Goal: Information Seeking & Learning: Learn about a topic

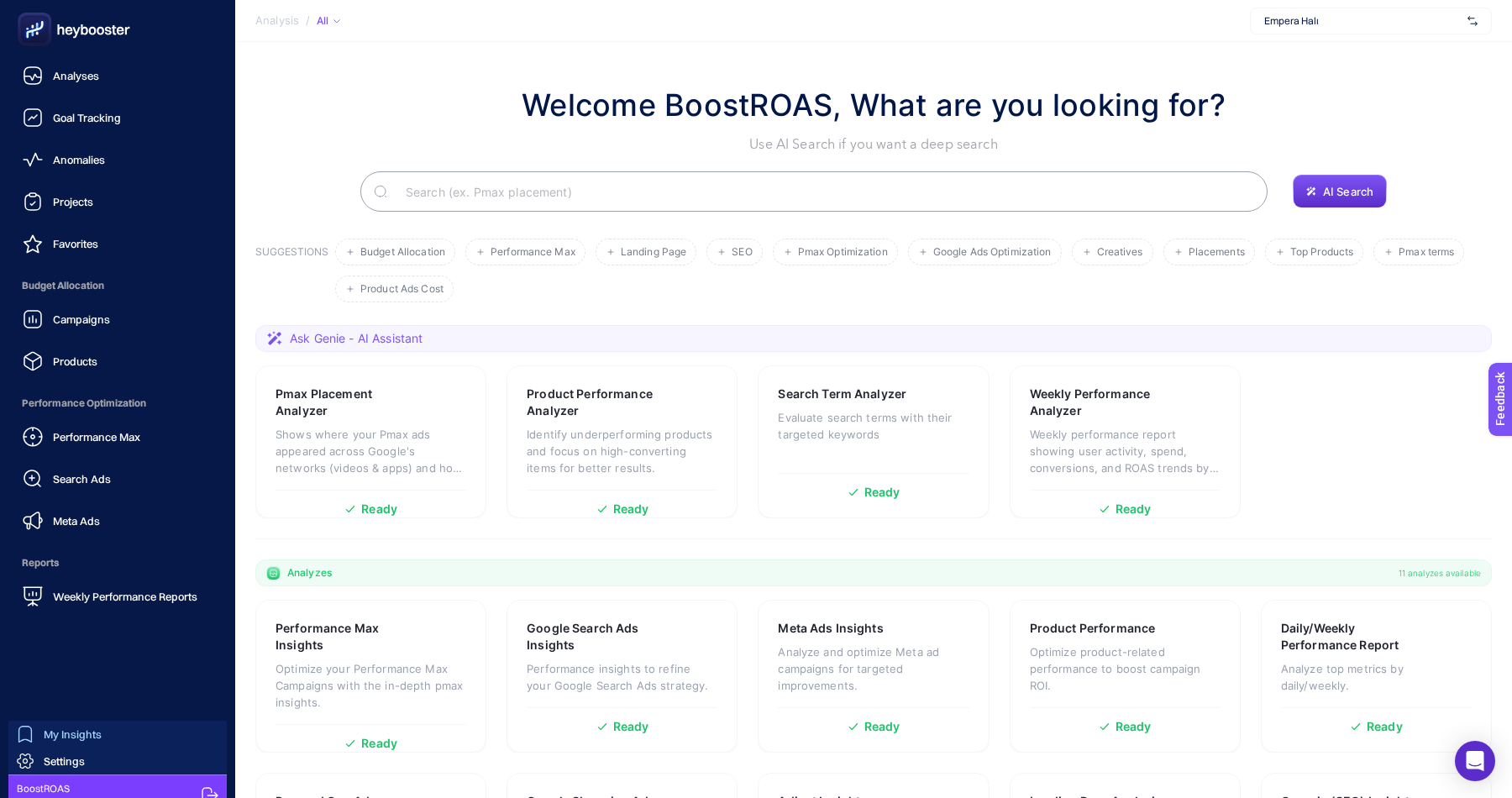
click at [47, 736] on span "My Insights" at bounding box center [72, 734] width 58 height 13
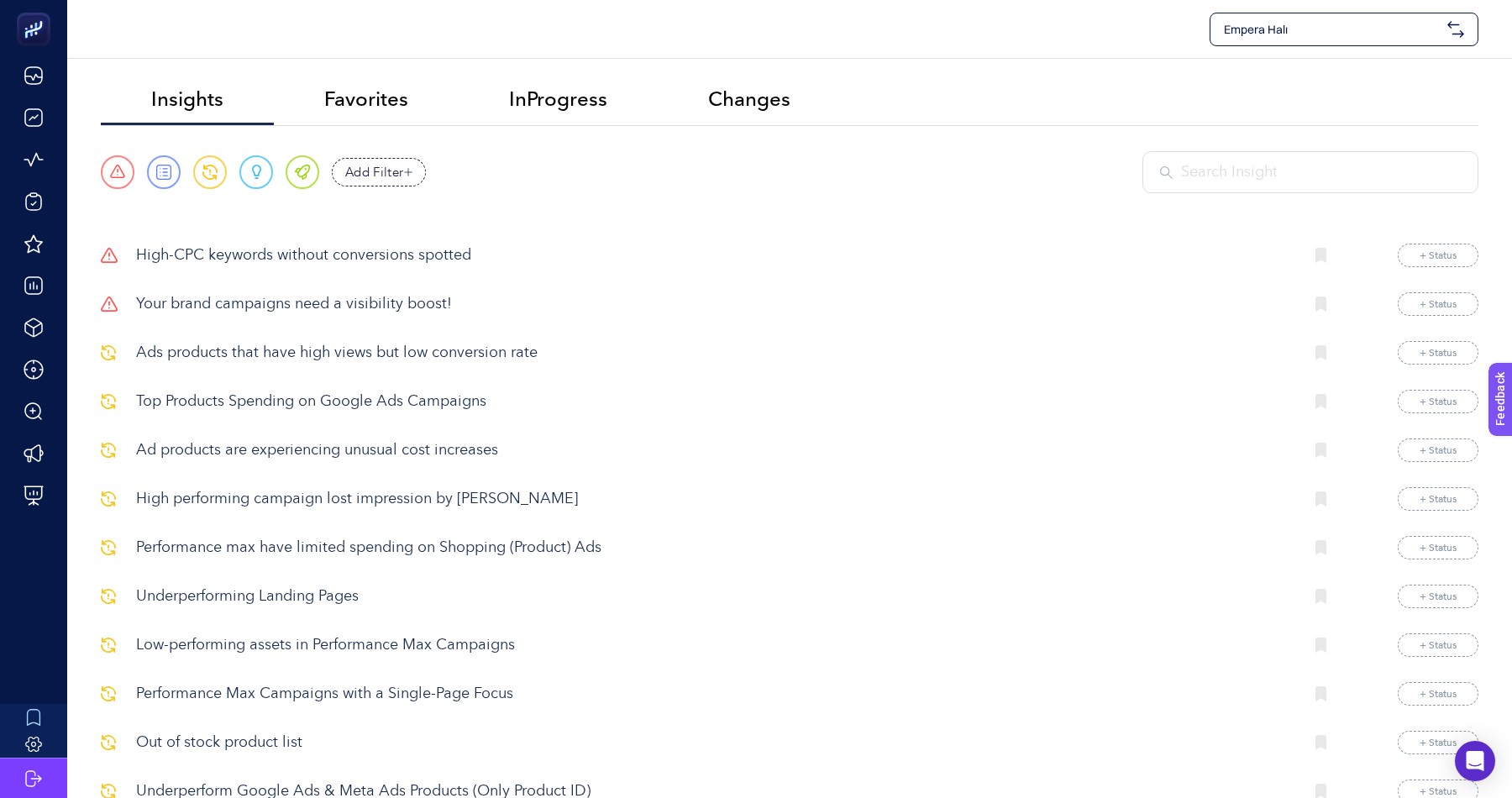
click at [1316, 13] on div "Empera Halı" at bounding box center [1344, 30] width 268 height 34
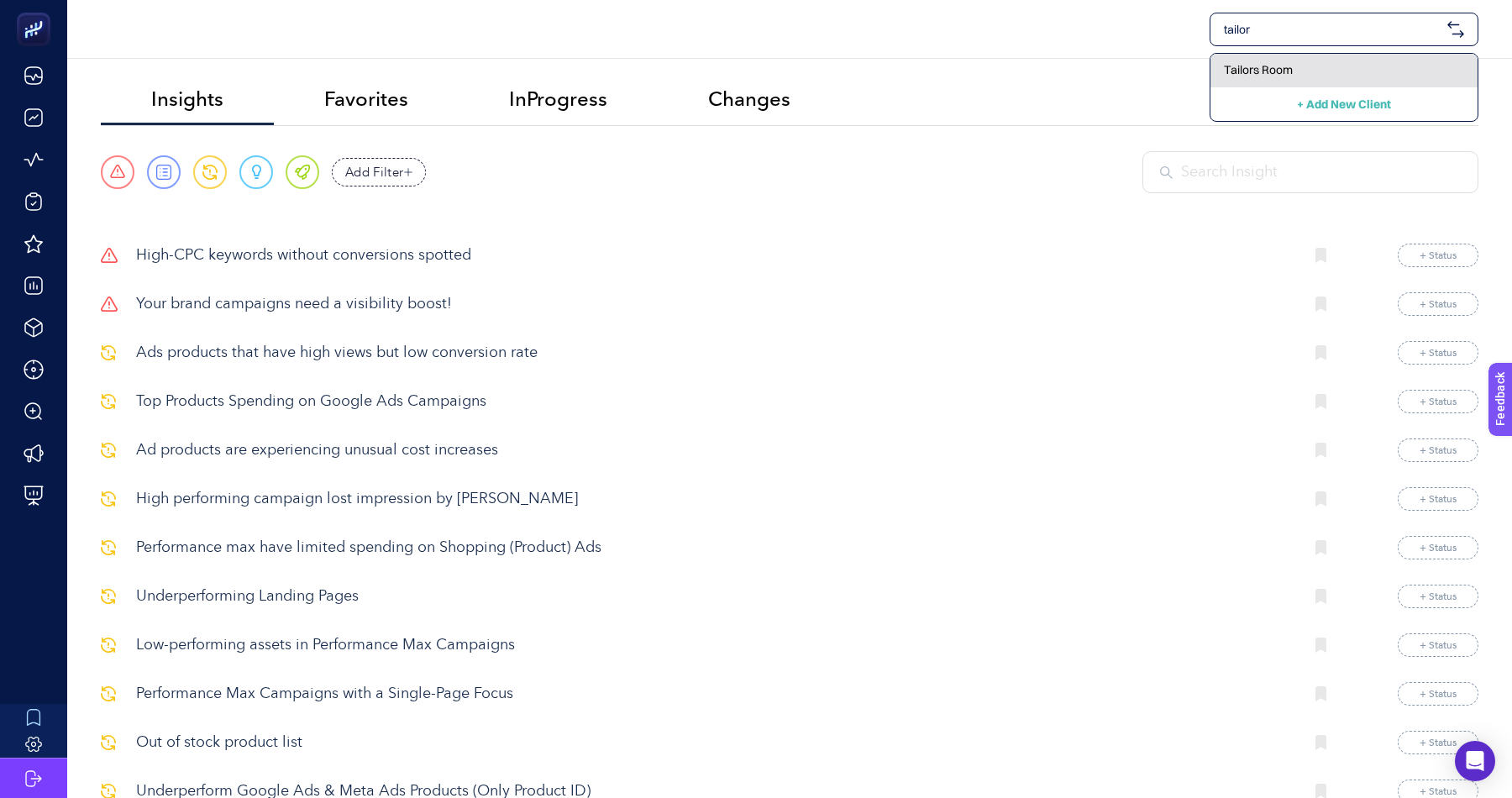
type input "tailor"
click at [1278, 77] on span "Tailors Room" at bounding box center [1258, 70] width 69 height 17
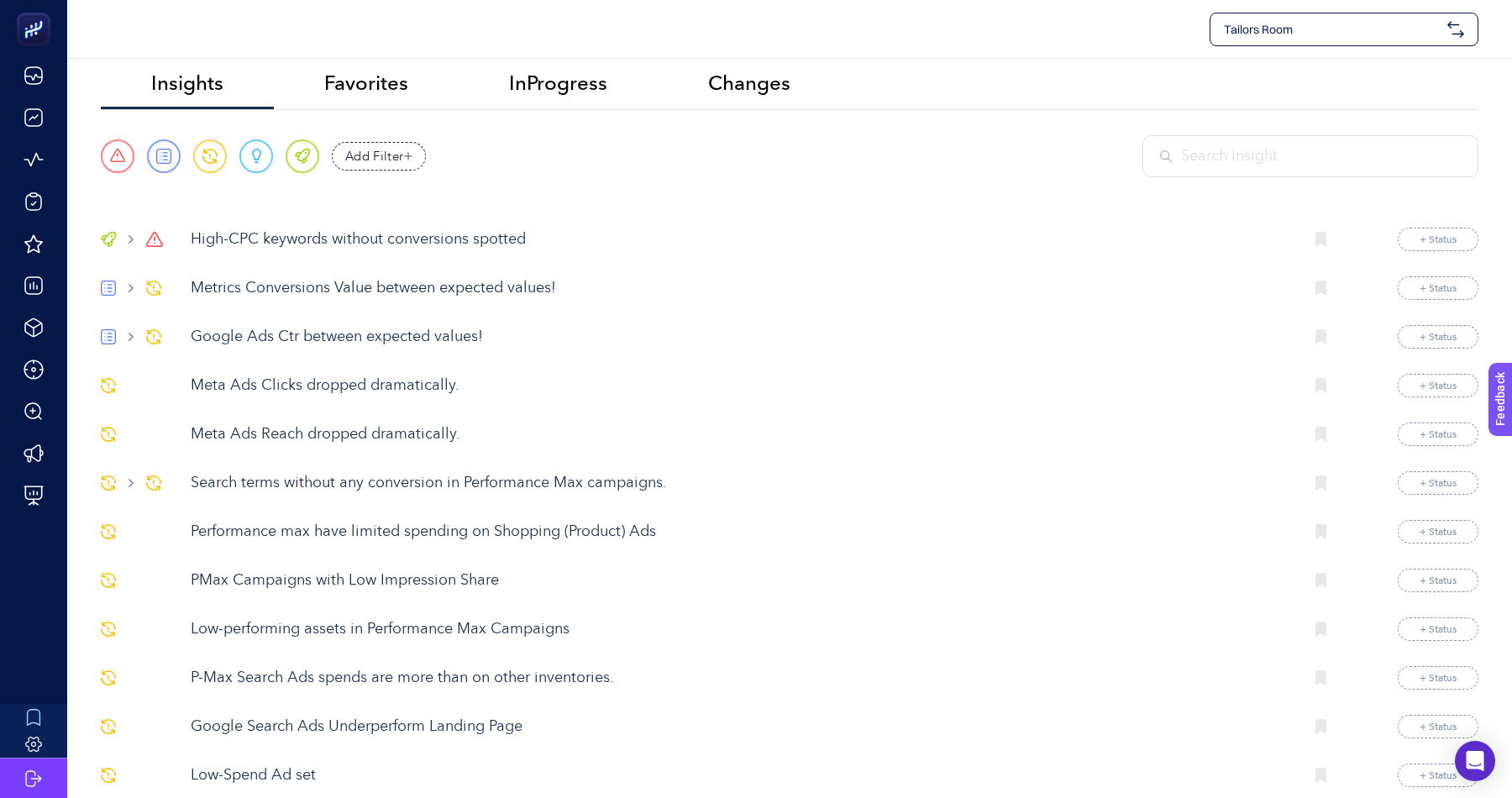
scroll to position [23, 0]
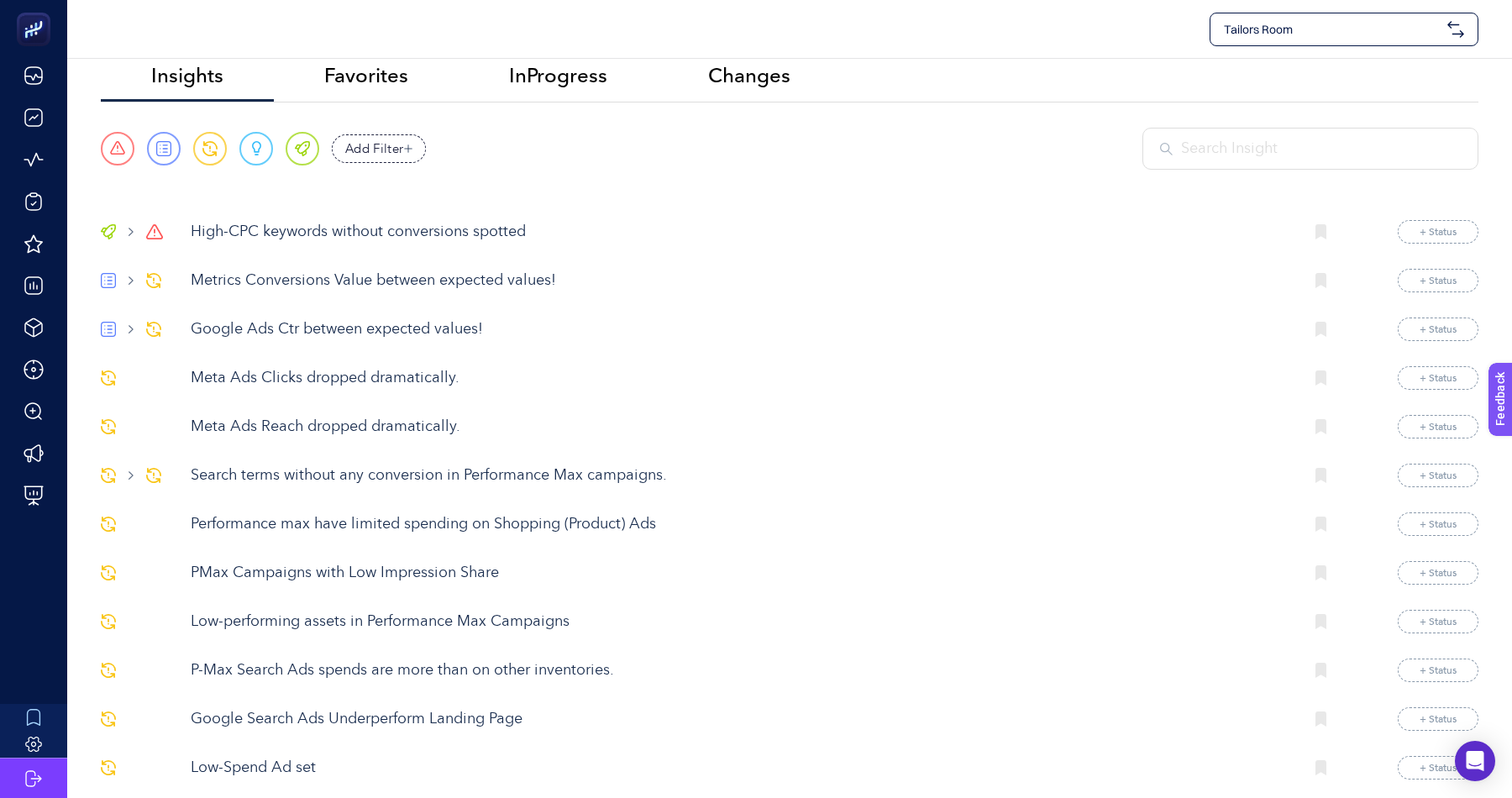
click at [421, 227] on p "High-CPC keywords without conversions spotted" at bounding box center [740, 232] width 1099 height 22
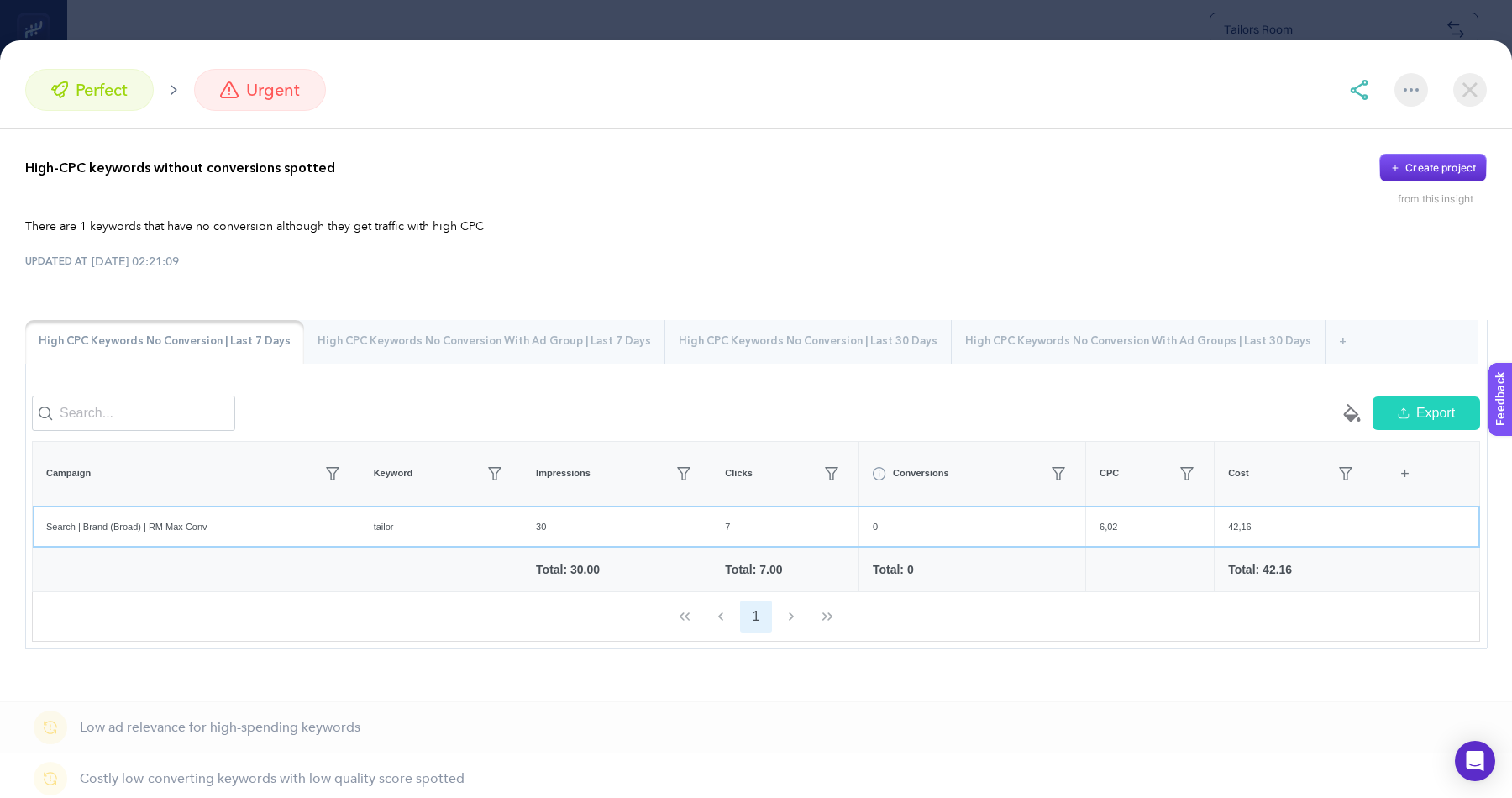
click at [393, 520] on div "tailor" at bounding box center [441, 527] width 161 height 41
click at [394, 522] on div "tailor" at bounding box center [441, 527] width 161 height 41
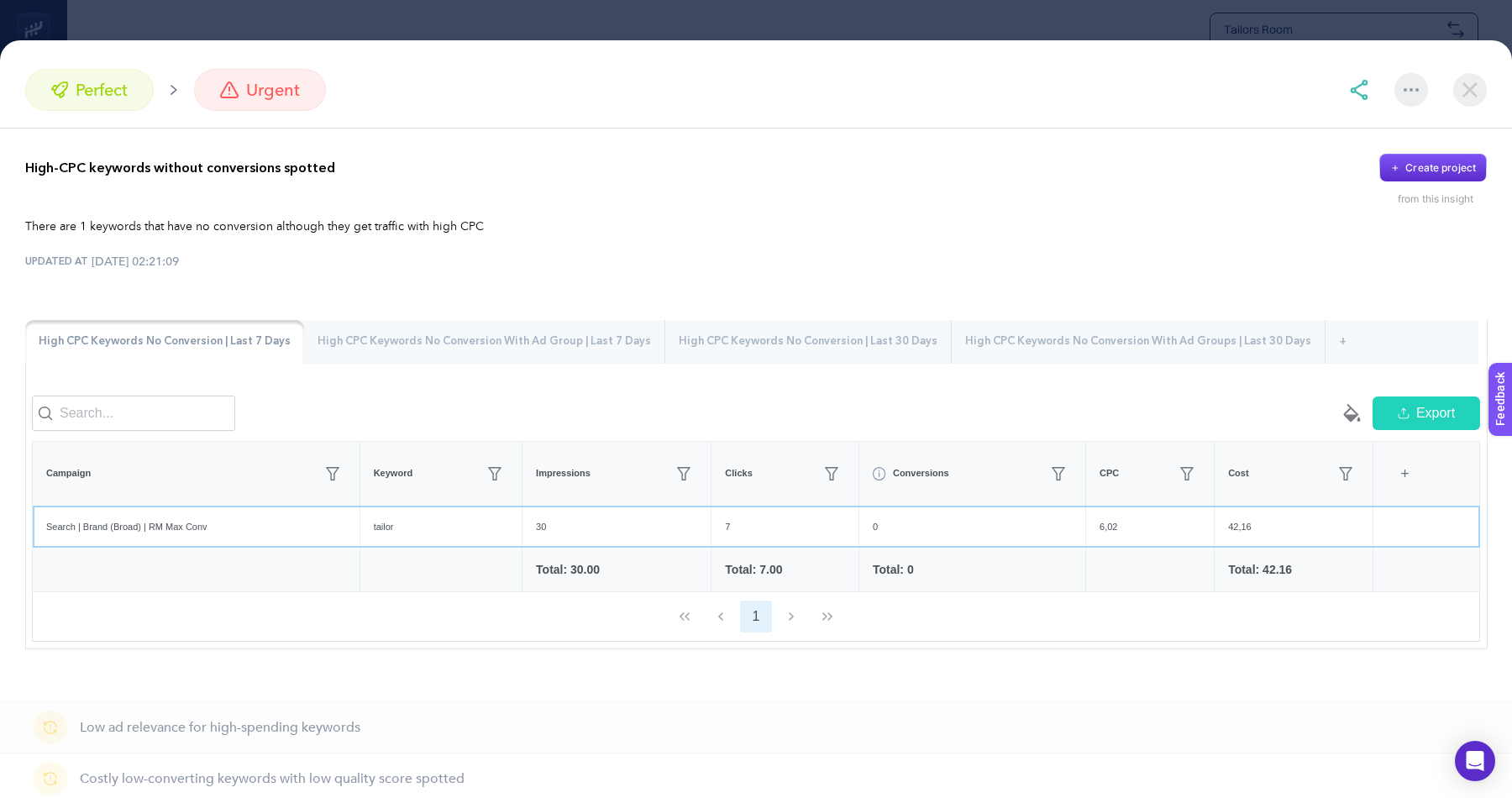
click at [395, 526] on div "tailor" at bounding box center [441, 527] width 161 height 41
click at [383, 528] on div "tailor" at bounding box center [441, 527] width 161 height 41
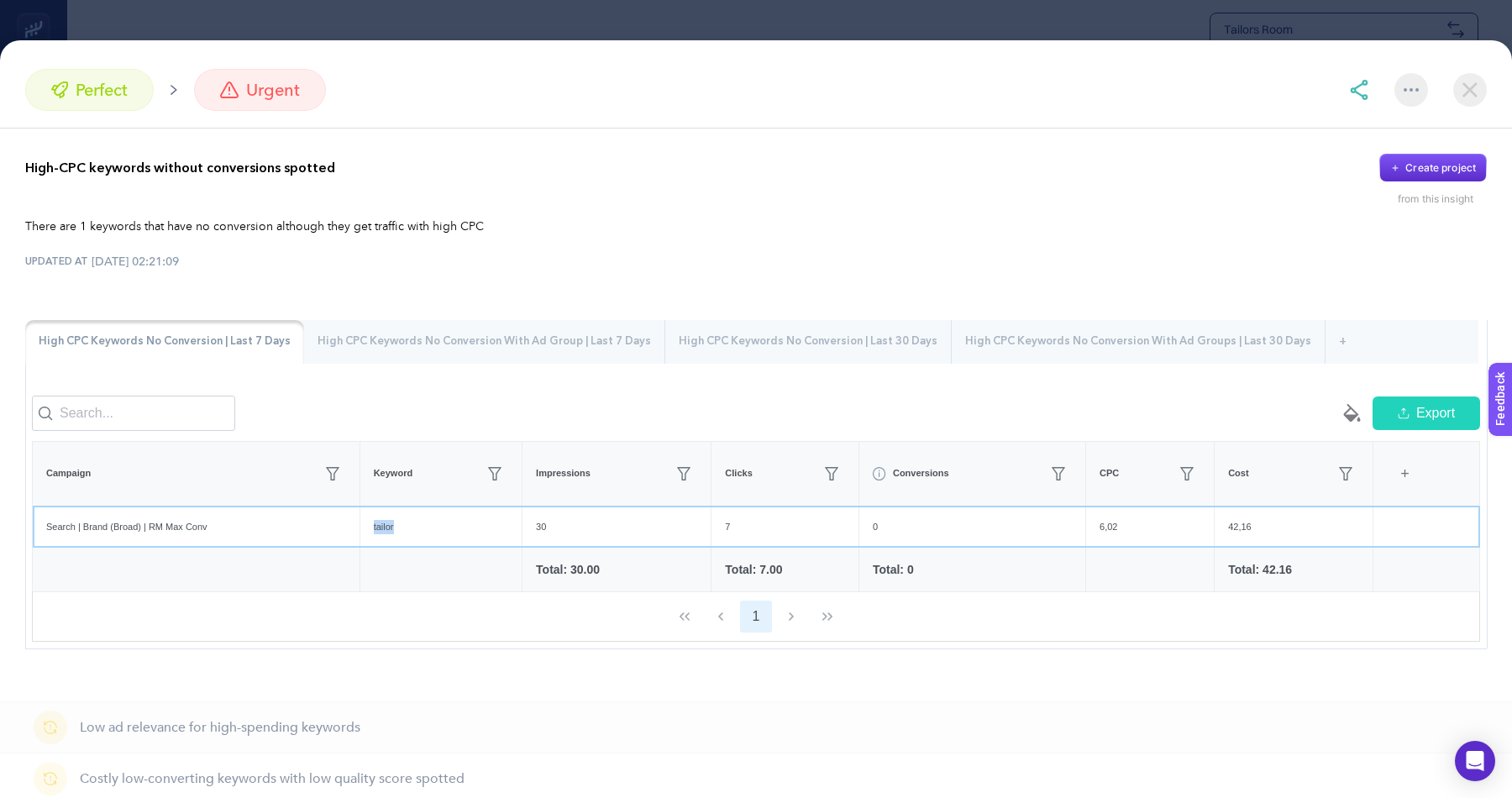
click at [383, 528] on div "tailor" at bounding box center [441, 527] width 161 height 41
click at [392, 532] on div "tailor" at bounding box center [441, 527] width 161 height 41
click at [392, 520] on div "tailor" at bounding box center [441, 527] width 161 height 41
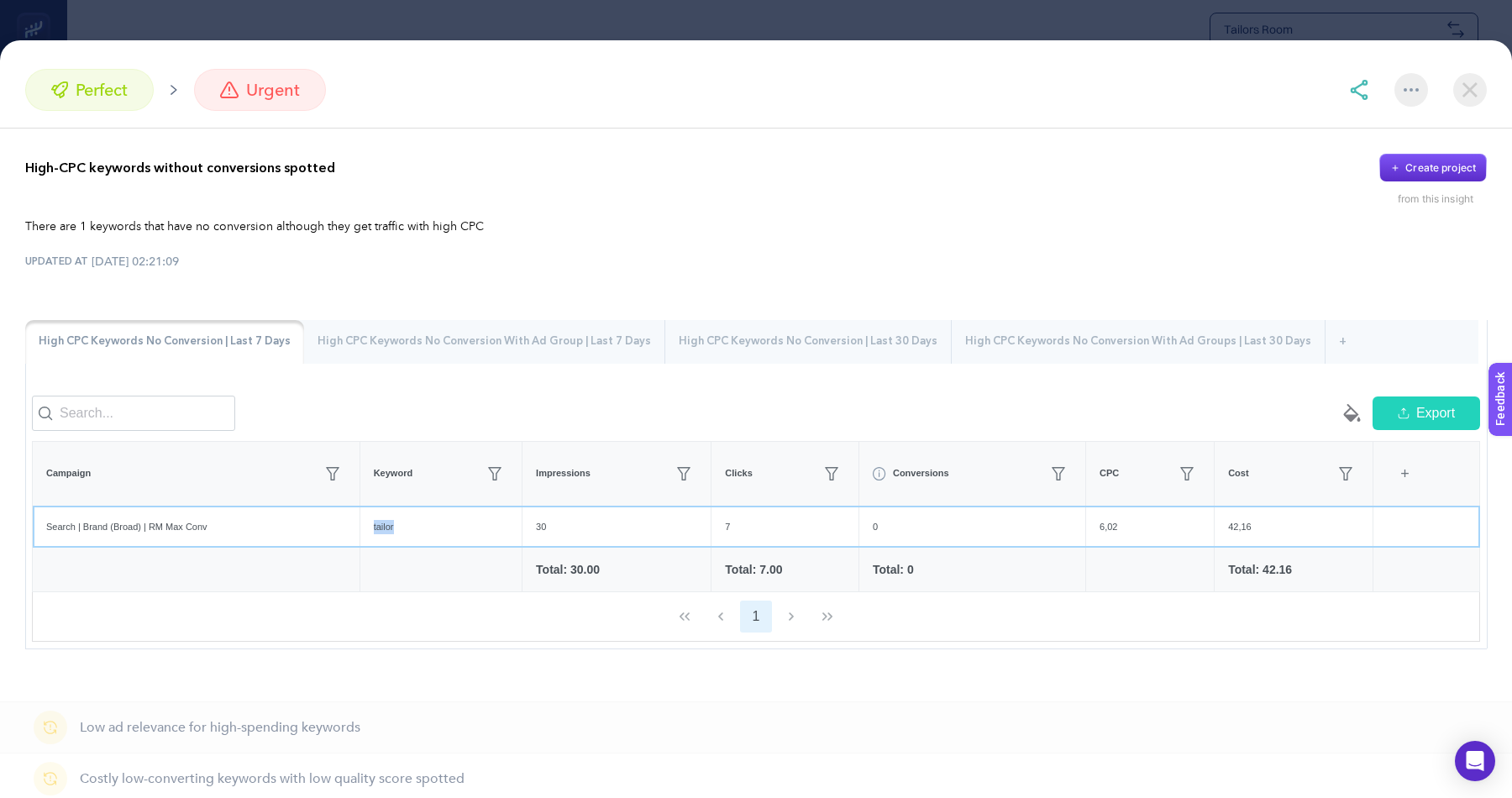
click at [397, 524] on div "tailor" at bounding box center [441, 527] width 161 height 41
click at [373, 332] on div "High CPC Keywords No Conversion With Ad Group | Last 7 Days" at bounding box center [484, 342] width 361 height 44
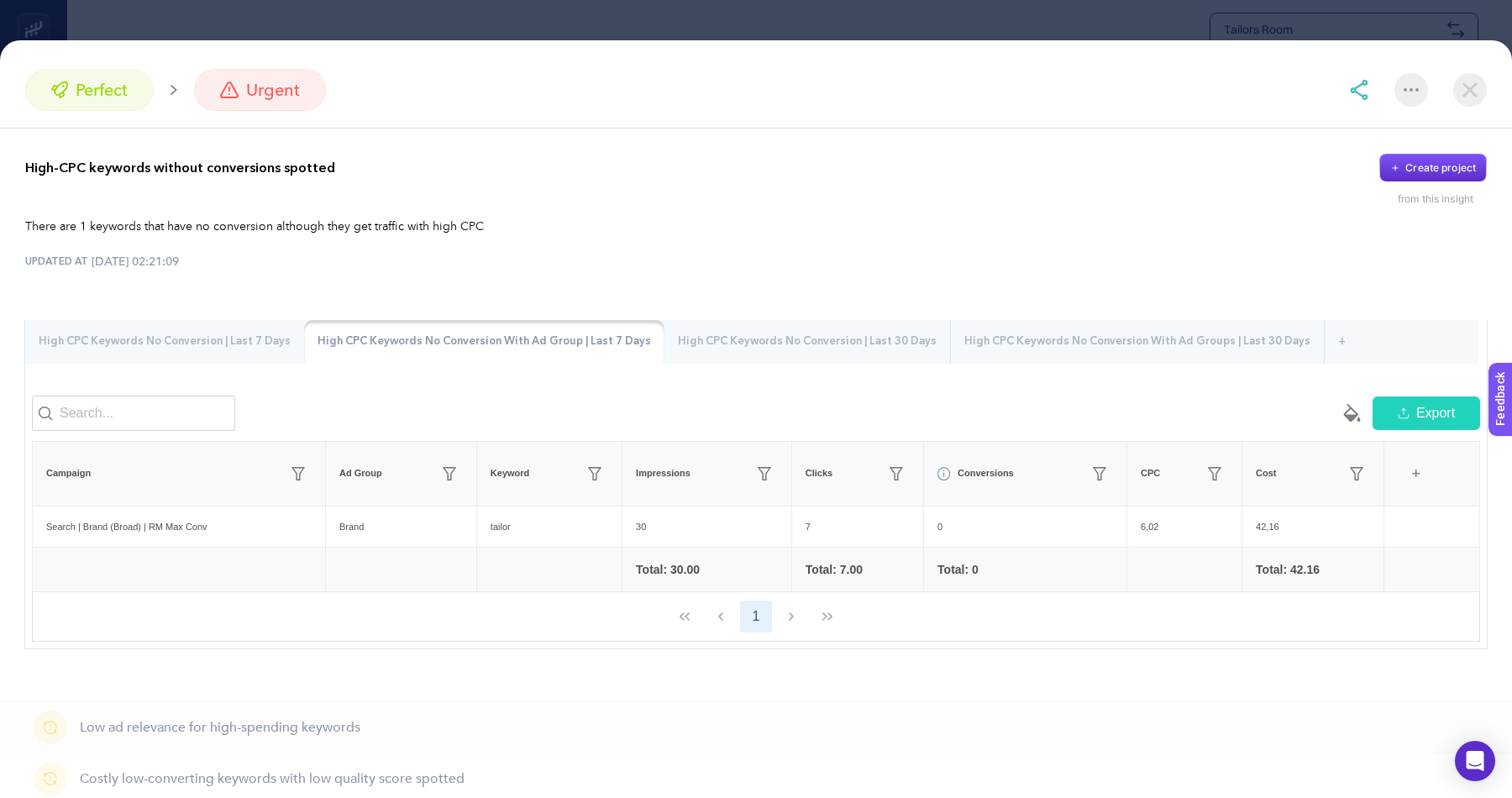
click at [255, 339] on div "High CPC Keywords No Conversion | Last 7 Days" at bounding box center [165, 342] width 279 height 44
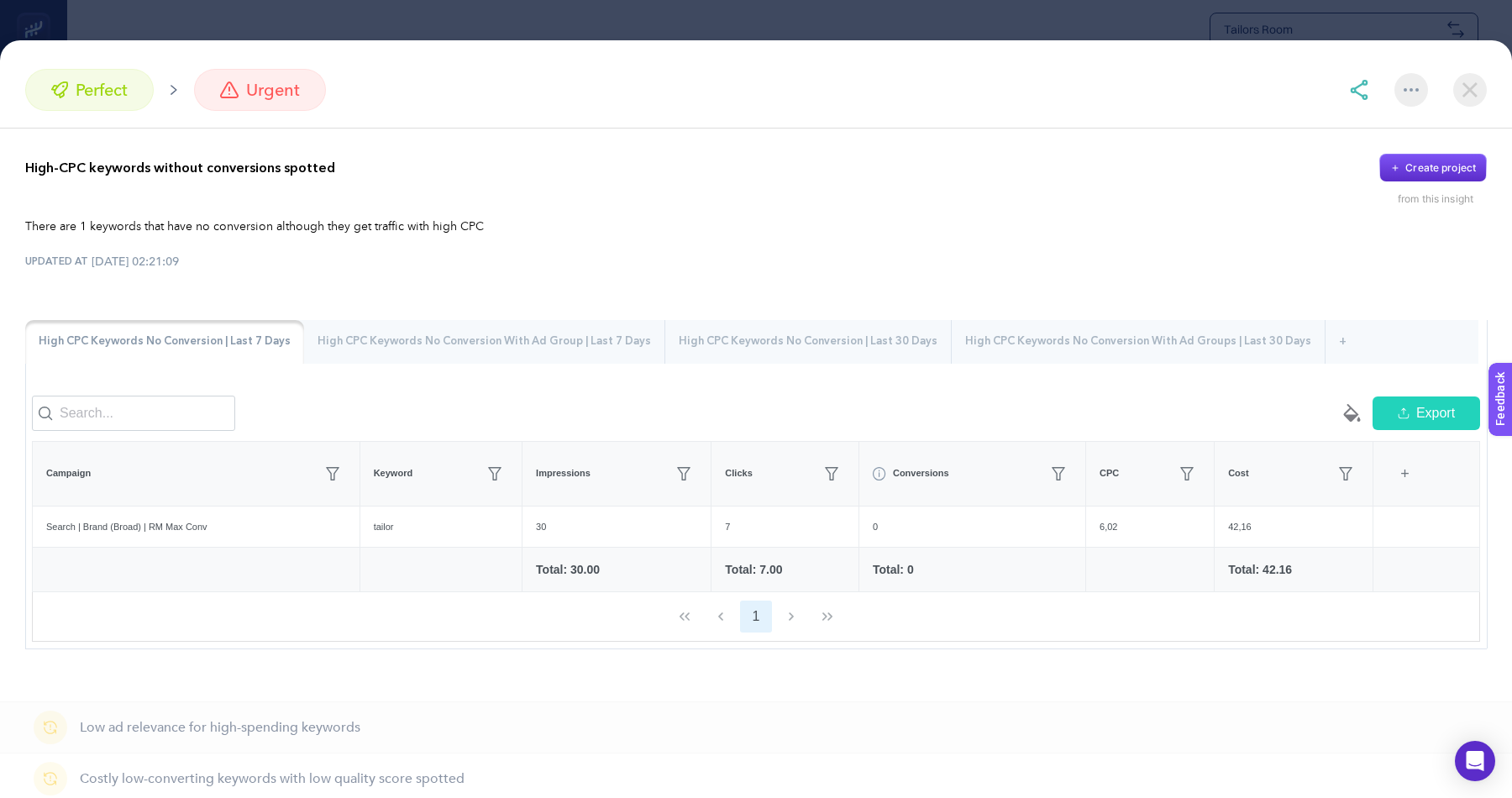
click at [736, 350] on div "High CPC Keywords No Conversion | Last 30 Days" at bounding box center [808, 342] width 285 height 44
click at [1068, 341] on div "High CPC Keywords No Conversion With Ad Groups | Last 30 Days" at bounding box center [1137, 342] width 373 height 44
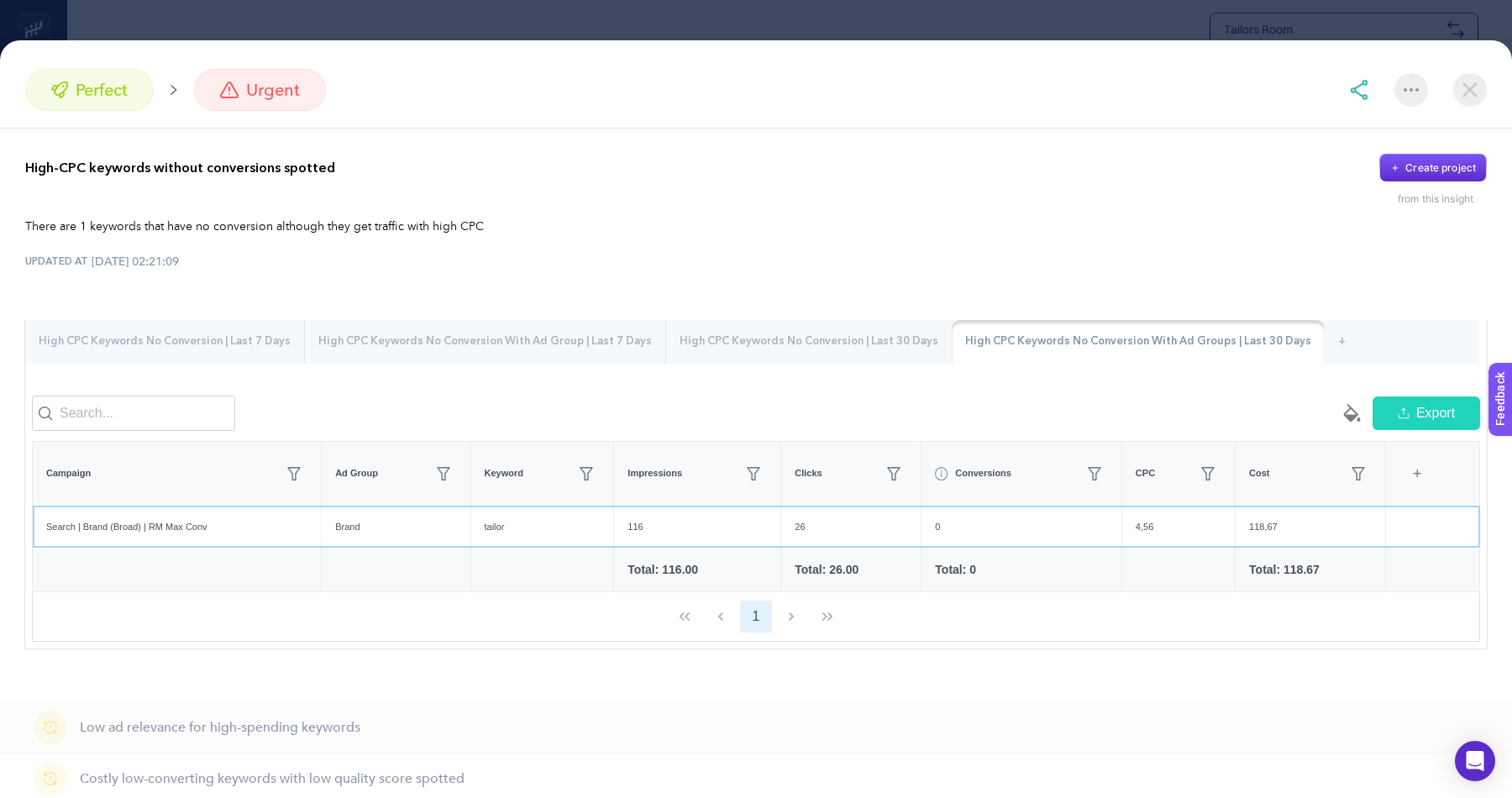
click at [461, 521] on div "Brand" at bounding box center [395, 527] width 148 height 41
click at [506, 526] on div "tailor" at bounding box center [543, 527] width 143 height 41
click at [505, 526] on div "tailor" at bounding box center [543, 527] width 143 height 41
click at [1362, 97] on img at bounding box center [1359, 89] width 21 height 21
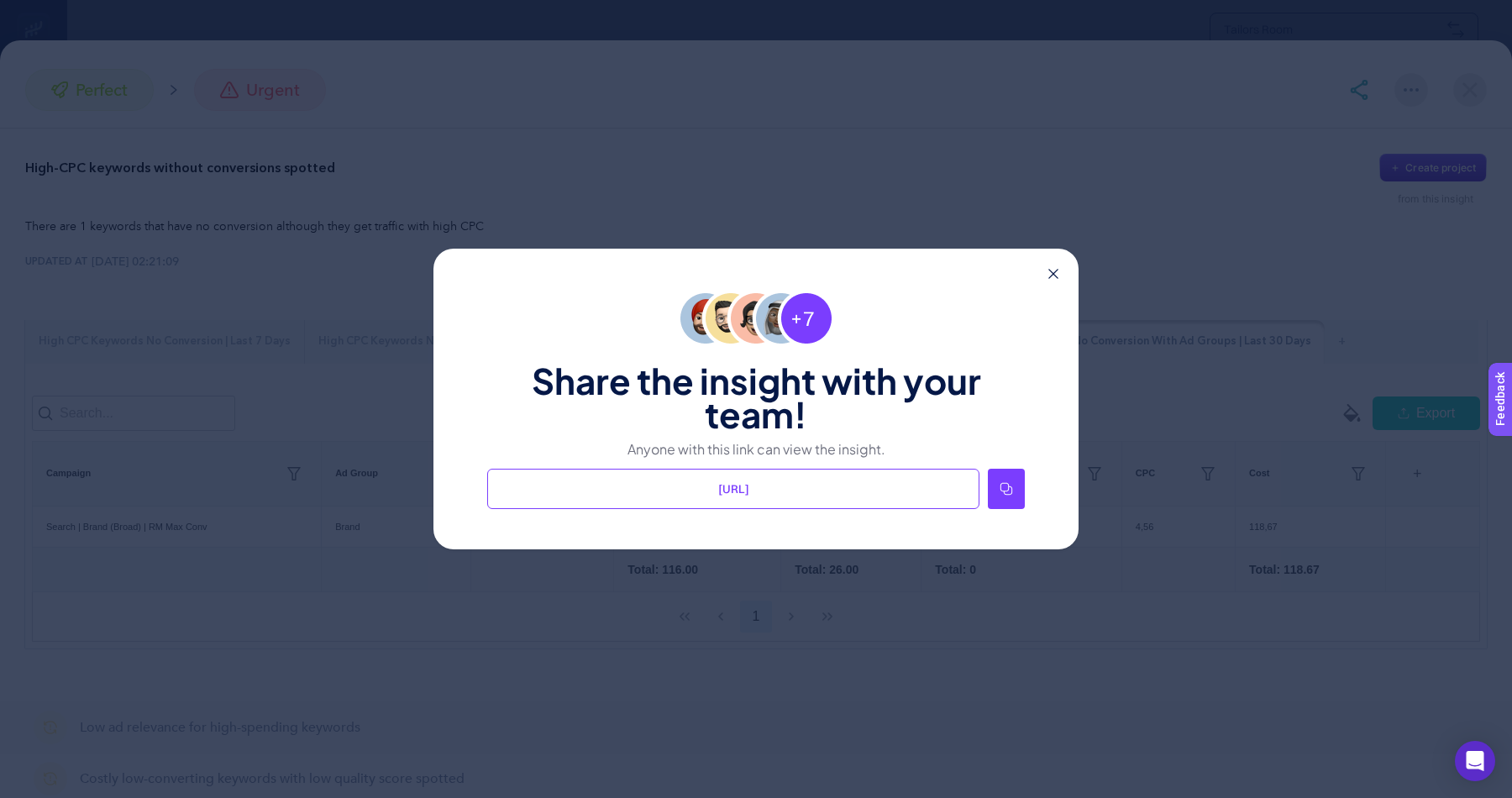
click at [1023, 495] on div at bounding box center [1006, 488] width 37 height 40
click at [1053, 276] on icon at bounding box center [1053, 273] width 10 height 10
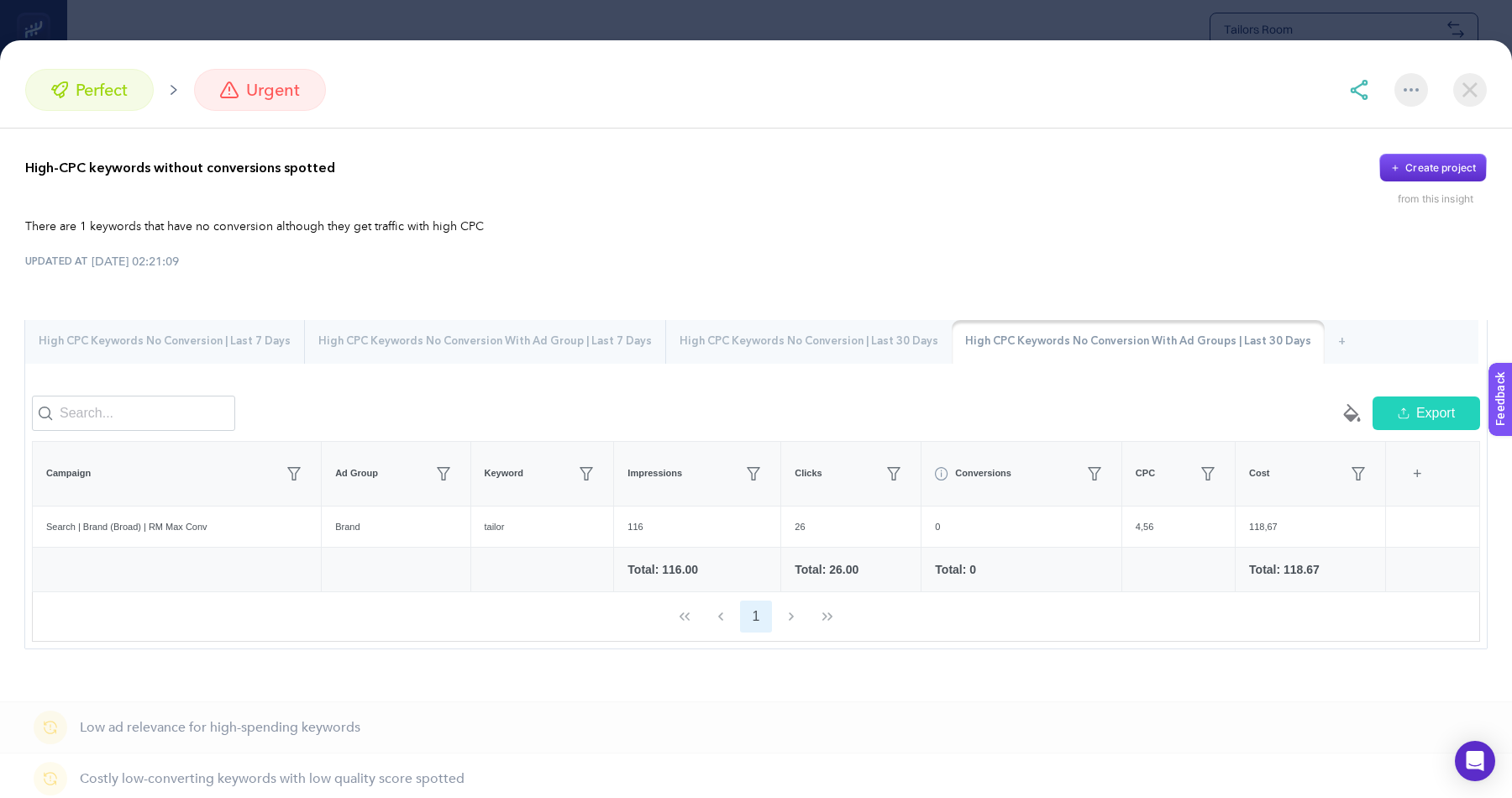
click at [1458, 84] on img at bounding box center [1470, 90] width 34 height 34
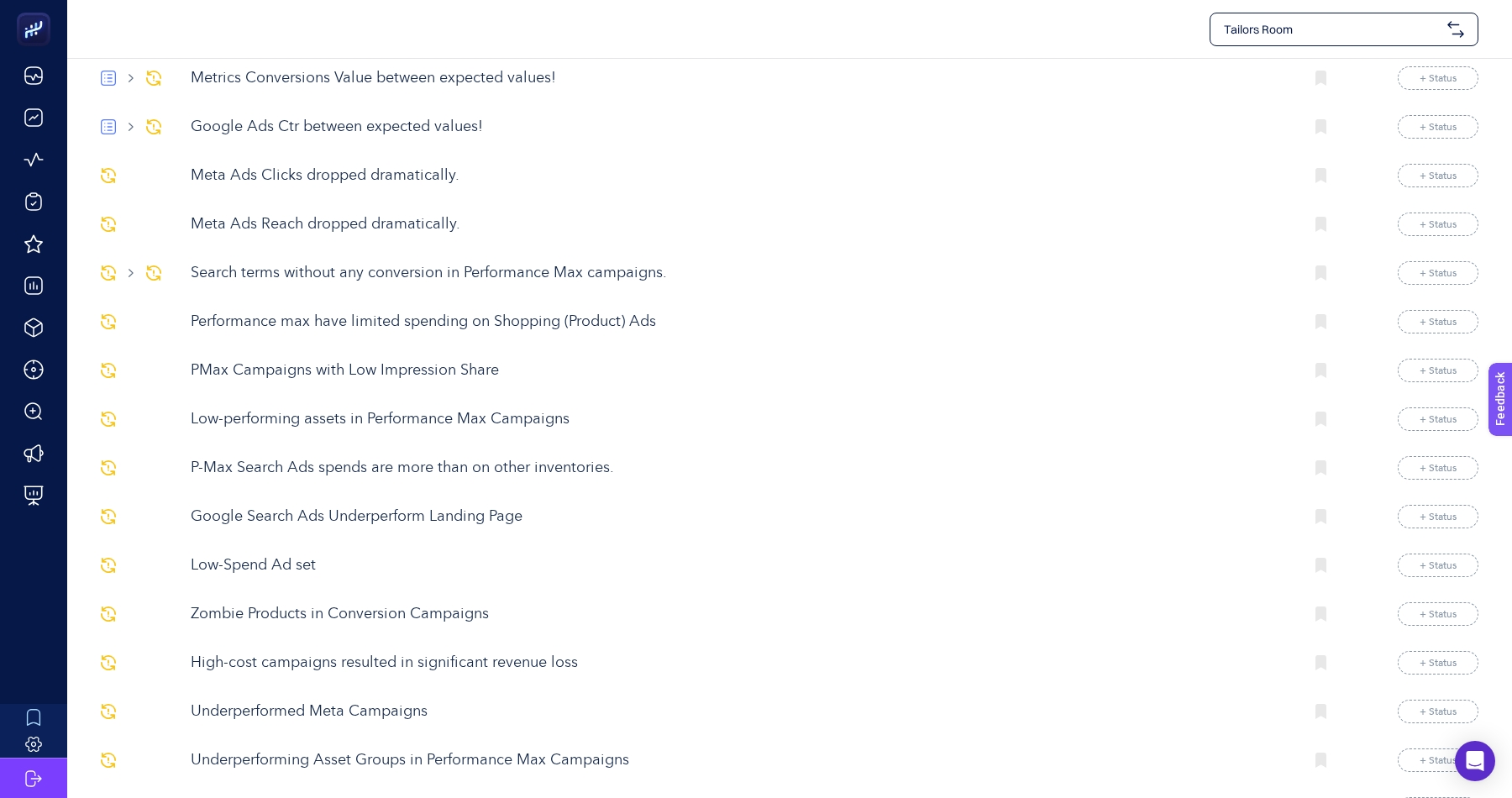
scroll to position [231, 0]
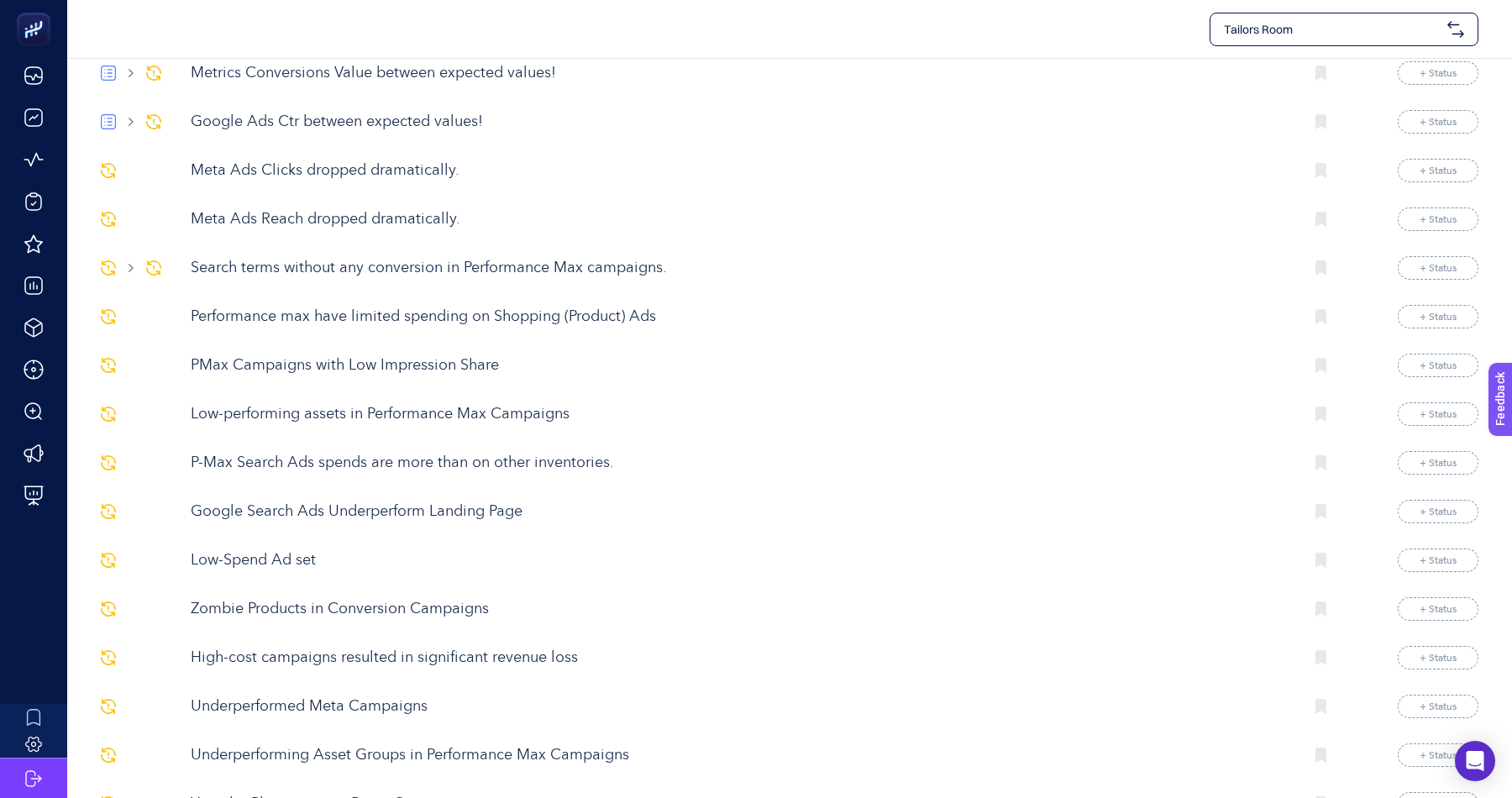
click at [383, 309] on p "Performance max have limited spending on Shopping (Product) Ads" at bounding box center [740, 317] width 1099 height 22
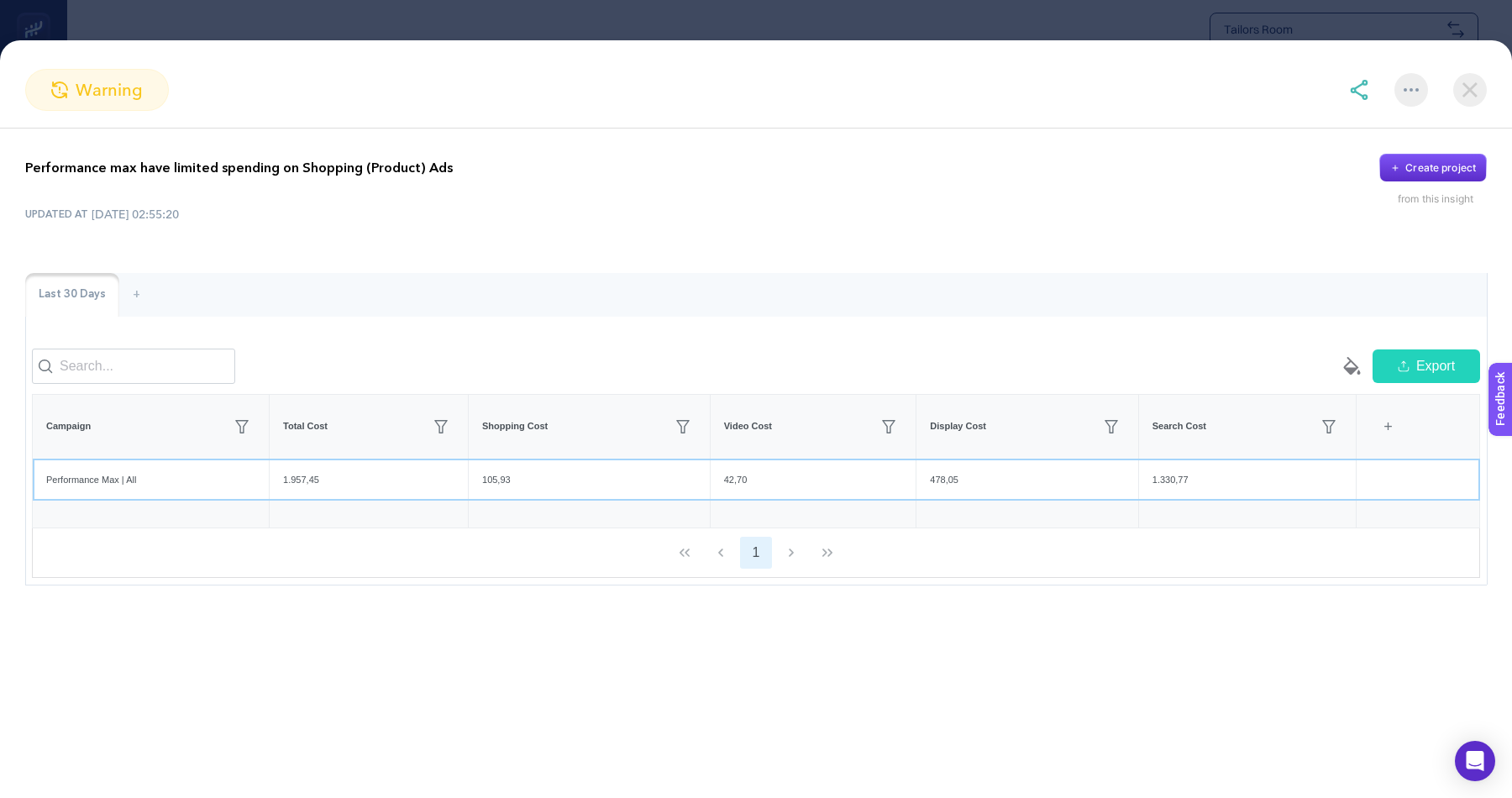
click at [310, 475] on div "1.957,45" at bounding box center [369, 480] width 199 height 41
click at [743, 477] on div "42,70" at bounding box center [813, 480] width 206 height 41
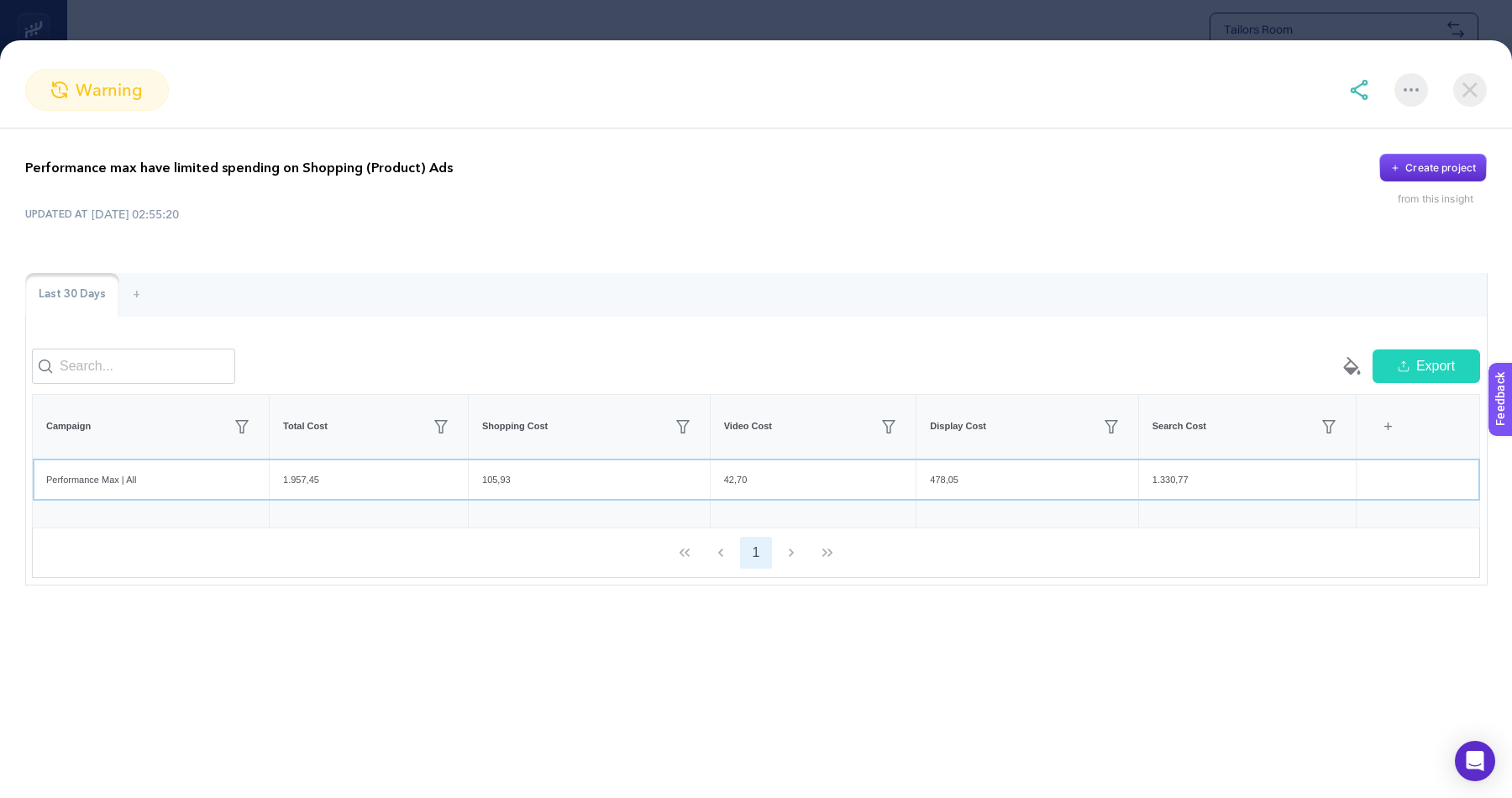
click at [1181, 471] on div "1.330,77" at bounding box center [1247, 480] width 217 height 41
click at [492, 476] on div "105,93" at bounding box center [589, 480] width 241 height 41
click at [492, 475] on div "105,93" at bounding box center [589, 480] width 241 height 41
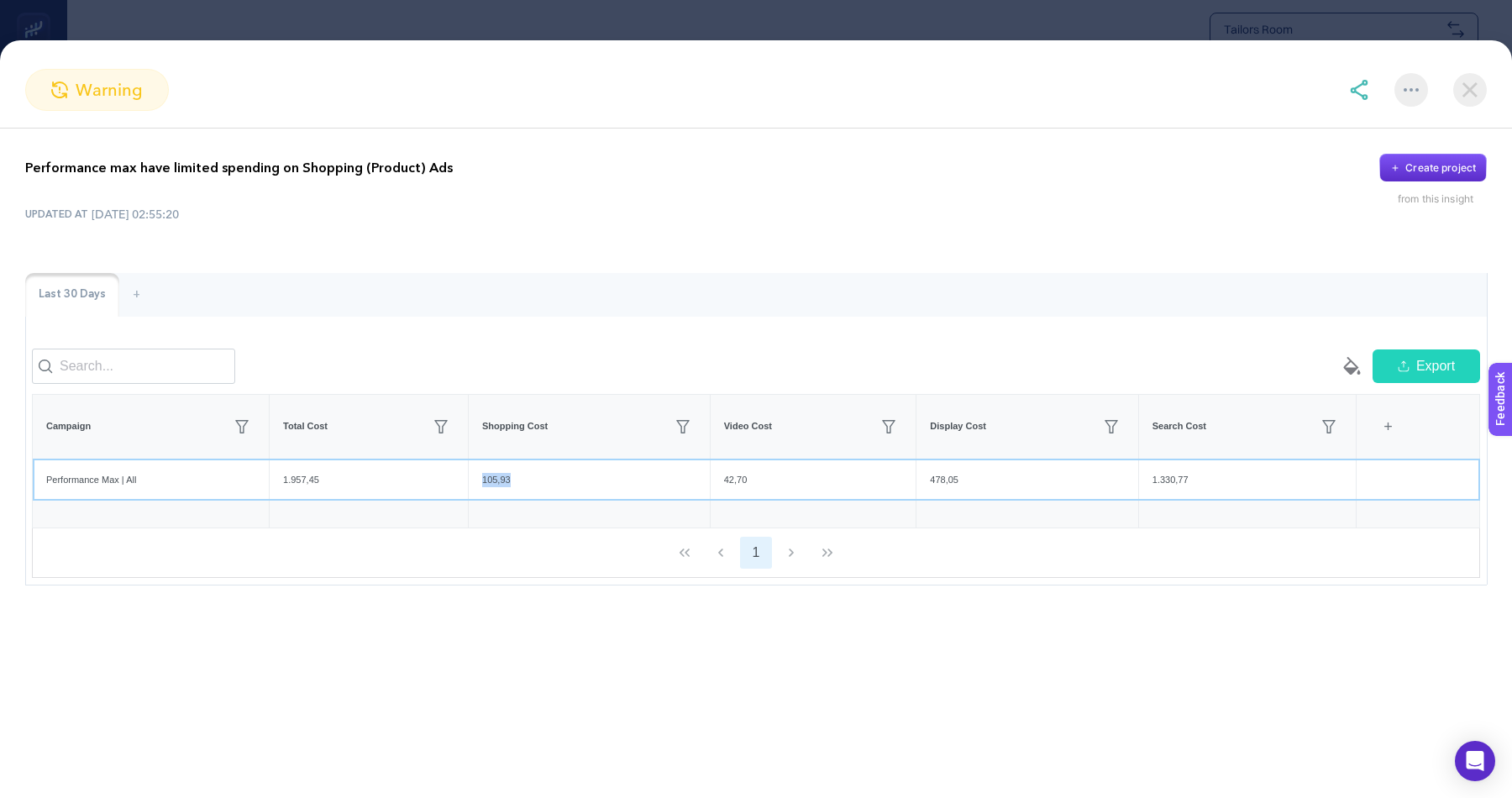
click at [492, 474] on div "105,93" at bounding box center [589, 480] width 241 height 41
click at [561, 213] on div "UPDATED AT [DATE] 02:55:20" at bounding box center [756, 214] width 1462 height 17
drag, startPoint x: 1153, startPoint y: 424, endPoint x: 1241, endPoint y: 413, distance: 88.7
click at [1241, 413] on th "Search Cost" at bounding box center [1247, 426] width 218 height 64
click at [1190, 472] on div "1.330,77" at bounding box center [1247, 480] width 217 height 41
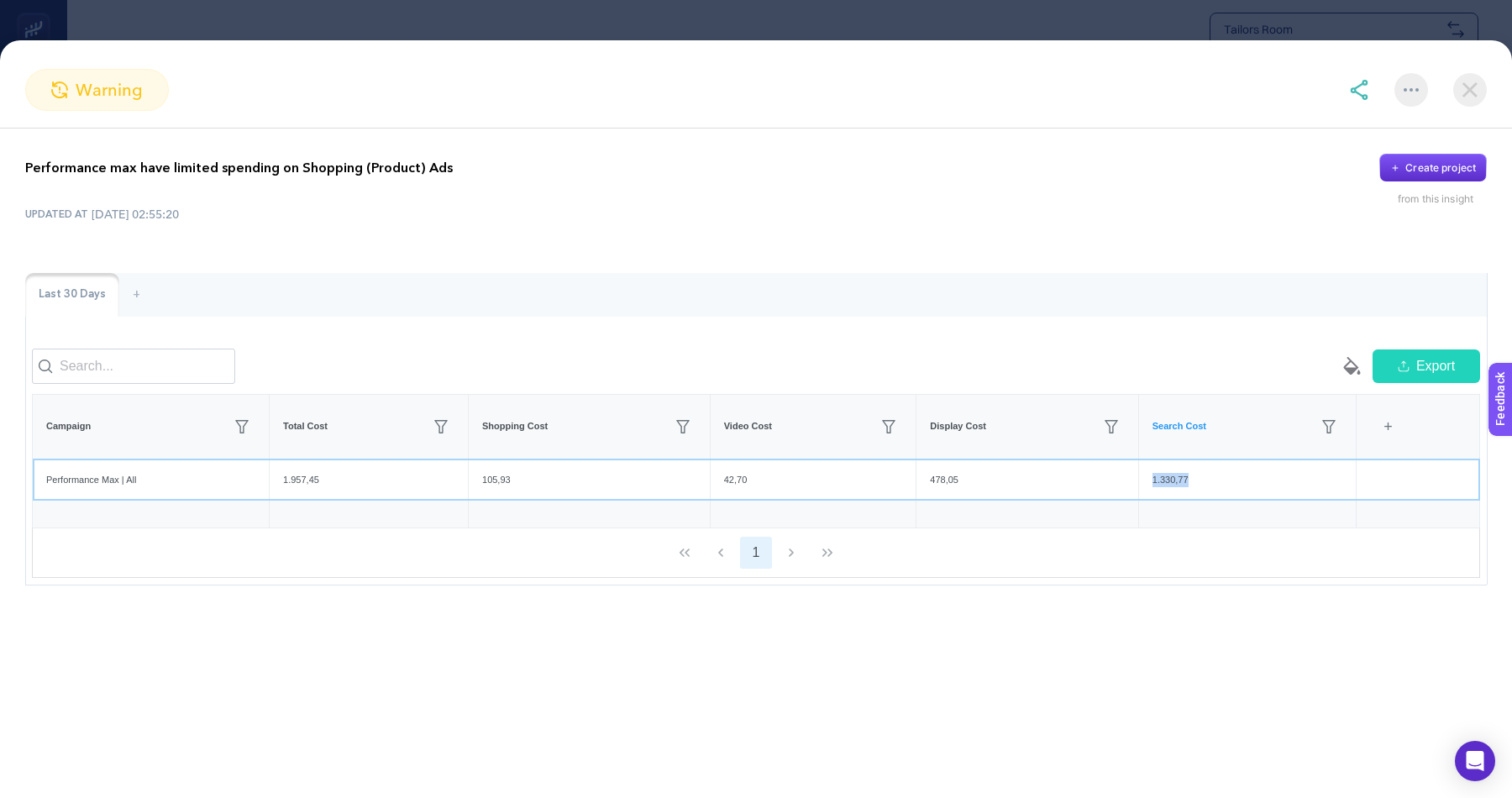
click at [1190, 472] on div "1.330,77" at bounding box center [1247, 480] width 217 height 41
click at [1190, 580] on div "empty paint-bucket-solid Export Campaign Total Cost Shopping Cost Video Cost Di…" at bounding box center [756, 463] width 1462 height 243
click at [1186, 480] on div "1.330,77" at bounding box center [1247, 480] width 217 height 41
click at [1214, 334] on div "Last 30 Days + empty paint-bucket-solid Export Campaign Total Cost Shopping Cos…" at bounding box center [756, 429] width 1462 height 312
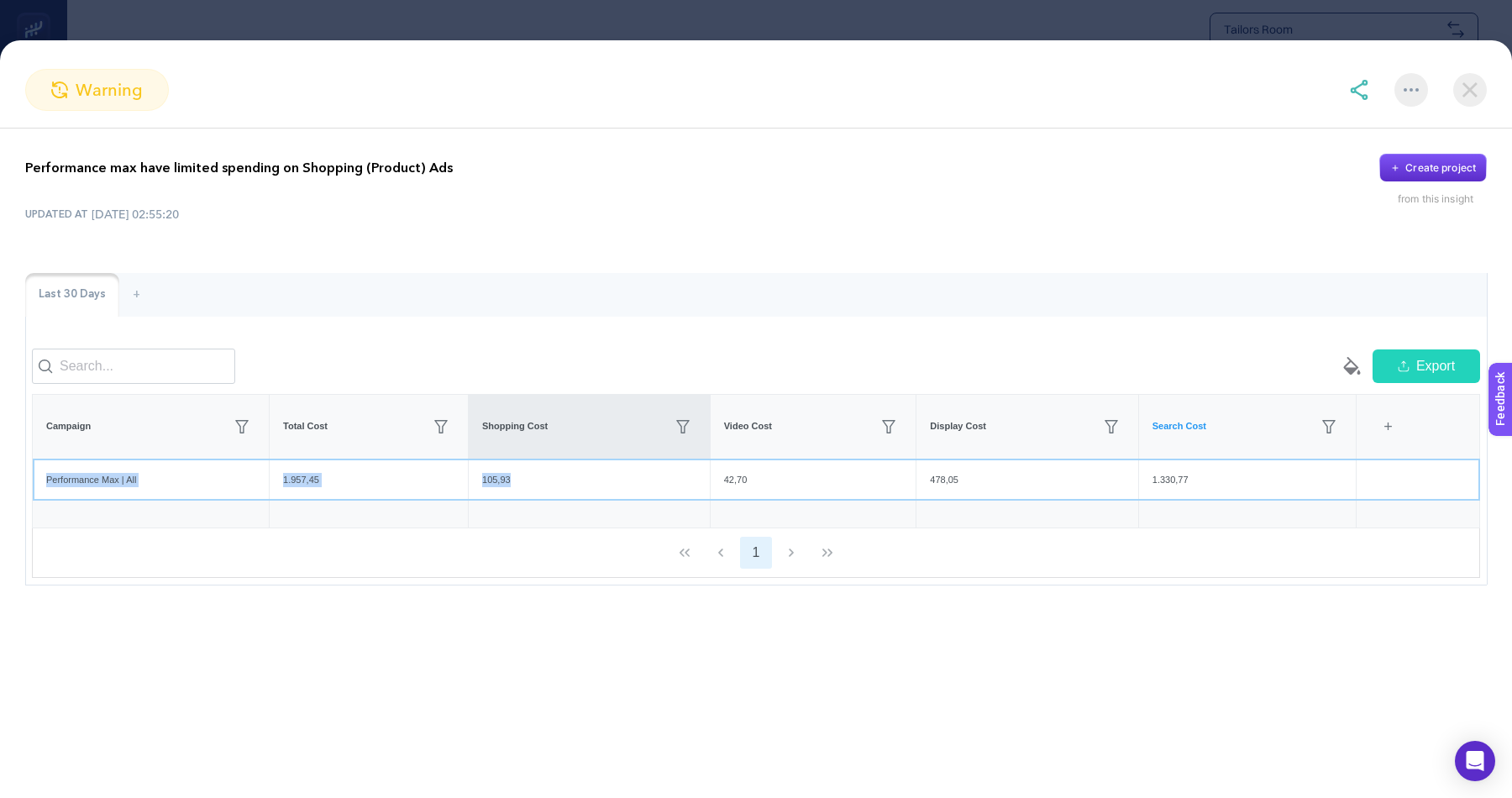
drag, startPoint x: 531, startPoint y: 486, endPoint x: 488, endPoint y: 415, distance: 83.0
click at [488, 415] on table "Campaign Total Cost Shopping Cost Video Cost Display Cost Search Cost 6 items s…" at bounding box center [756, 461] width 1448 height 135
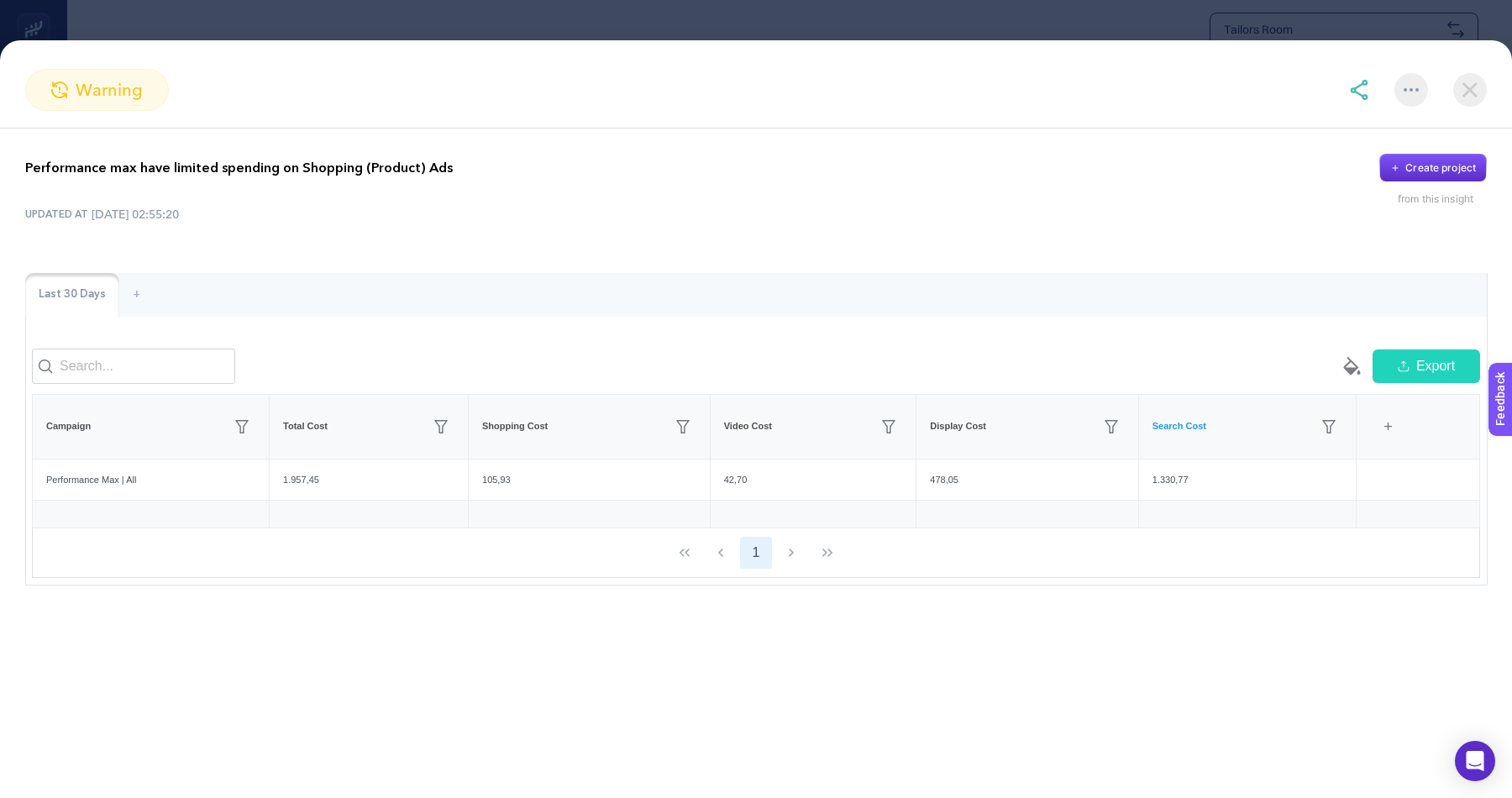
click at [592, 329] on div "Last 30 Days + empty paint-bucket-solid Export Campaign Total Cost Shopping Cos…" at bounding box center [756, 429] width 1462 height 312
drag, startPoint x: 286, startPoint y: 417, endPoint x: 347, endPoint y: 435, distance: 63.6
click at [347, 435] on th "Total Cost" at bounding box center [369, 426] width 200 height 64
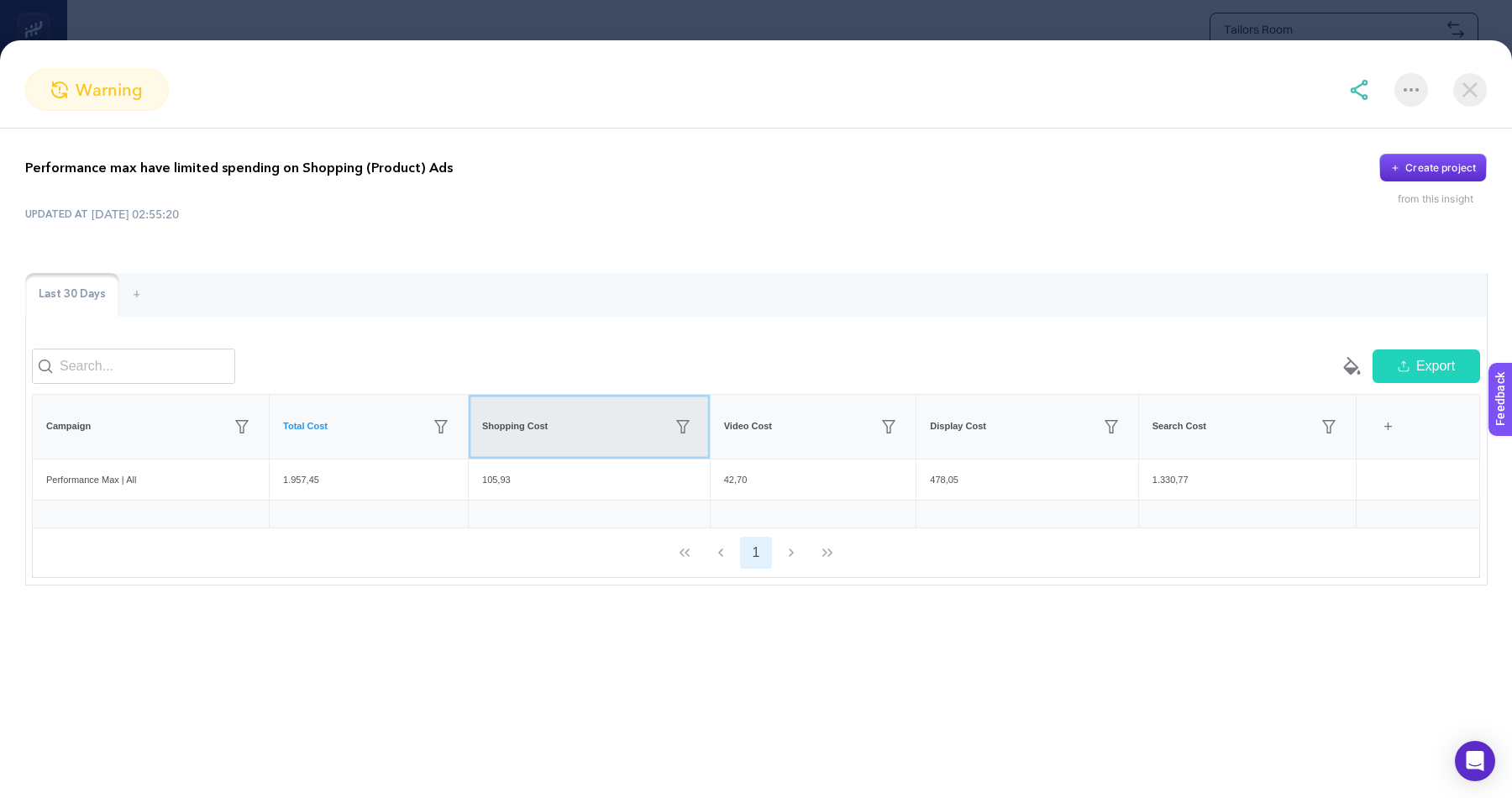
drag, startPoint x: 490, startPoint y: 419, endPoint x: 554, endPoint y: 423, distance: 64.1
click at [548, 423] on span "Shopping Cost" at bounding box center [514, 427] width 65 height 14
click at [530, 474] on div "105,93" at bounding box center [589, 480] width 241 height 41
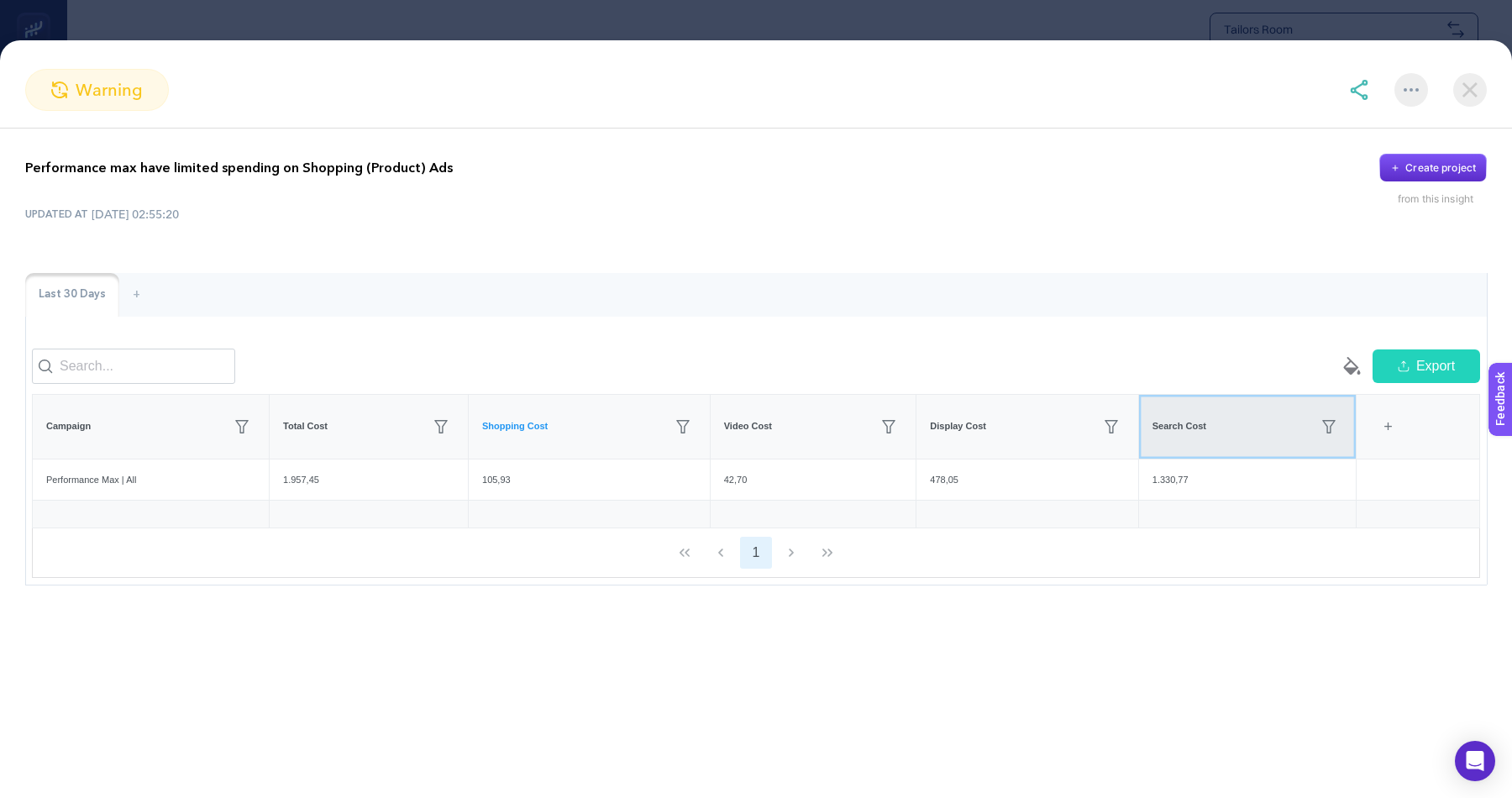
click at [1180, 424] on span "Search Cost" at bounding box center [1179, 427] width 54 height 14
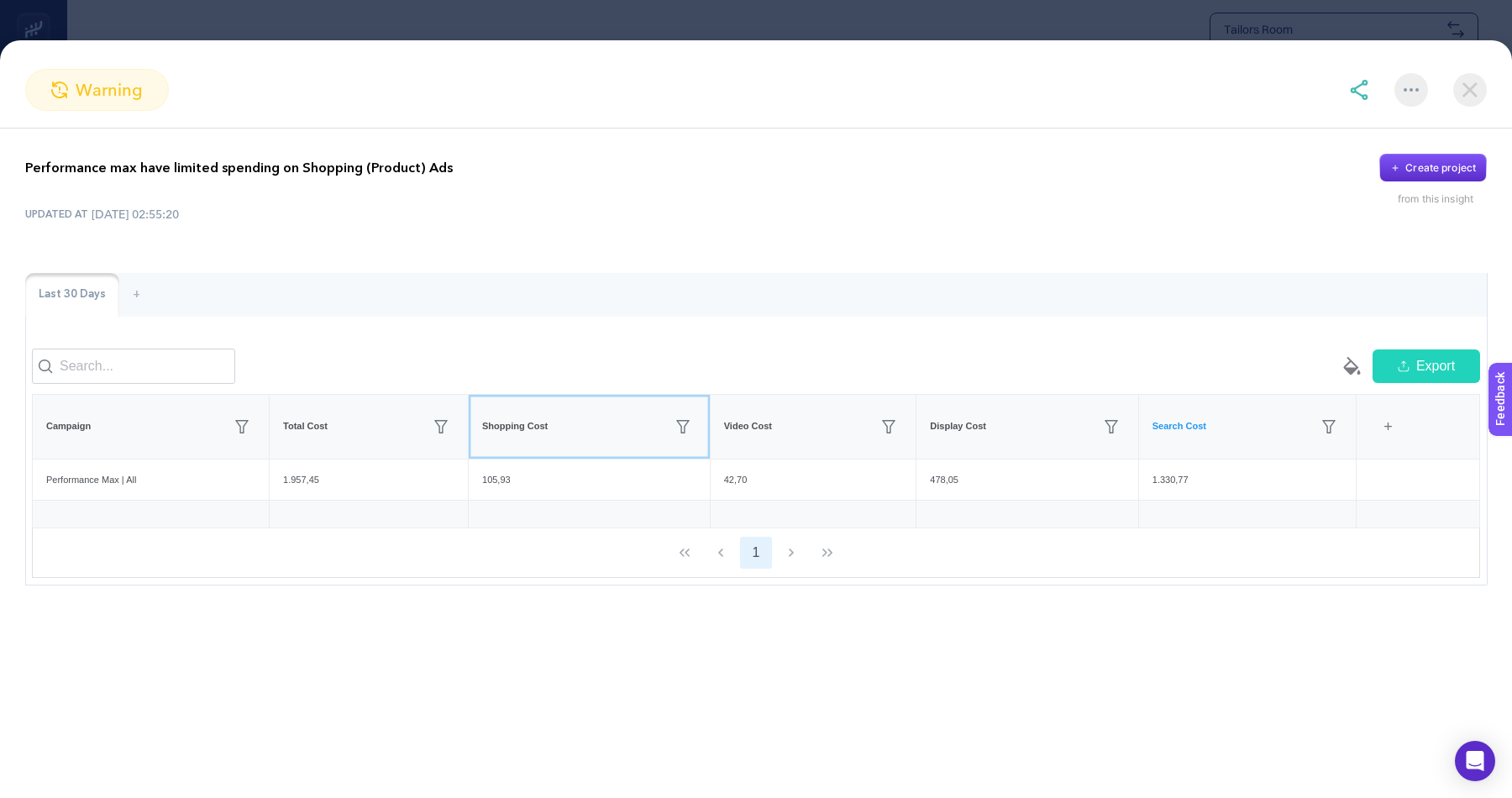
drag, startPoint x: 488, startPoint y: 419, endPoint x: 547, endPoint y: 471, distance: 78.6
click at [547, 471] on table "Campaign Total Cost Shopping Cost Video Cost Display Cost Search Cost 6 items s…" at bounding box center [756, 461] width 1448 height 135
drag, startPoint x: 551, startPoint y: 470, endPoint x: 488, endPoint y: 471, distance: 63.0
click at [488, 471] on div "105,93" at bounding box center [589, 480] width 241 height 41
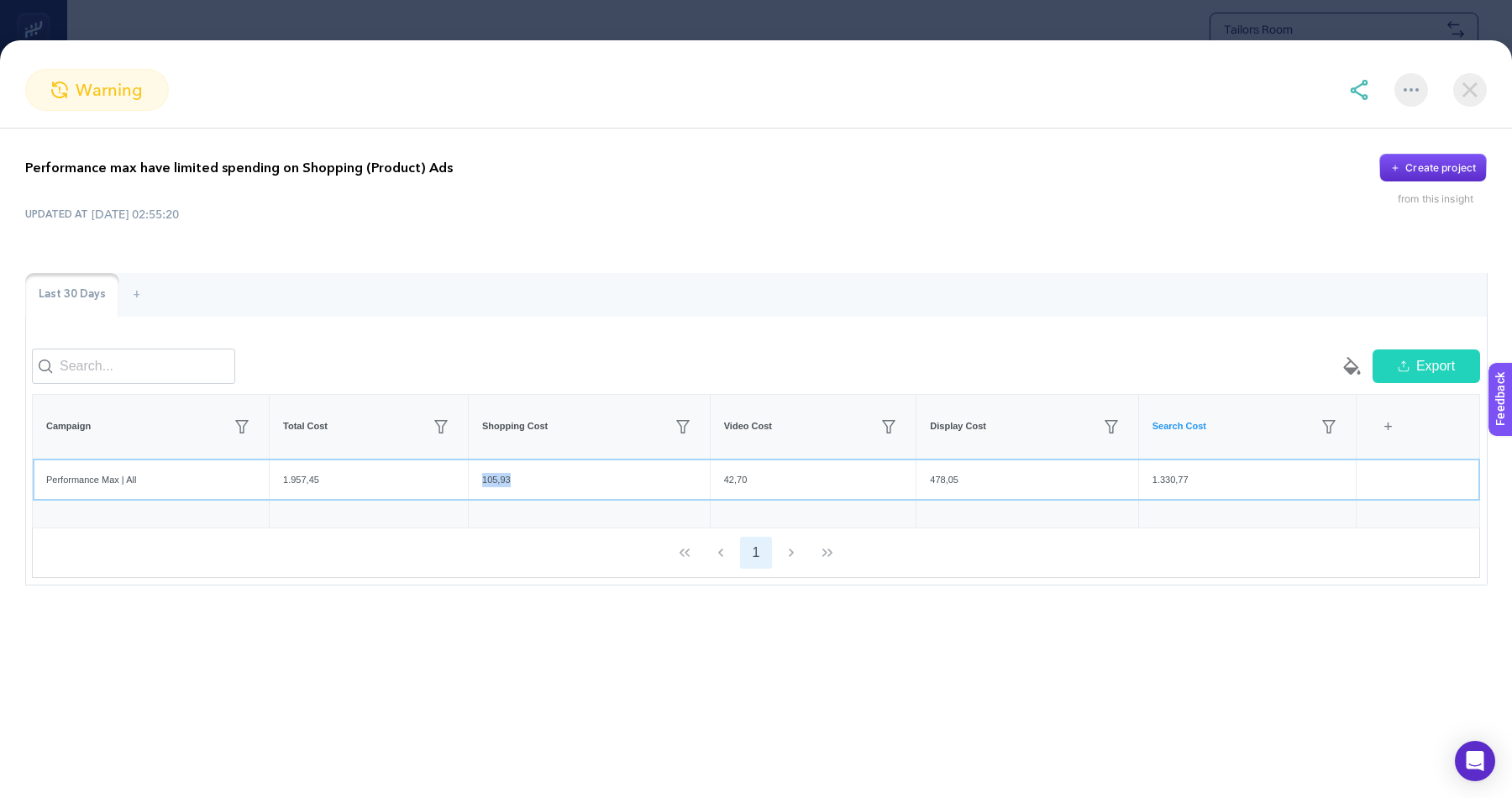
click at [488, 471] on div "105,93" at bounding box center [589, 480] width 241 height 41
click at [504, 474] on div "105,93" at bounding box center [589, 480] width 241 height 41
click at [1362, 90] on img at bounding box center [1359, 89] width 21 height 21
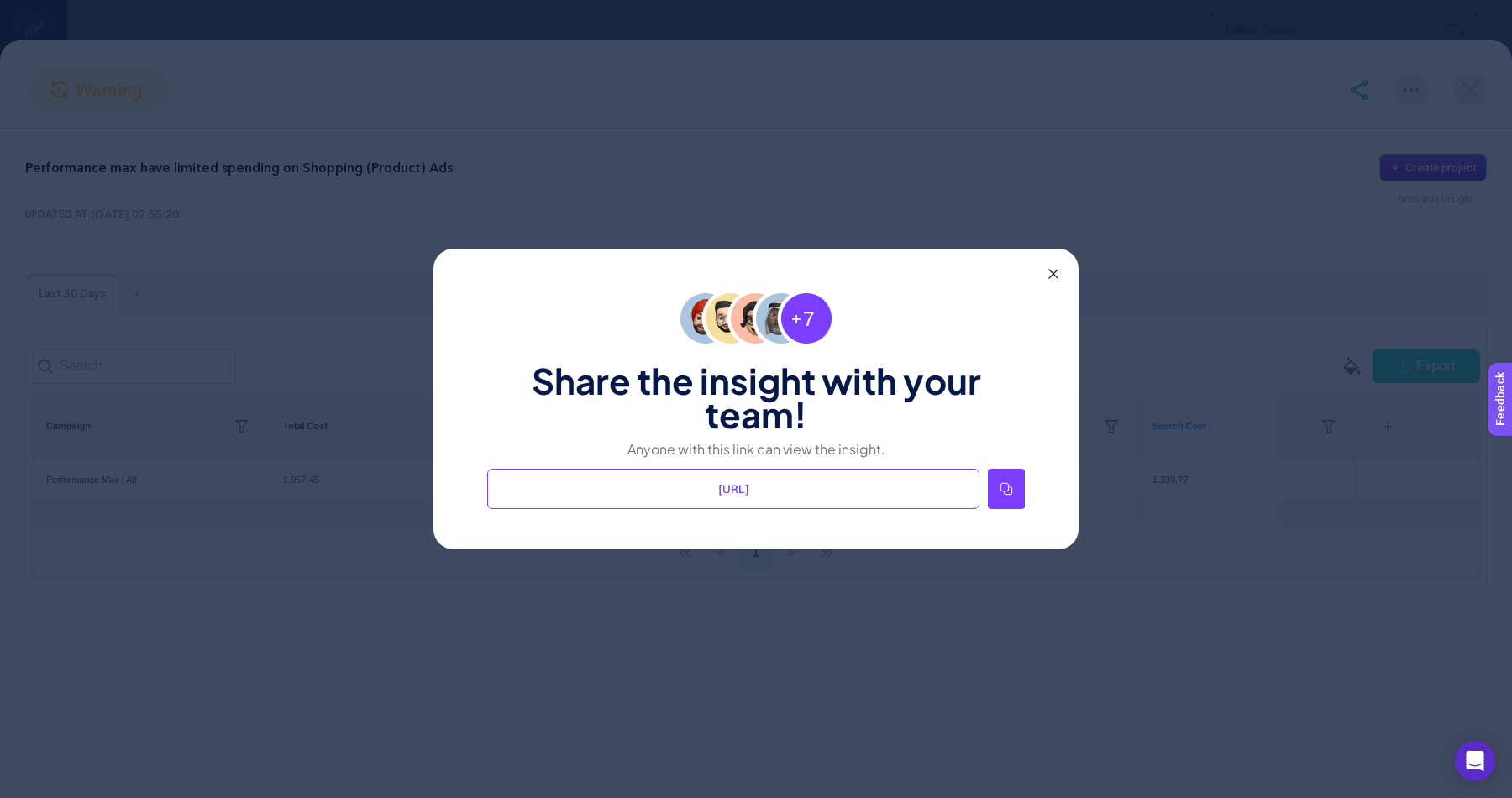
click at [1004, 497] on div at bounding box center [1006, 488] width 37 height 40
click at [1065, 275] on div "Share the insight with your team! Anyone with this link can view the insight. […" at bounding box center [756, 399] width 645 height 301
click at [1054, 273] on icon at bounding box center [1053, 273] width 10 height 10
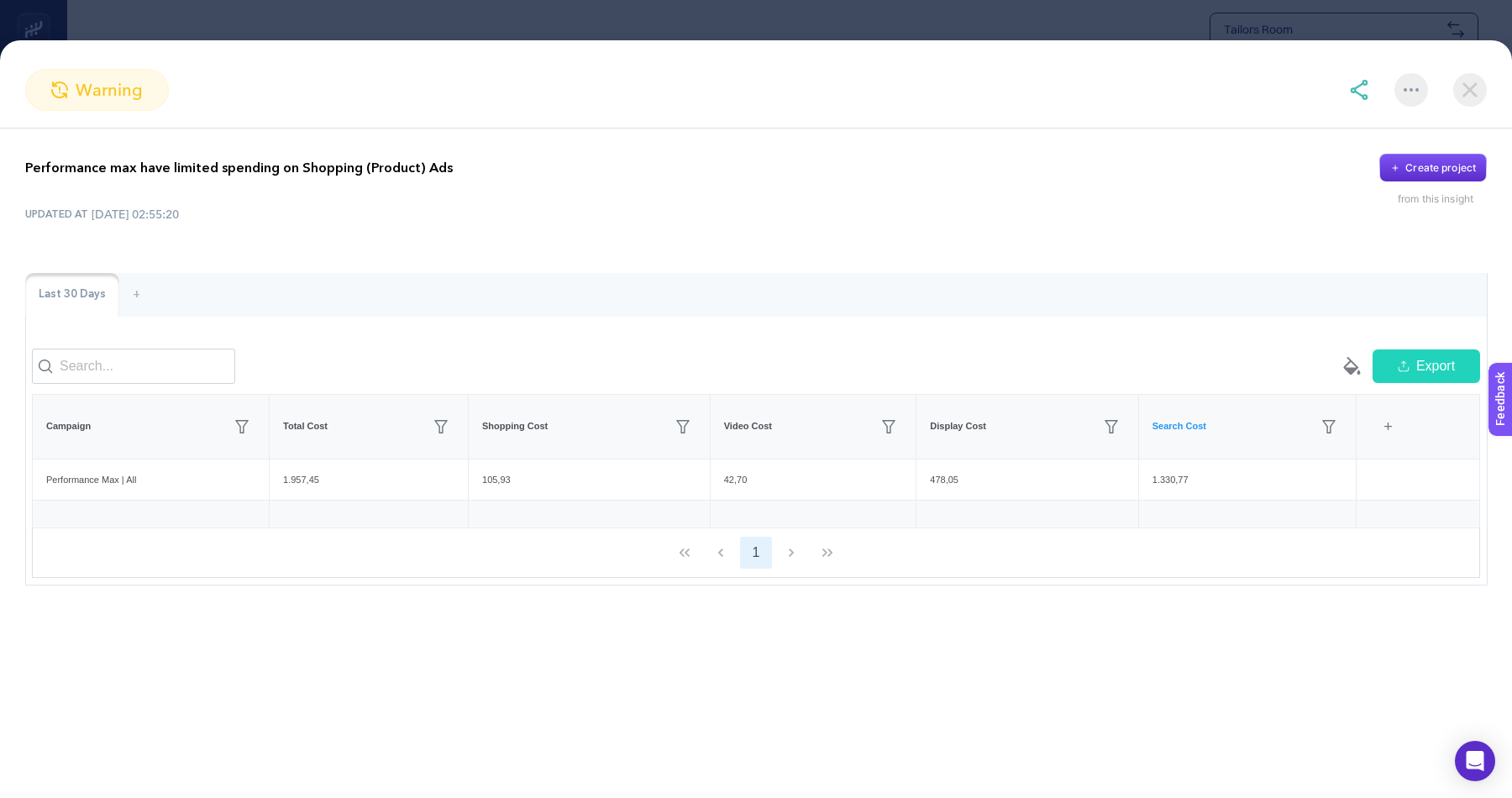
click at [1457, 89] on img at bounding box center [1470, 90] width 34 height 34
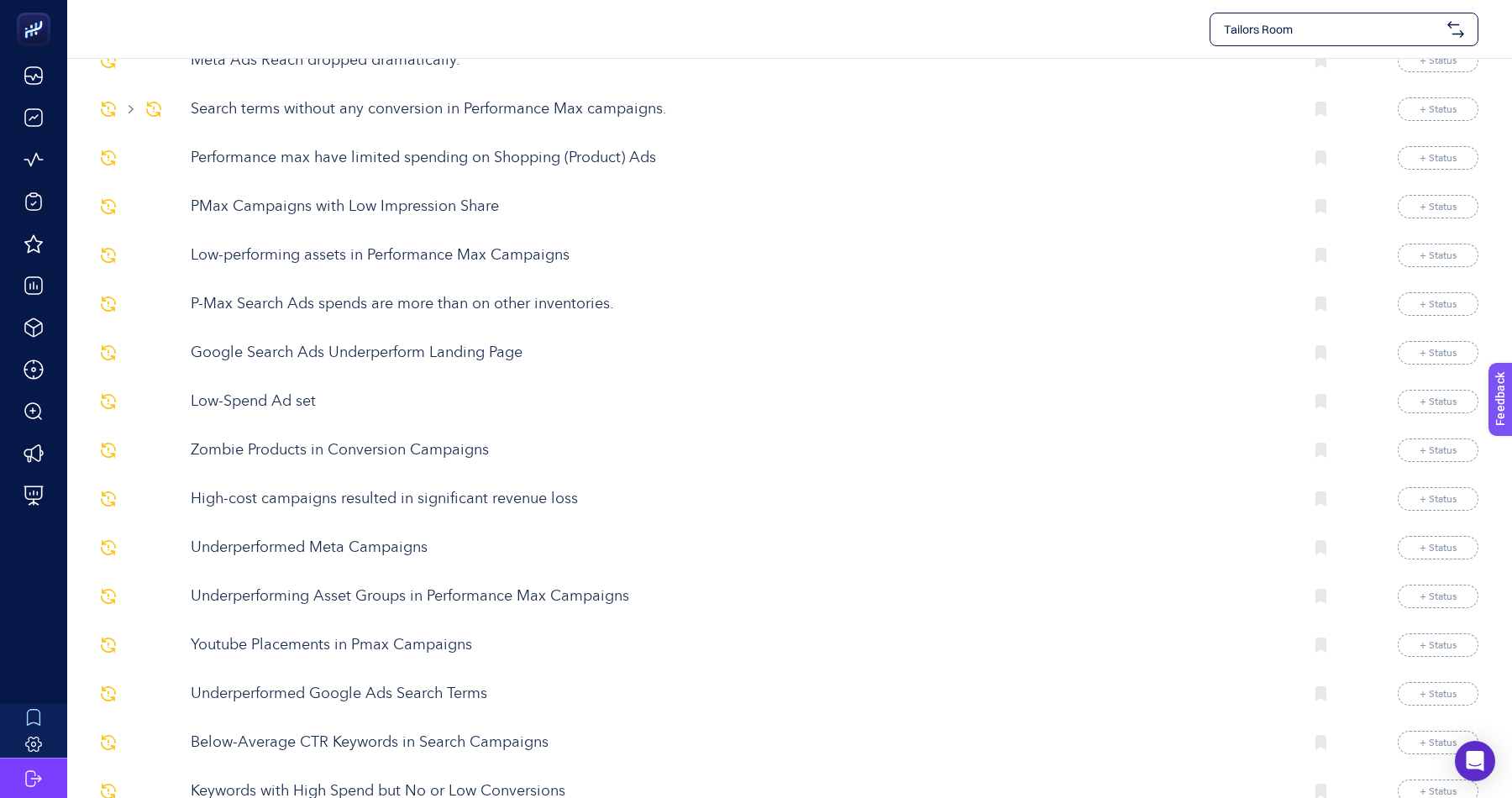
scroll to position [395, 0]
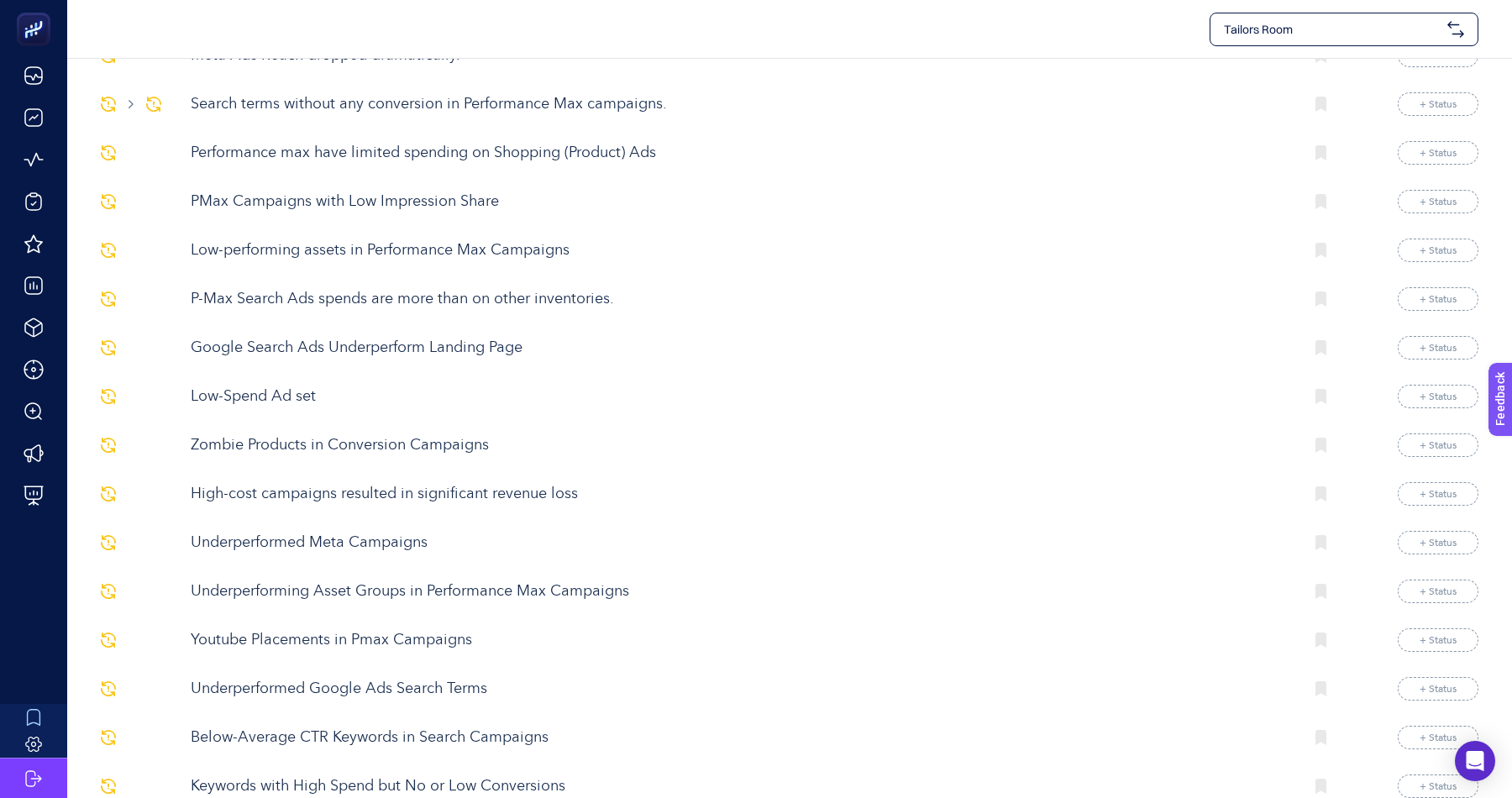
click at [330, 344] on p "Google Search Ads Underperform Landing Page" at bounding box center [740, 348] width 1099 height 22
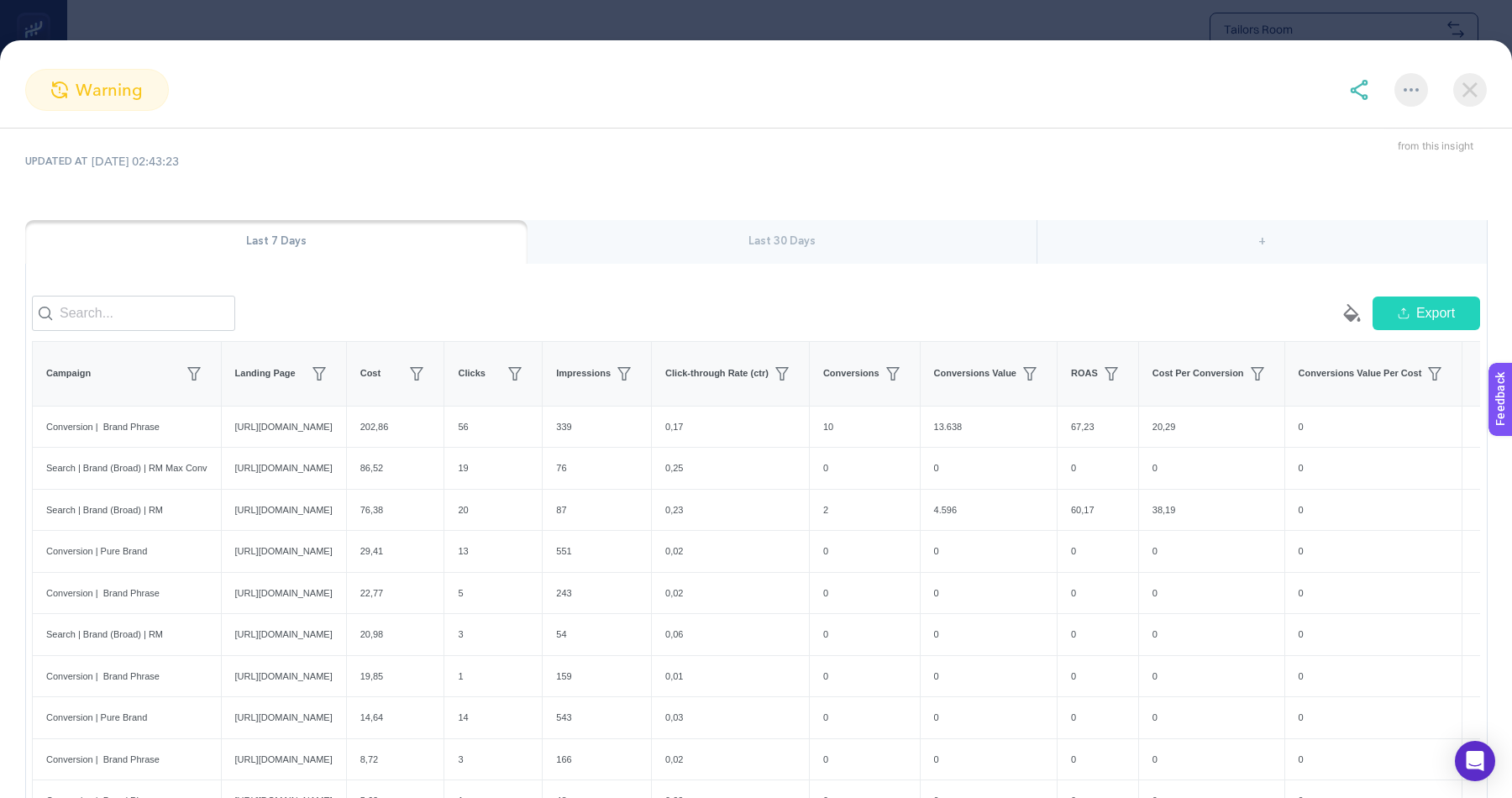
scroll to position [55, 0]
click at [838, 36] on section "warning Google Search Ads Underperform Landing Page Create project from this in…" at bounding box center [756, 399] width 1512 height 798
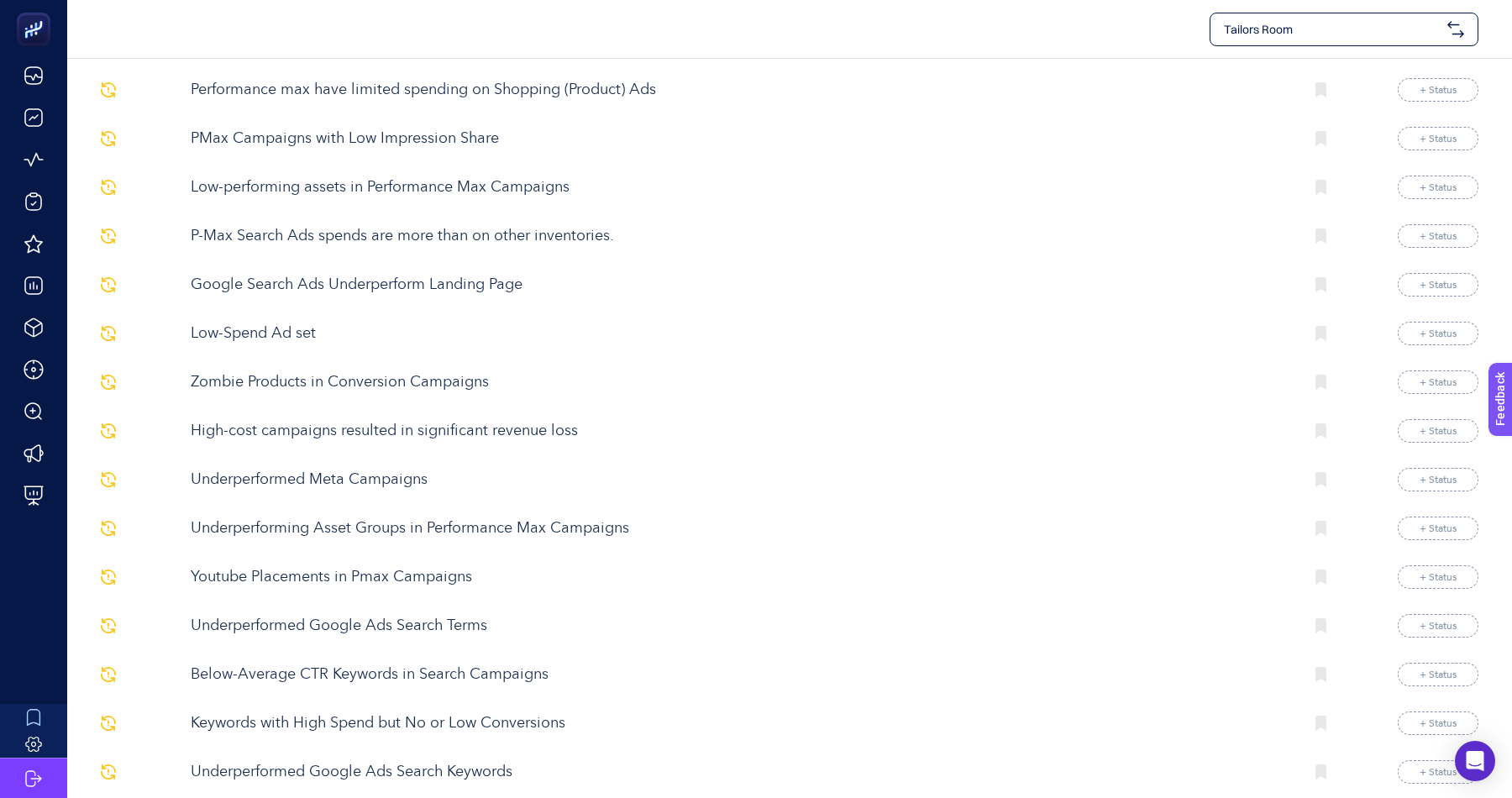
scroll to position [459, 0]
click at [353, 370] on p "Zombie Products in Conversion Campaigns" at bounding box center [740, 381] width 1099 height 22
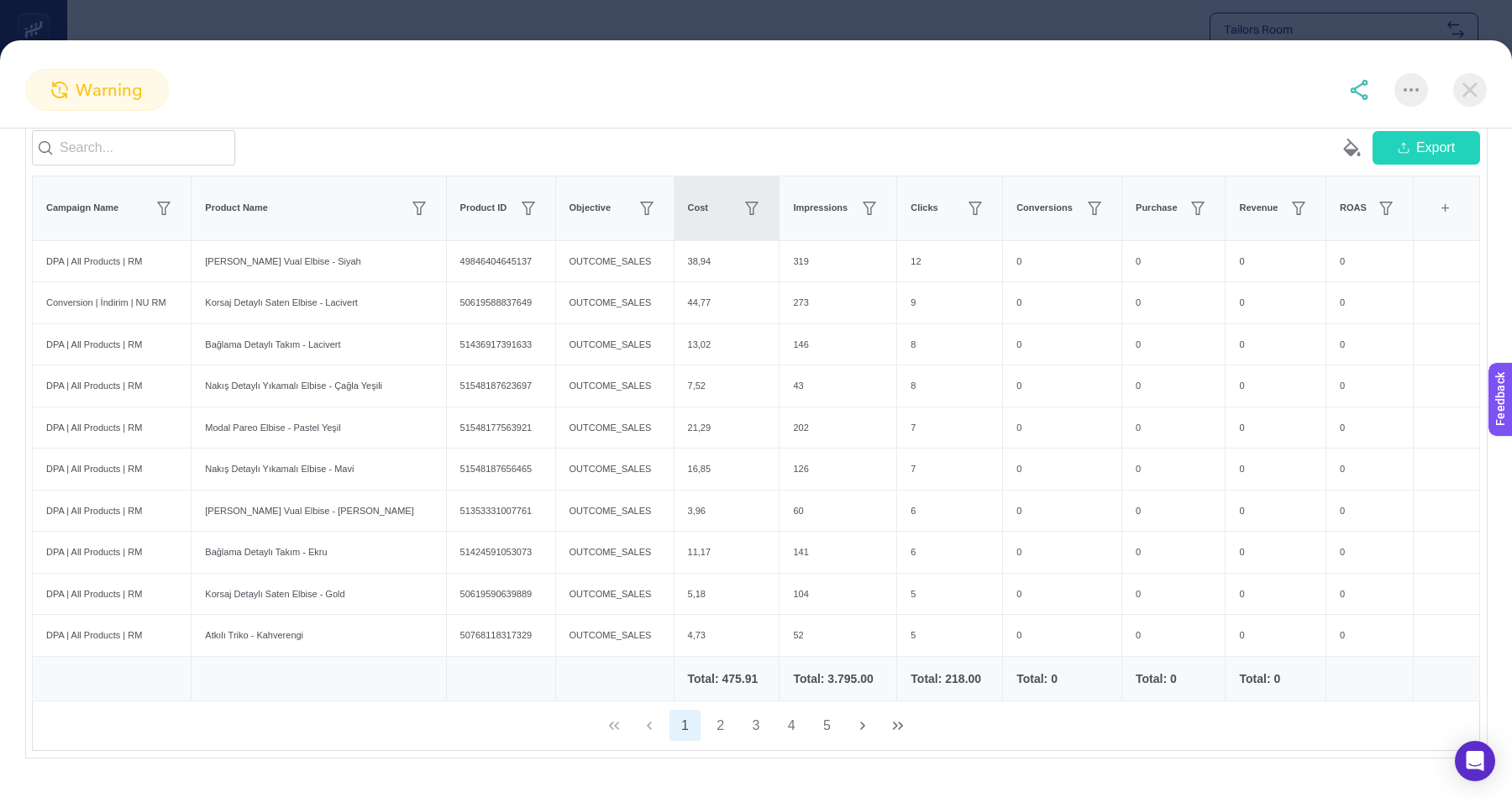
scroll to position [199, 0]
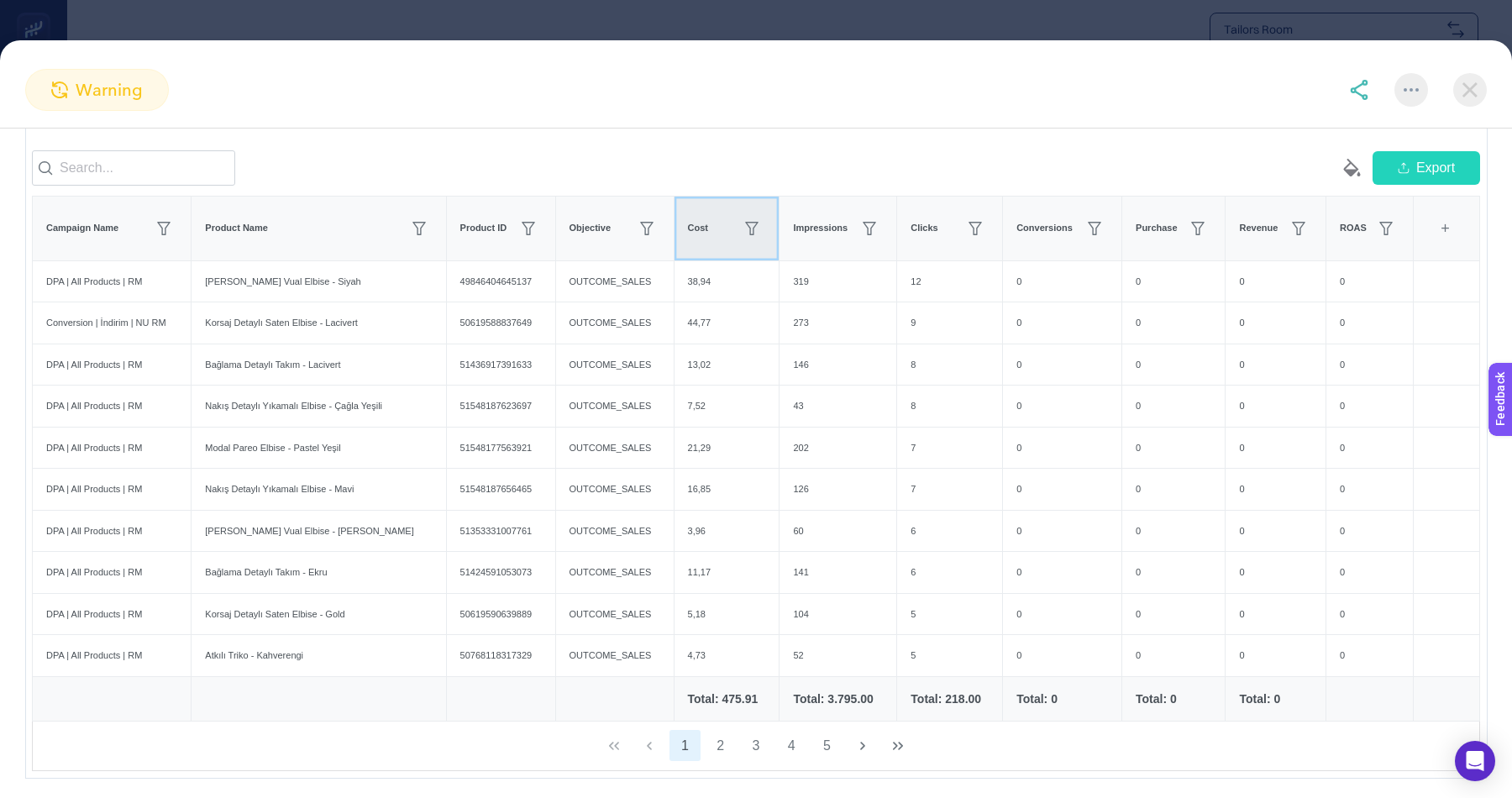
click at [701, 238] on div "Cost" at bounding box center [726, 228] width 78 height 27
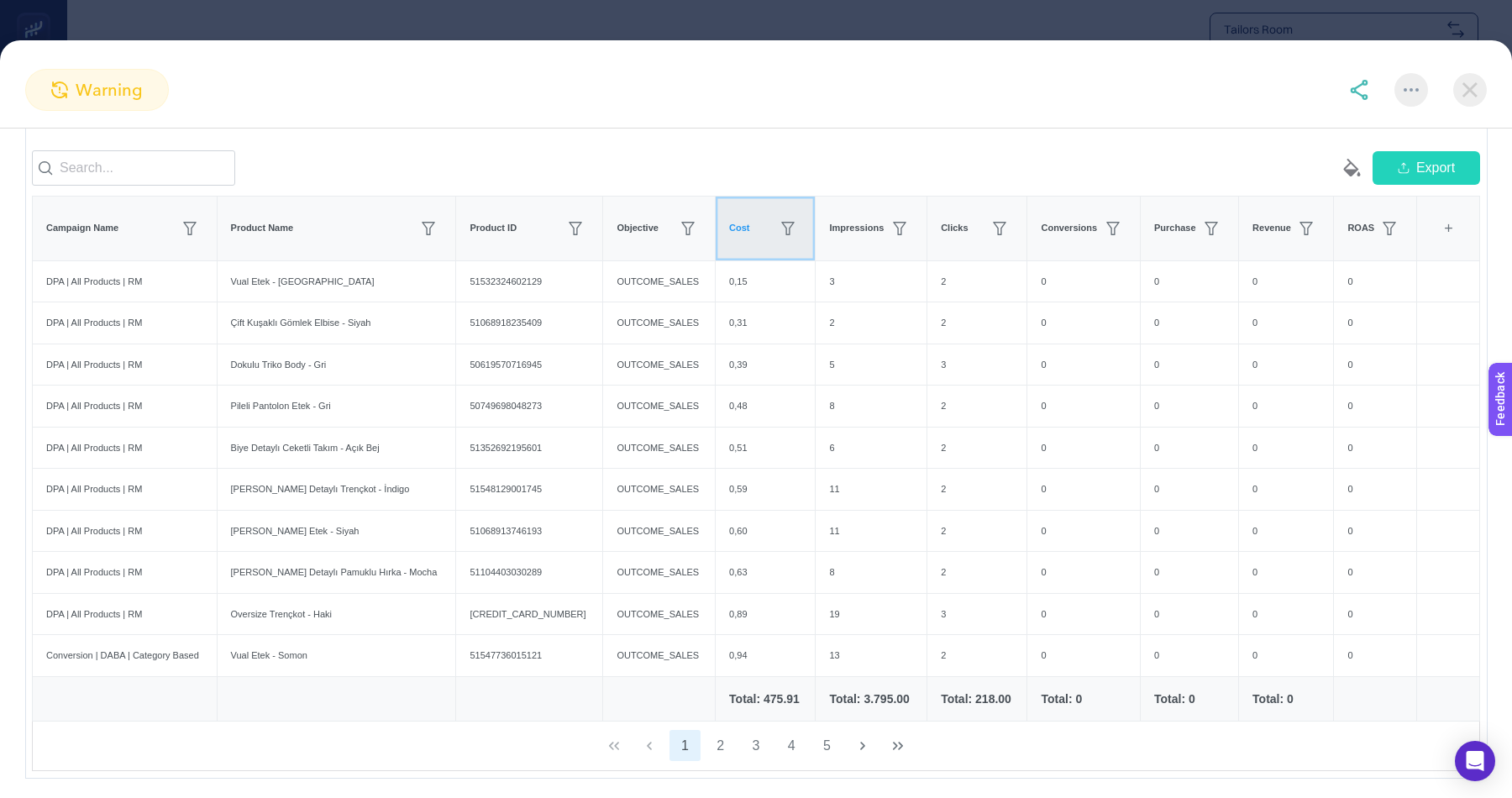
click at [729, 238] on div "Cost" at bounding box center [765, 228] width 72 height 27
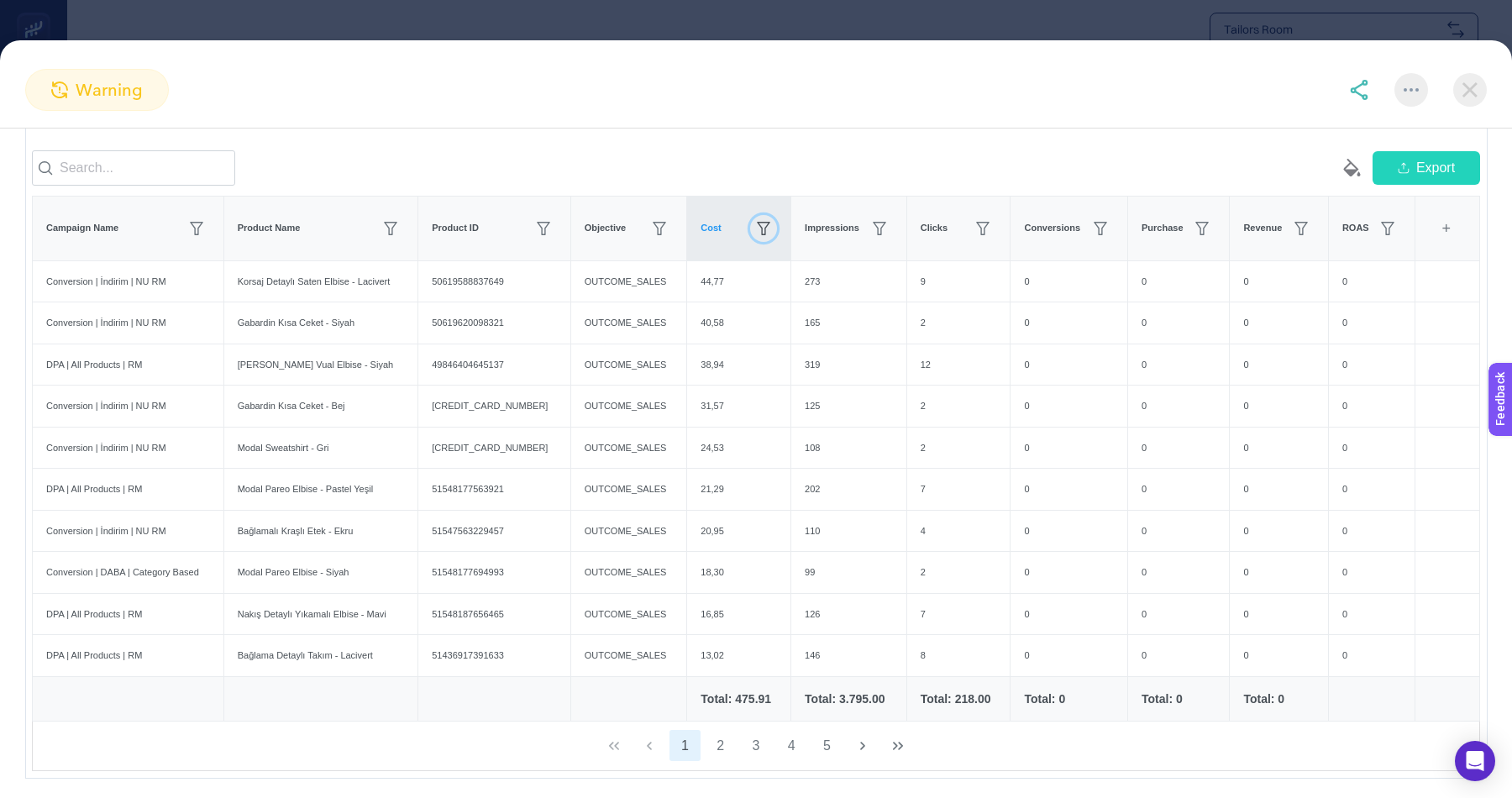
click at [751, 221] on button "button" at bounding box center [764, 228] width 27 height 27
click at [924, 128] on div "Last 7 Days Last 30 Days + empty paint-bucket-solid Export Campaign Name Produc…" at bounding box center [756, 427] width 1462 height 704
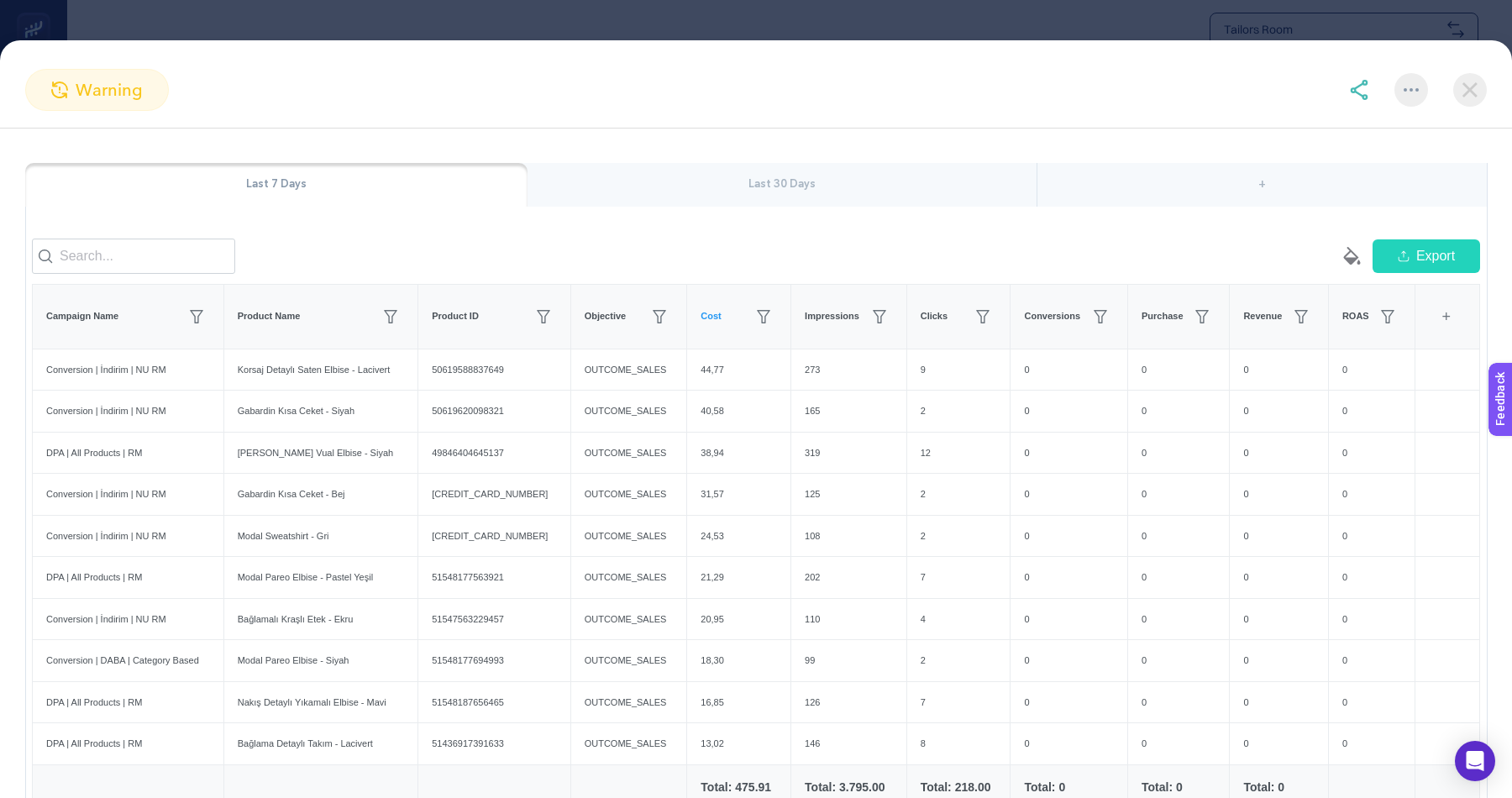
scroll to position [111, 0]
click at [805, 303] on div "Impressions" at bounding box center [849, 316] width 89 height 27
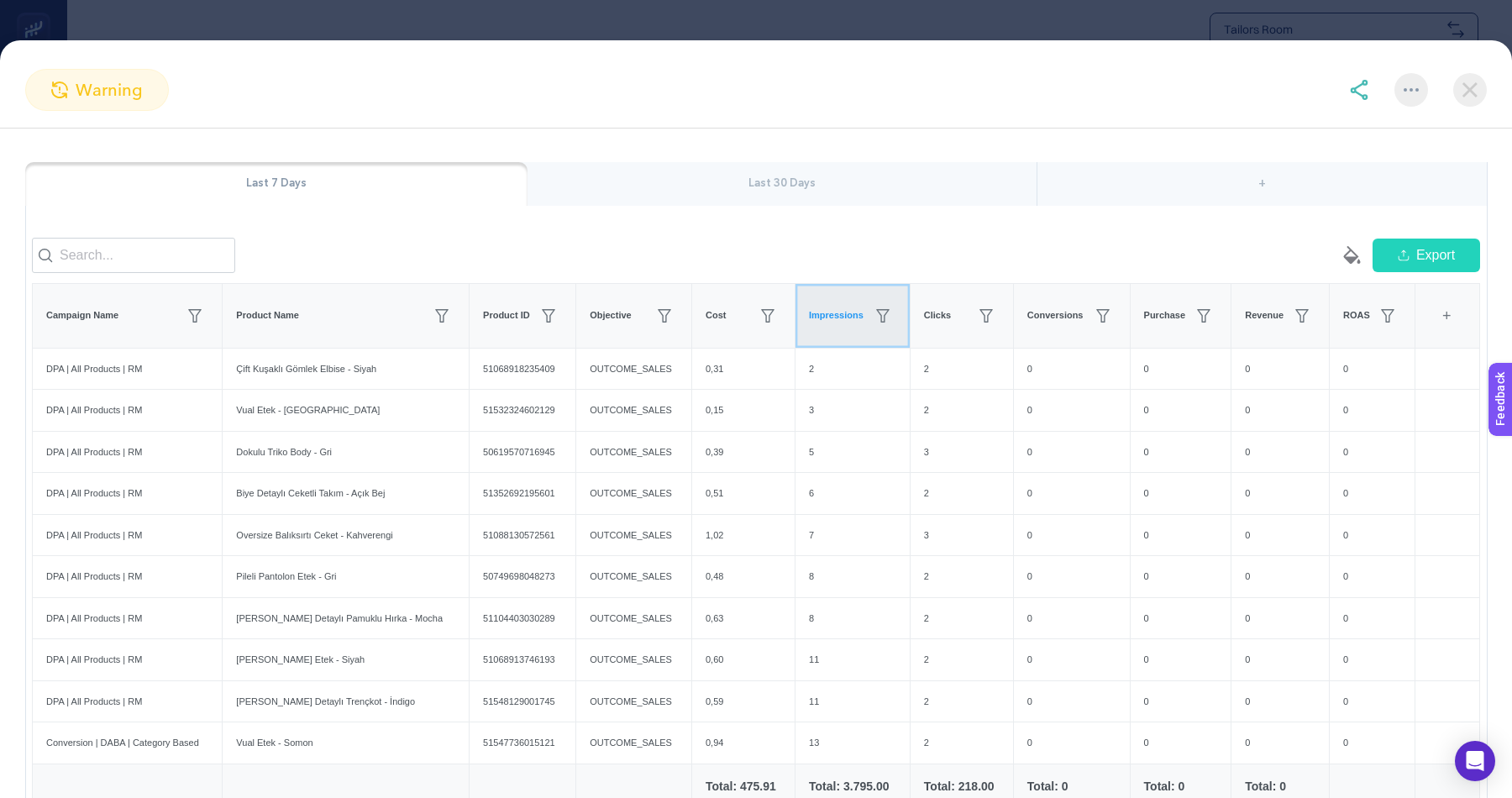
click at [809, 303] on div "Impressions" at bounding box center [853, 316] width 88 height 27
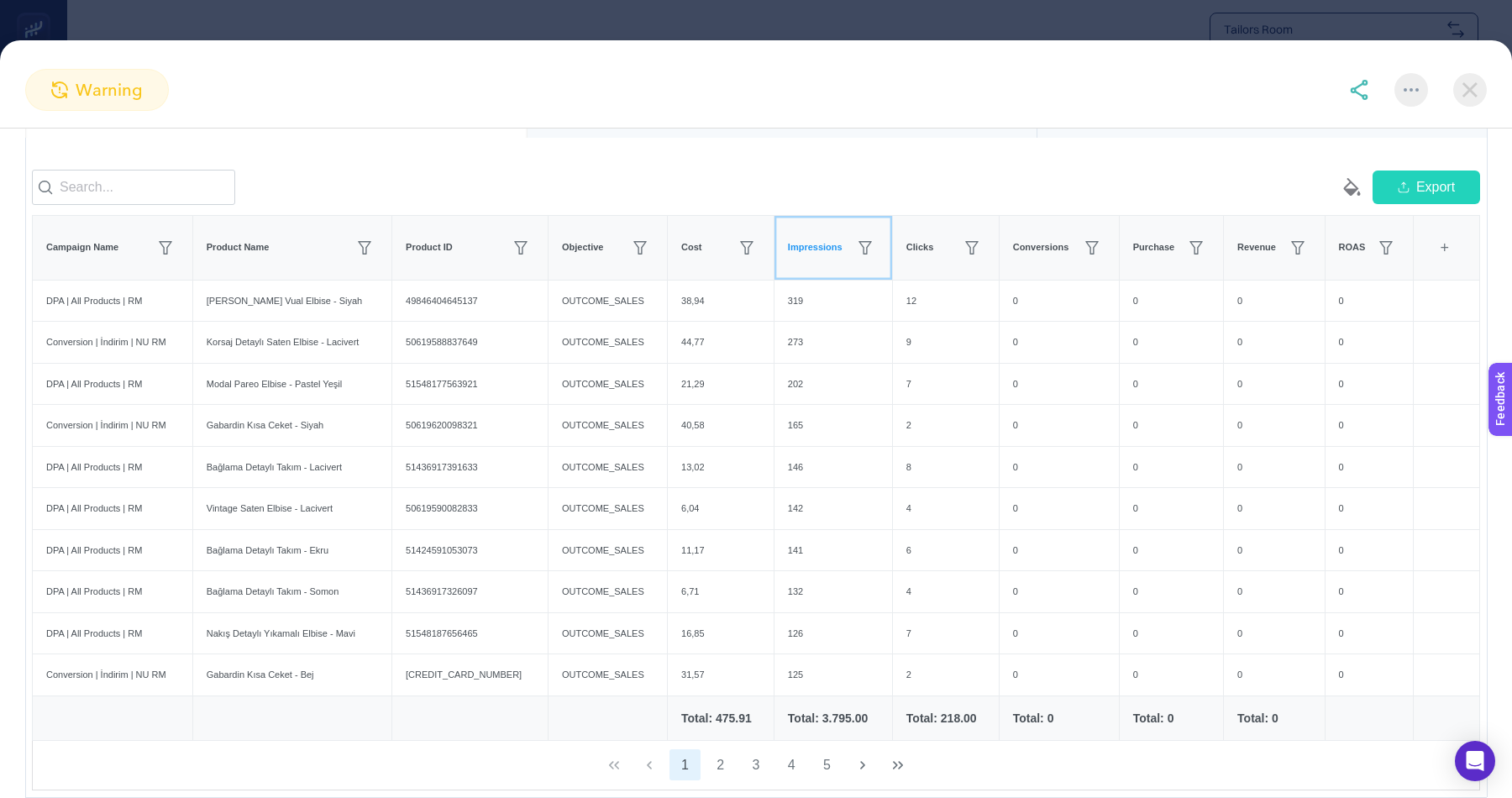
scroll to position [169, 0]
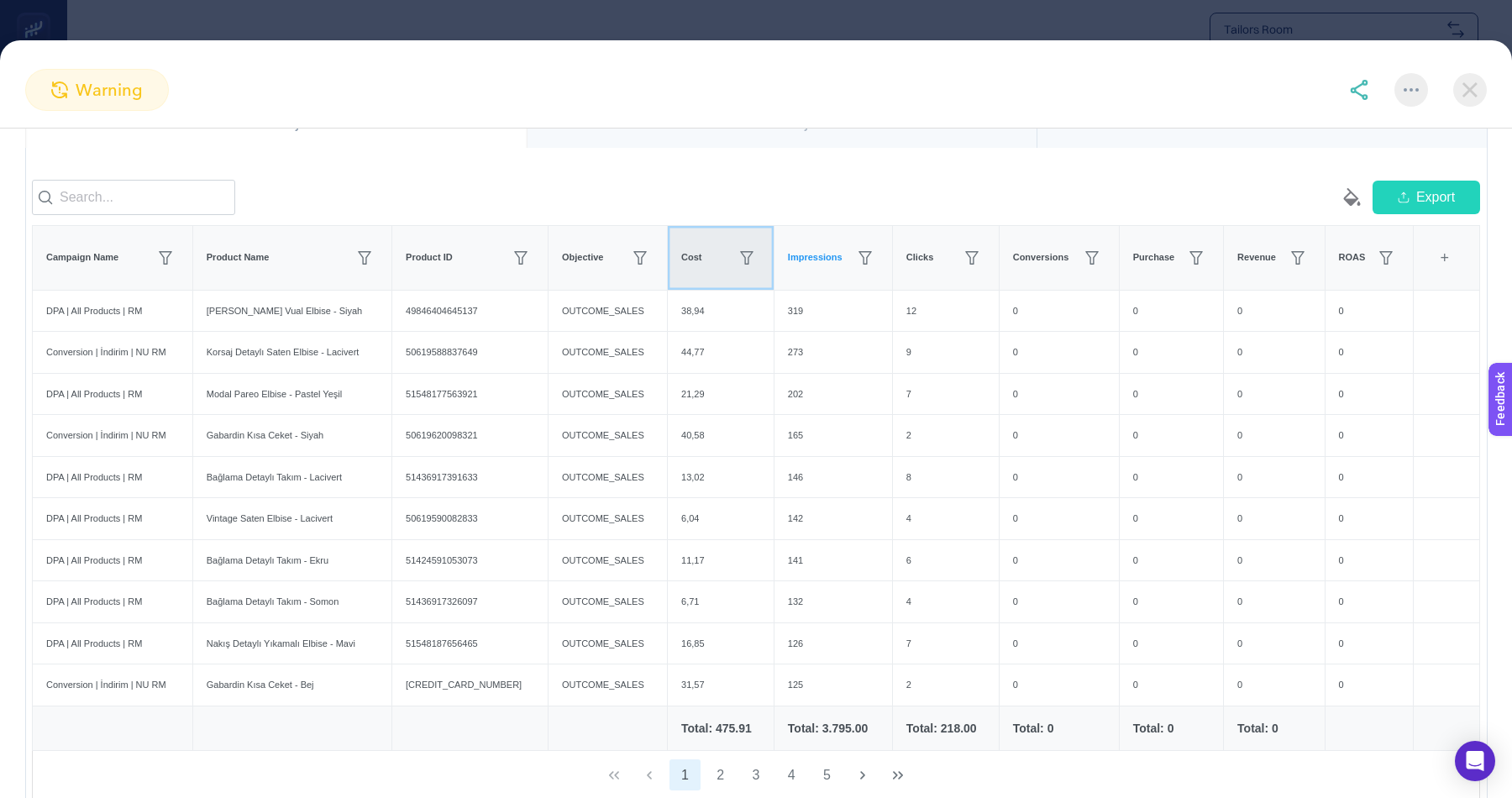
click at [702, 275] on th "Cost" at bounding box center [720, 258] width 106 height 64
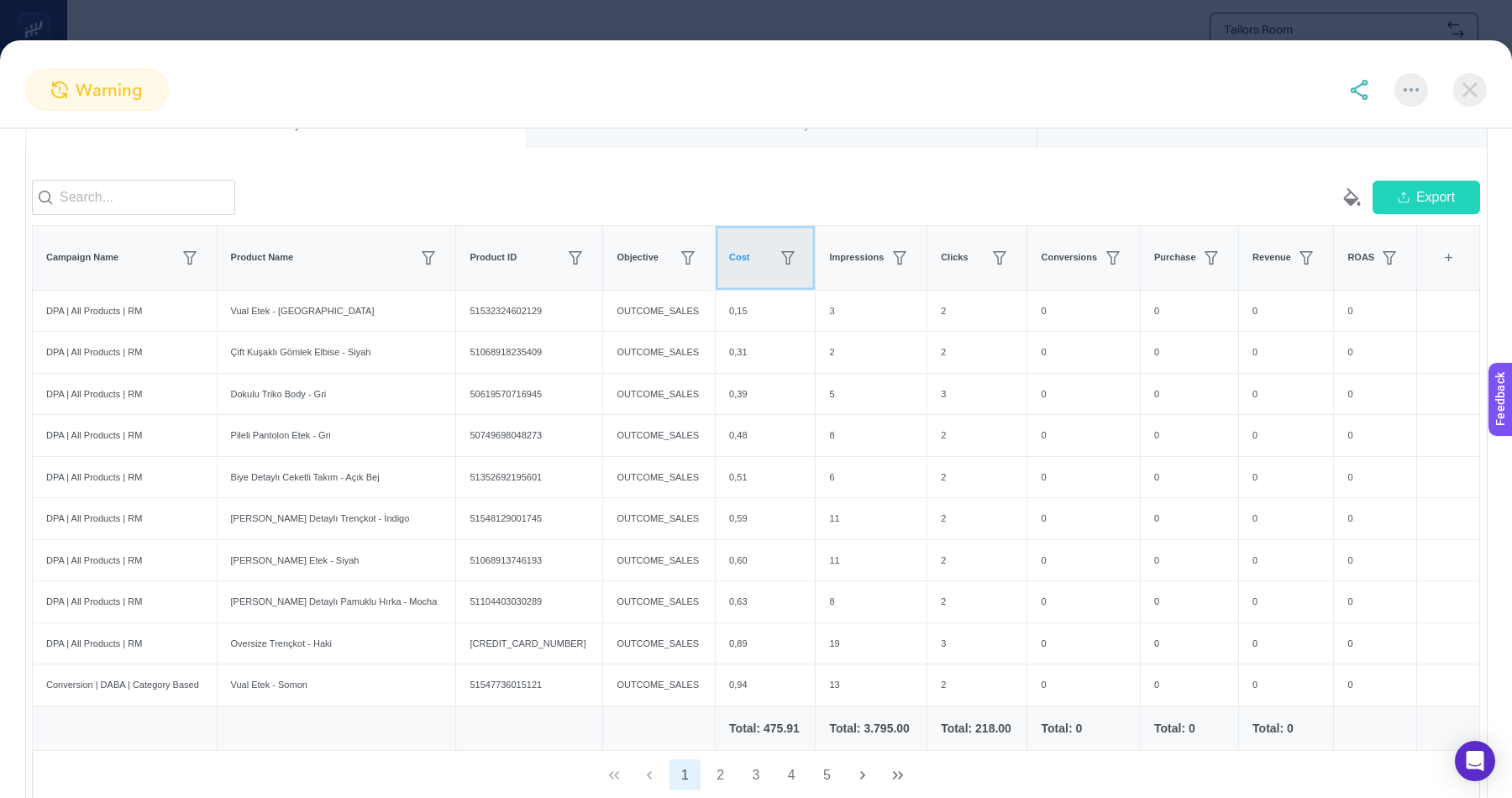
click at [716, 275] on th "Cost" at bounding box center [766, 258] width 100 height 64
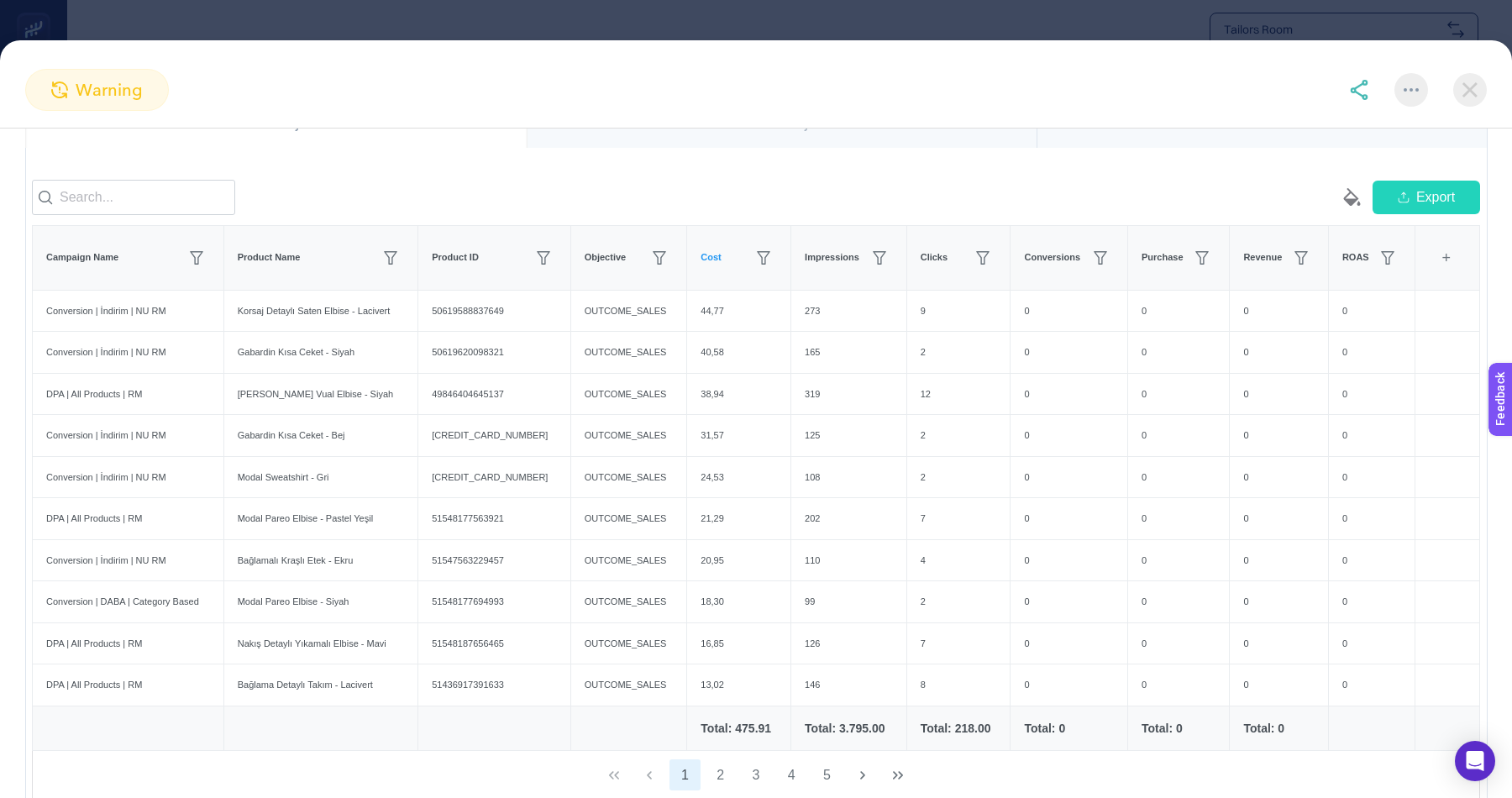
click at [869, 186] on div "empty paint-bucket-solid Export" at bounding box center [1117, 197] width 724 height 35
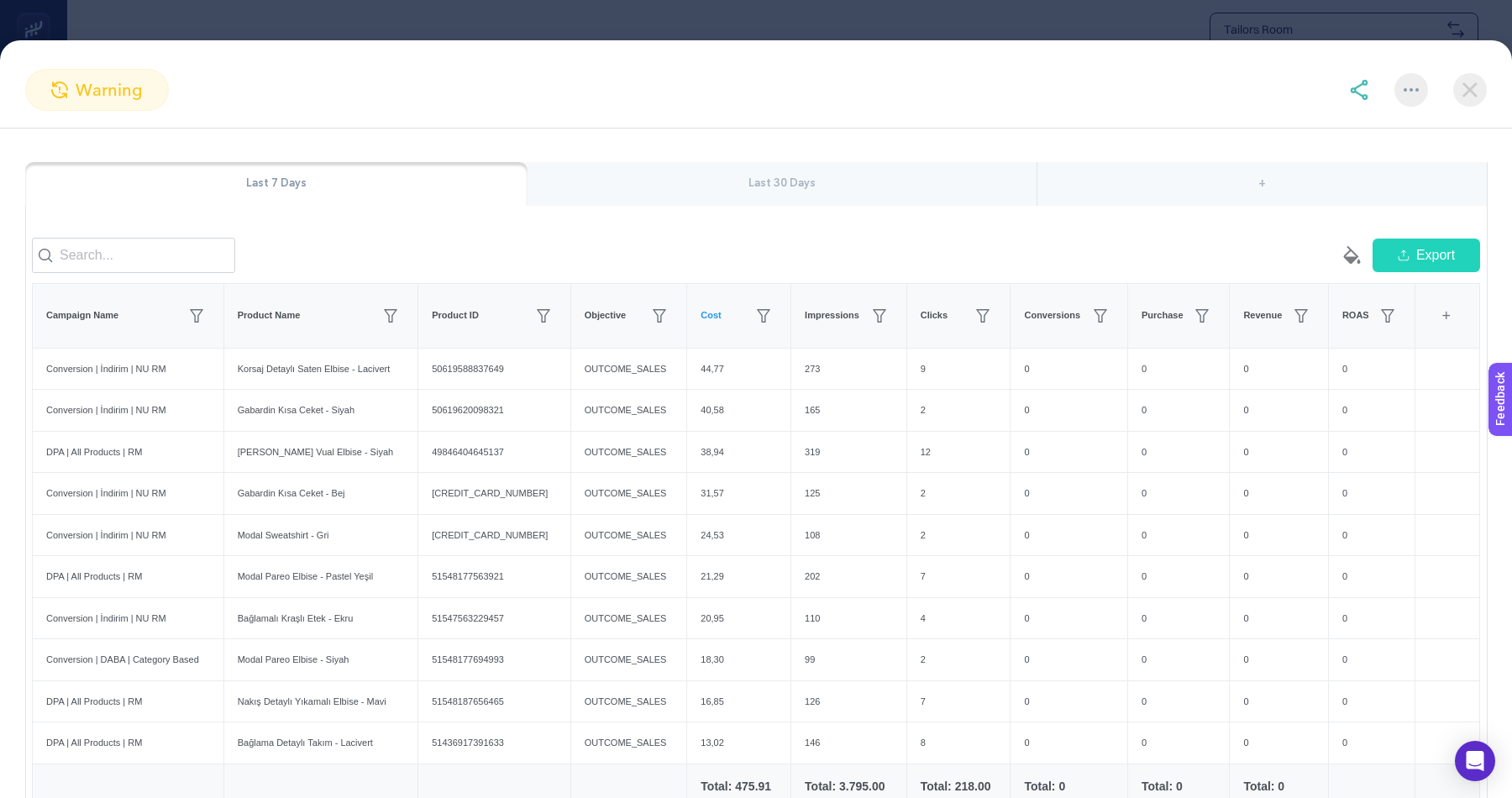
scroll to position [0, 0]
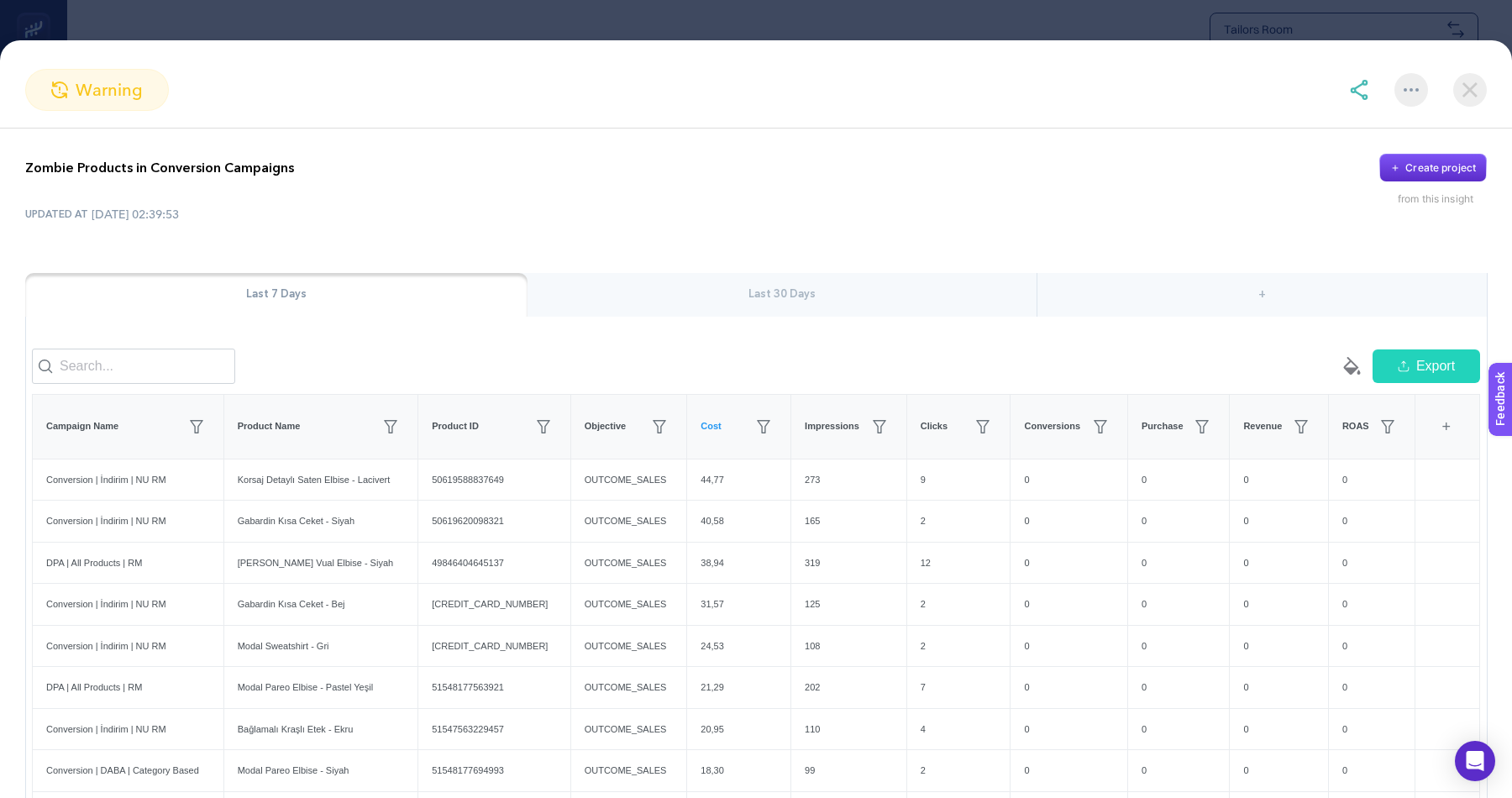
click at [760, 322] on div "Last 7 Days Last 30 Days + empty paint-bucket-solid Export Campaign Name Produc…" at bounding box center [756, 624] width 1462 height 704
click at [760, 293] on div "Last 30 Days" at bounding box center [782, 294] width 509 height 44
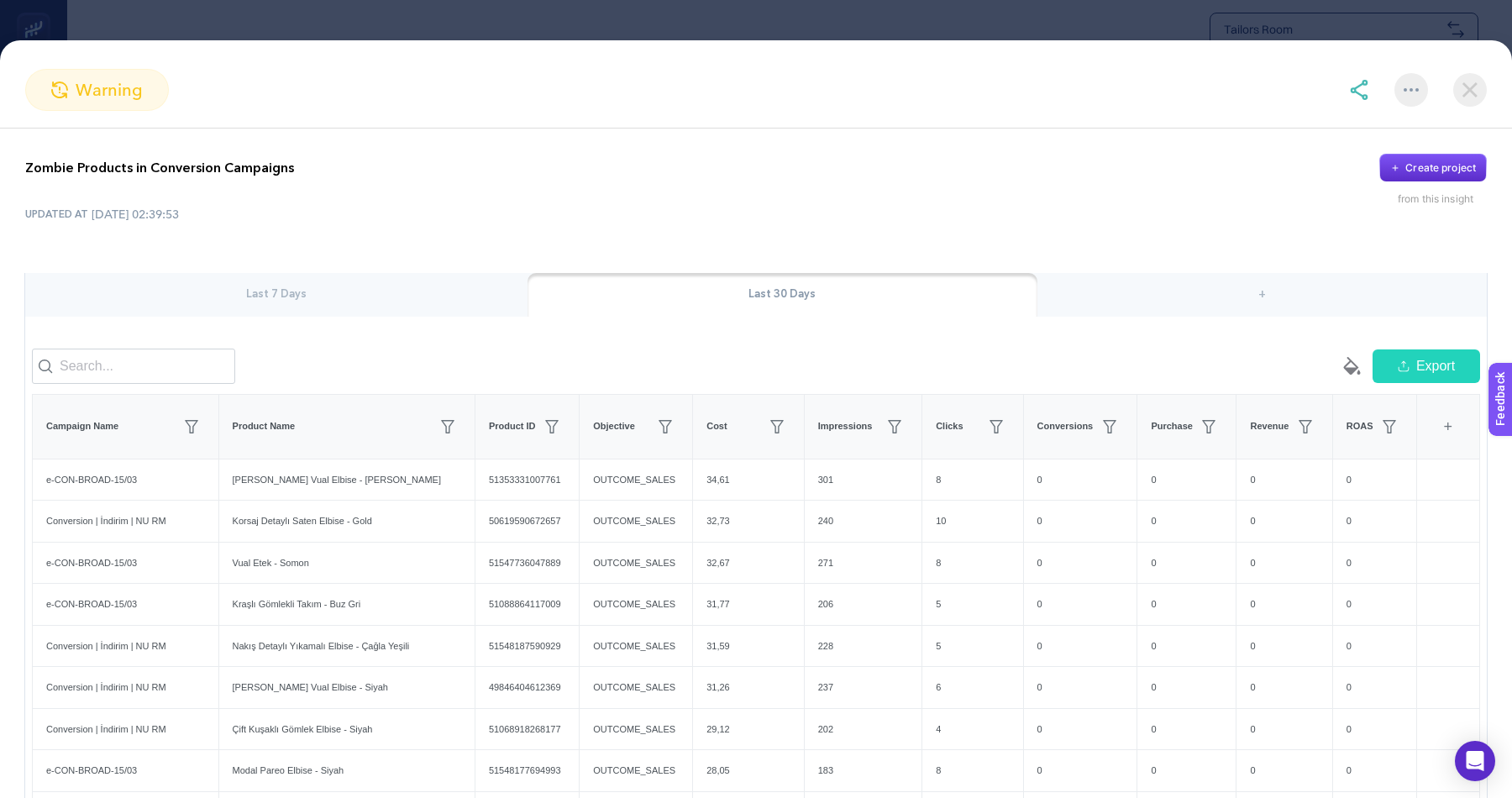
click at [373, 297] on div "Last 7 Days" at bounding box center [276, 294] width 503 height 44
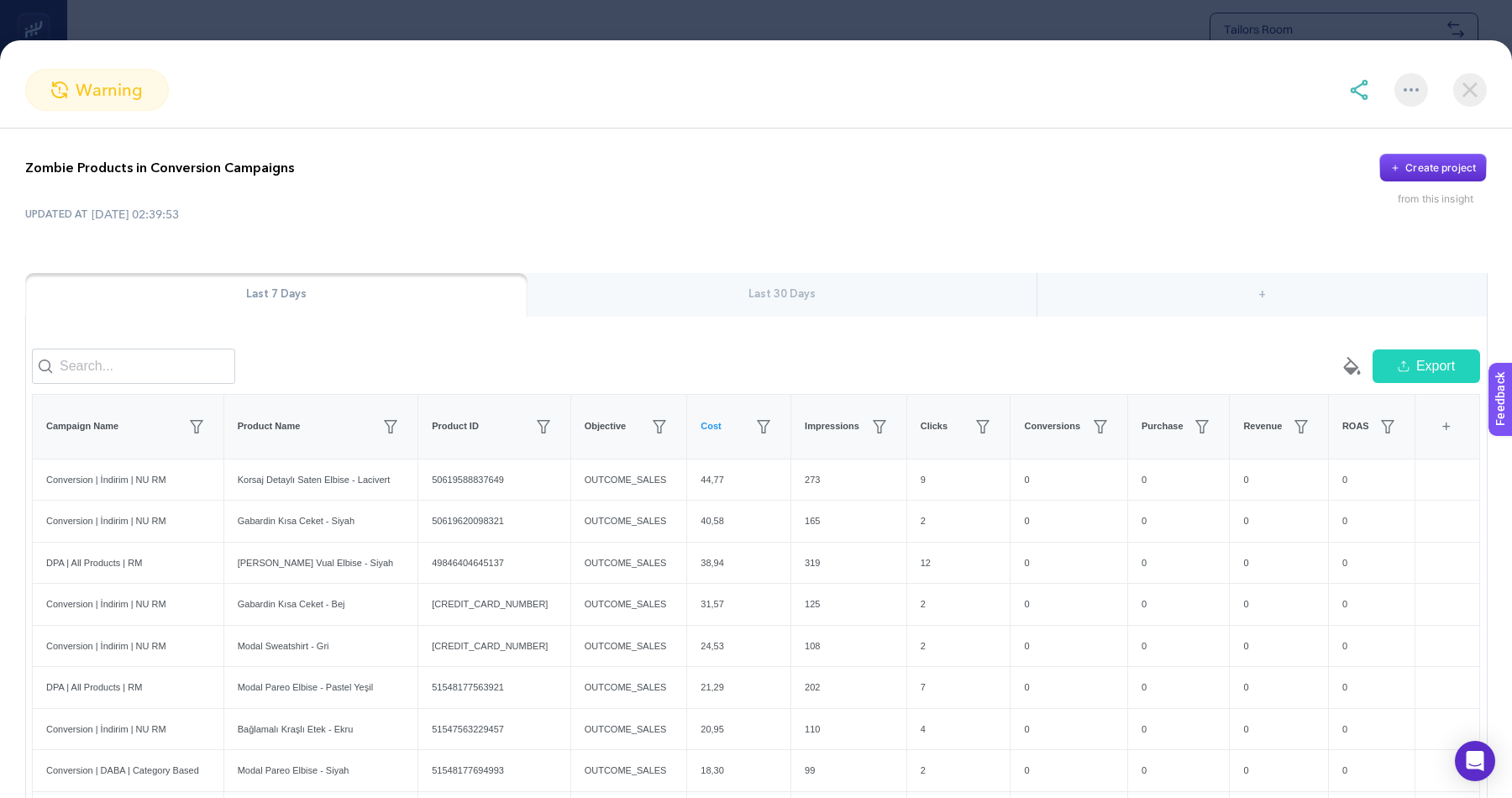
click at [654, 295] on div "Last 30 Days" at bounding box center [782, 294] width 509 height 44
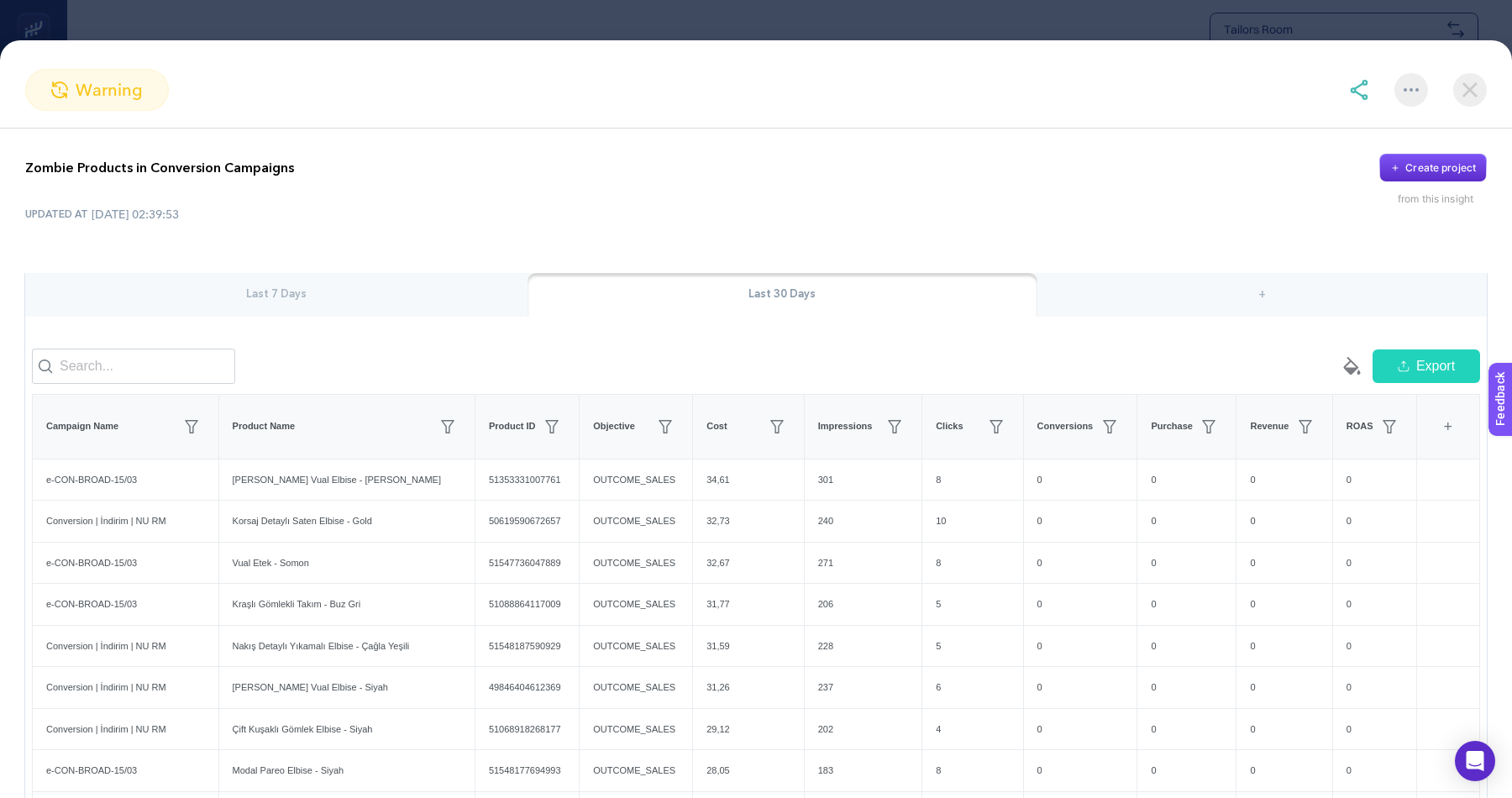
click at [406, 290] on div "Last 7 Days" at bounding box center [276, 294] width 503 height 44
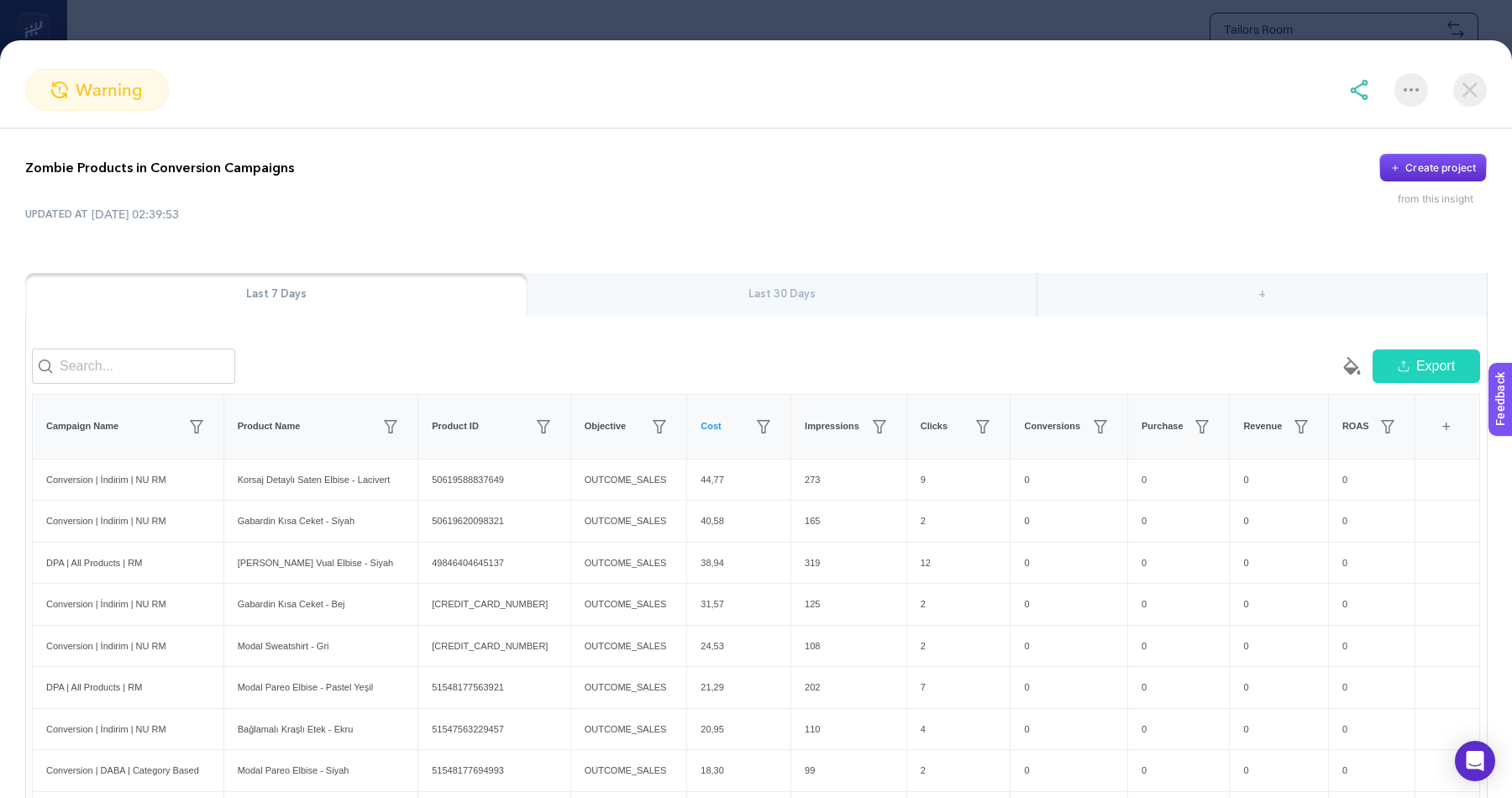
scroll to position [457, 0]
click at [1405, 80] on div at bounding box center [1412, 90] width 34 height 34
click at [1333, 169] on span "Add favorites" at bounding box center [1314, 175] width 176 height 40
click at [1474, 87] on img at bounding box center [1470, 90] width 34 height 34
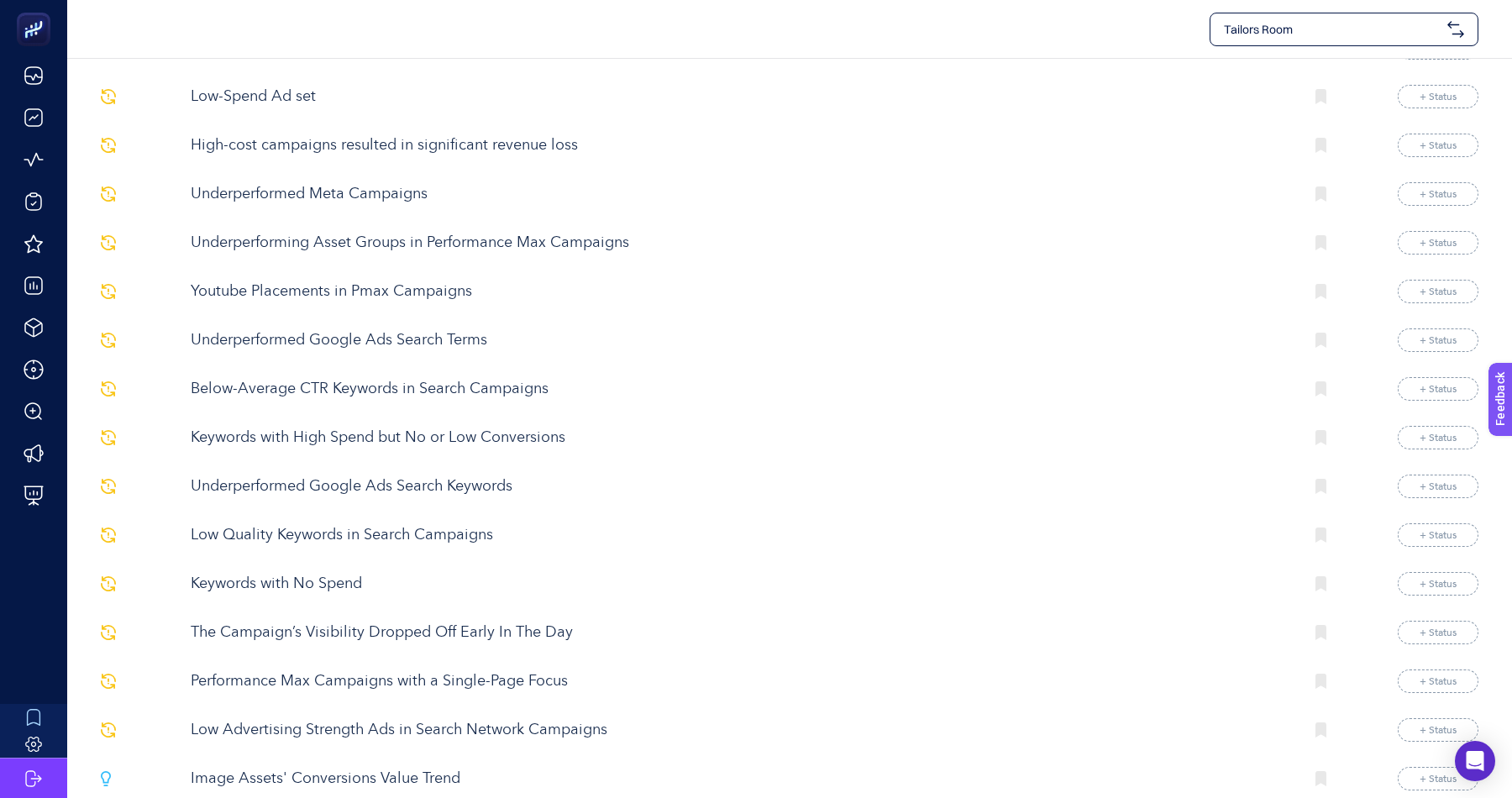
scroll to position [748, 0]
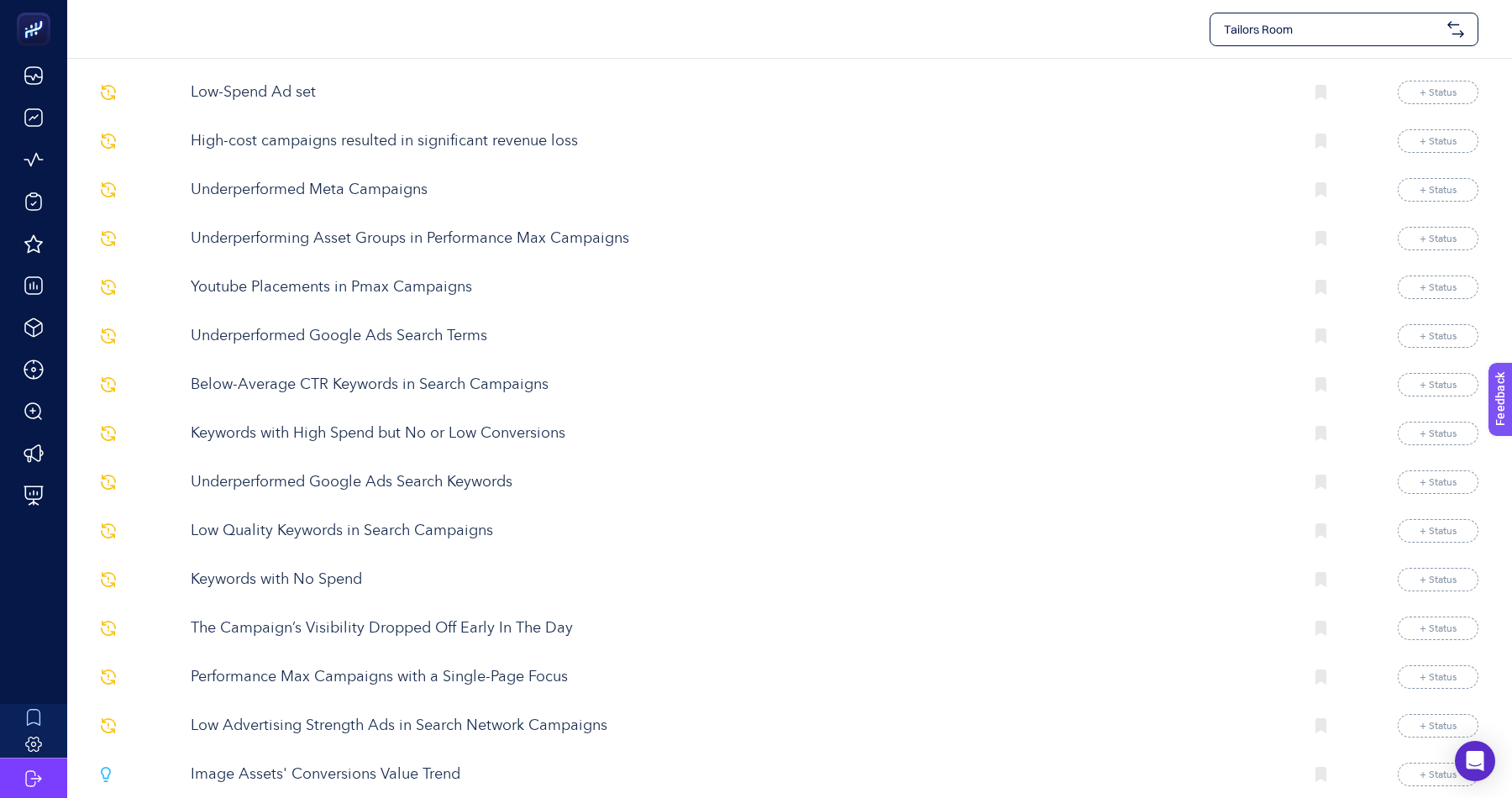
click at [404, 276] on p "Youtube Placements in Pmax Campaigns" at bounding box center [740, 287] width 1099 height 22
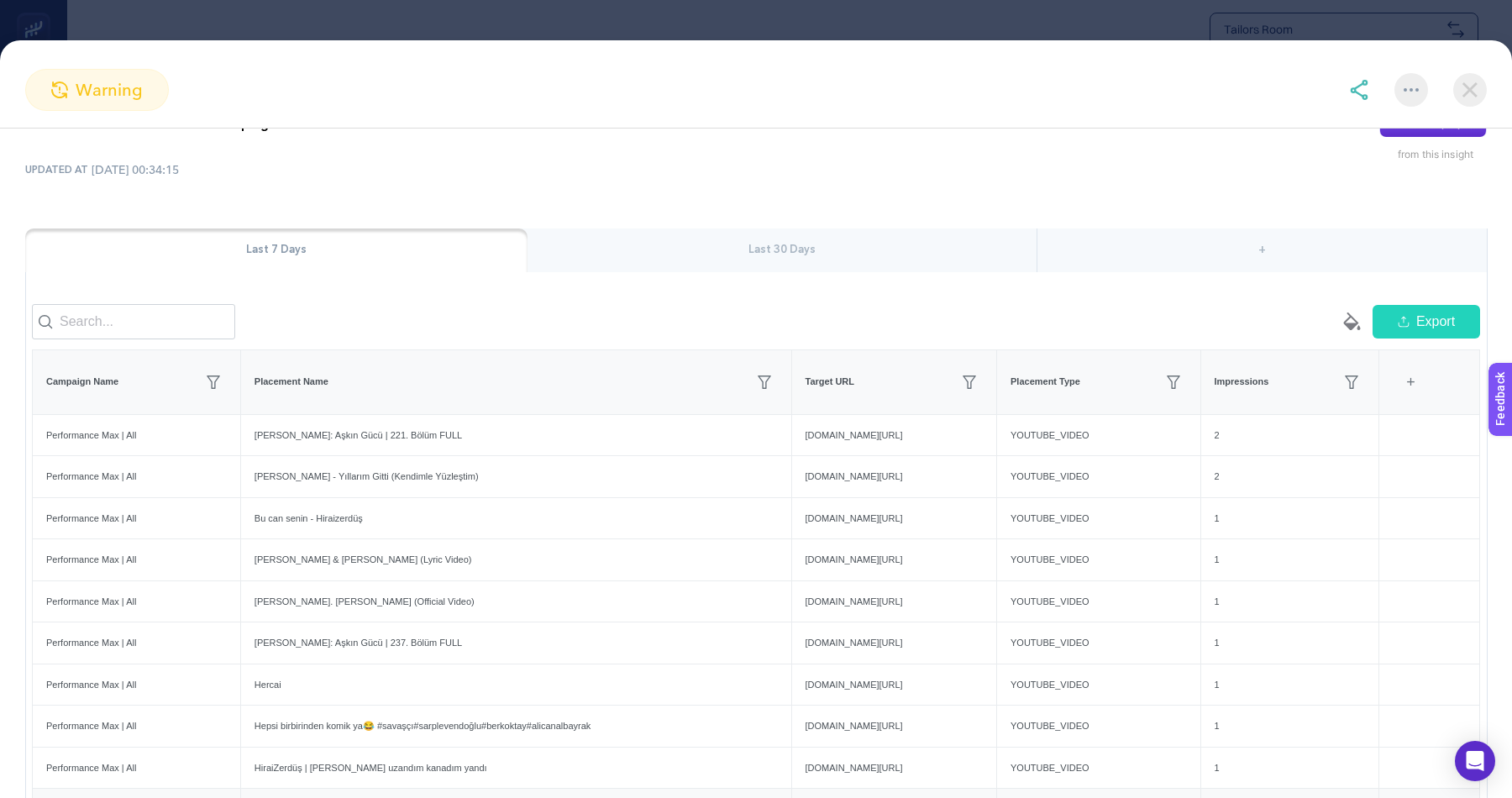
scroll to position [52, 0]
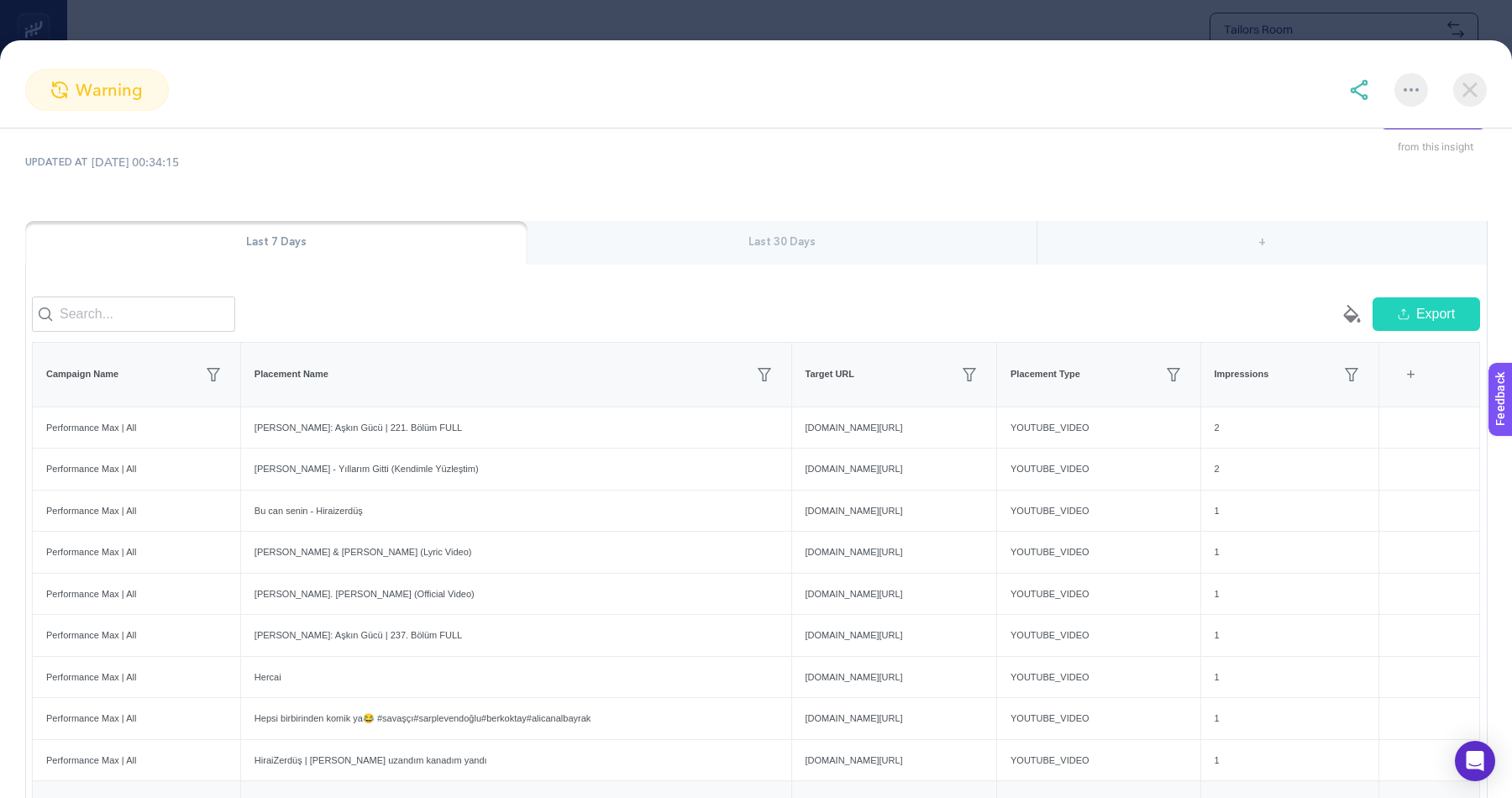
click at [757, 234] on div "Last 30 Days" at bounding box center [782, 242] width 509 height 44
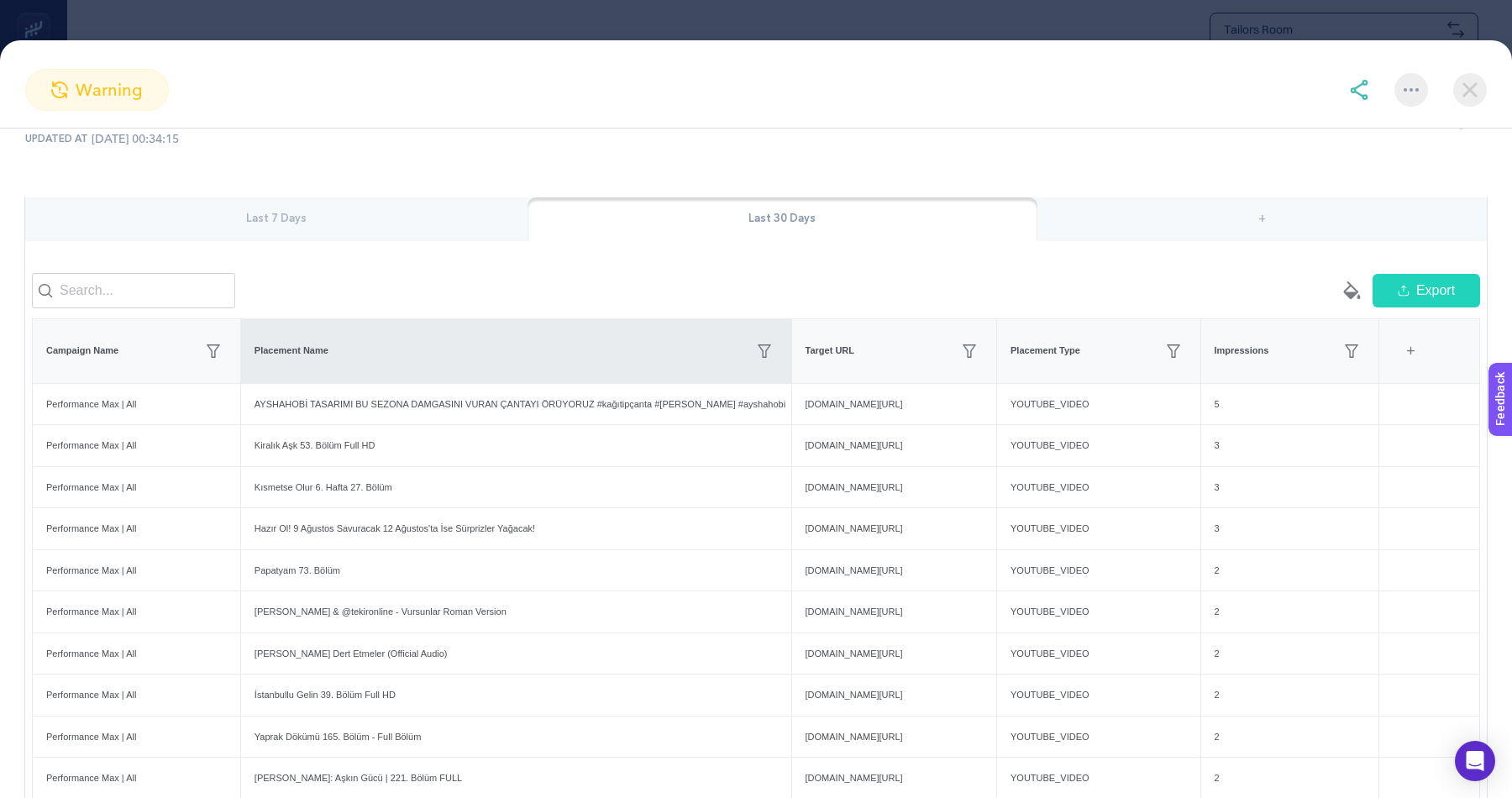
scroll to position [81, 0]
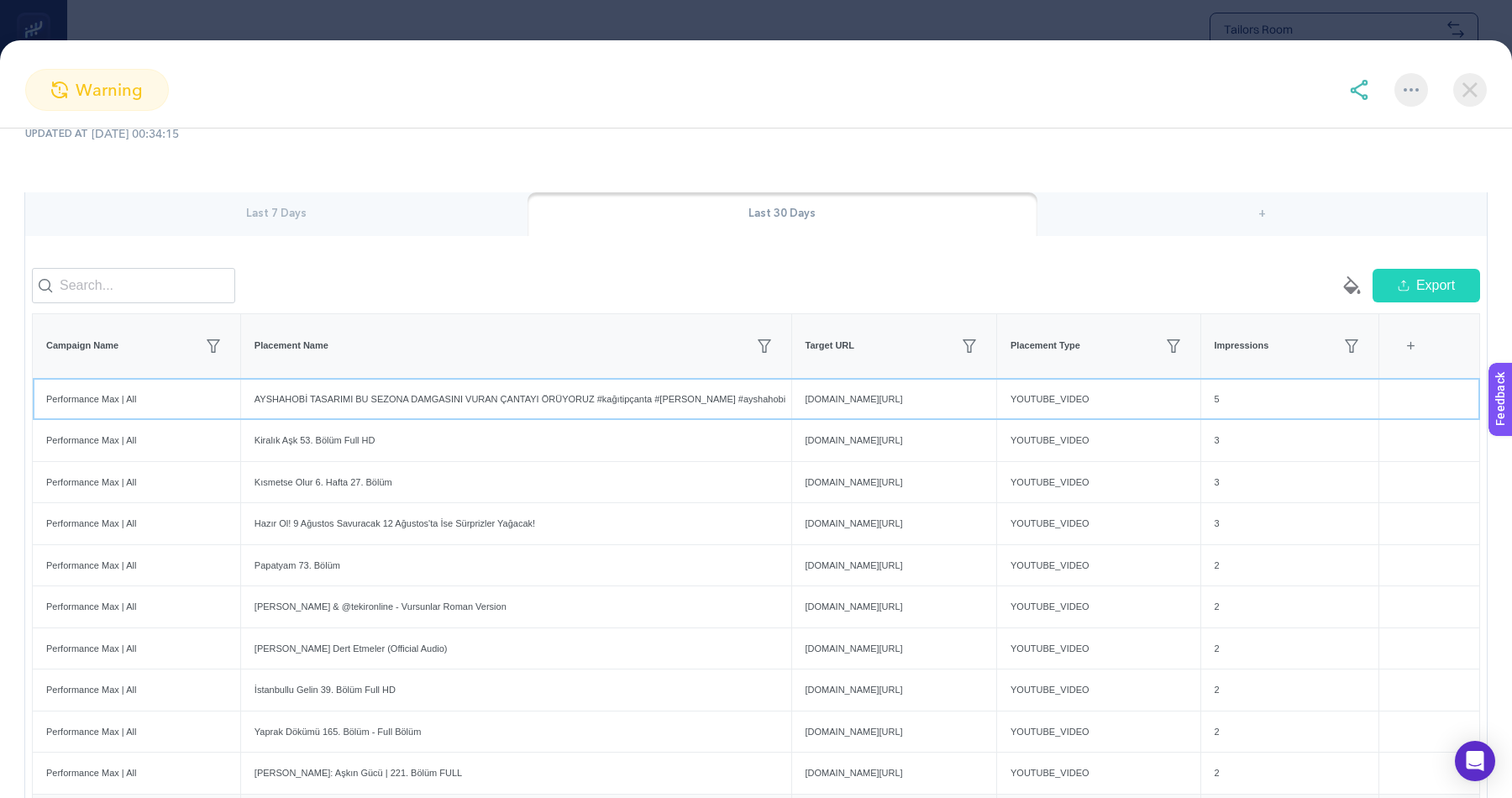
click at [496, 399] on div "AYSHAHOBİ TASARIMI BU SEZONA DAMGASINI VURAN ÇANTAYI ÖRÜYORUZ #kağıtipçanta #[P…" at bounding box center [515, 399] width 550 height 41
click at [346, 427] on div "Kiralık Aşk 53. Bölüm Full HD" at bounding box center [515, 440] width 550 height 41
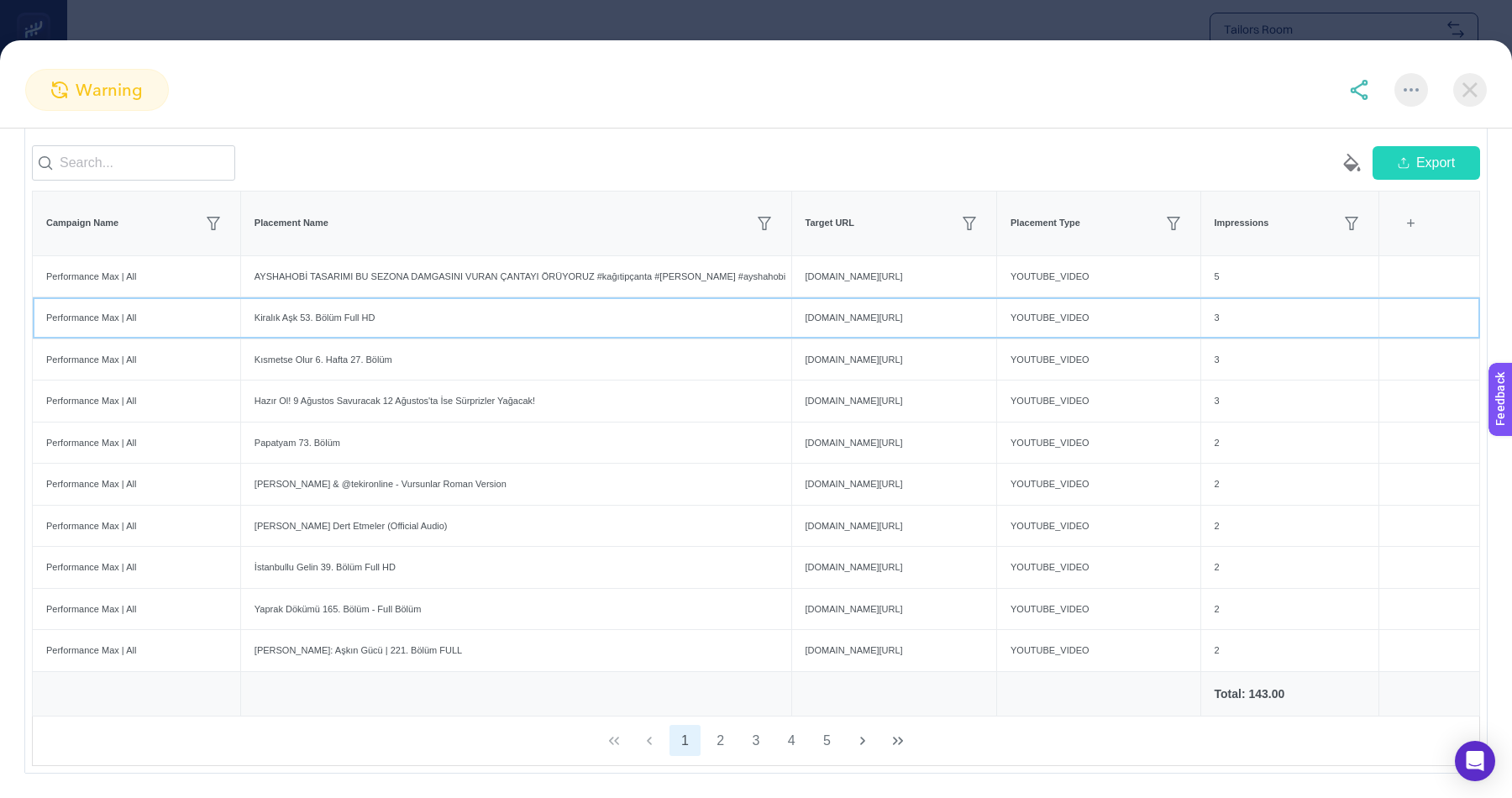
scroll to position [207, 0]
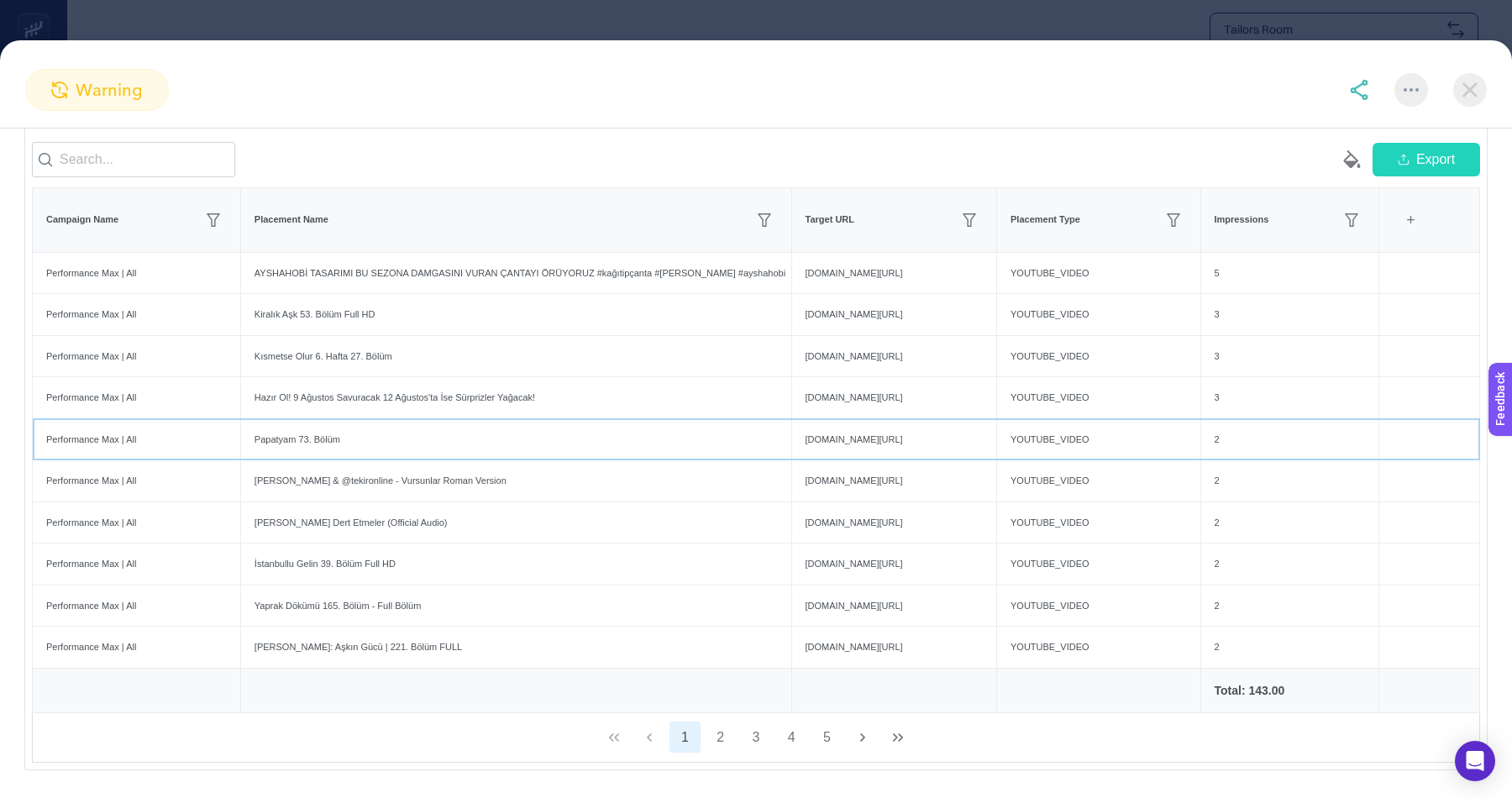
click at [303, 429] on div "Papatyam 73. Bölüm" at bounding box center [515, 440] width 550 height 41
click at [303, 428] on div "Papatyam 73. Bölüm" at bounding box center [515, 440] width 550 height 41
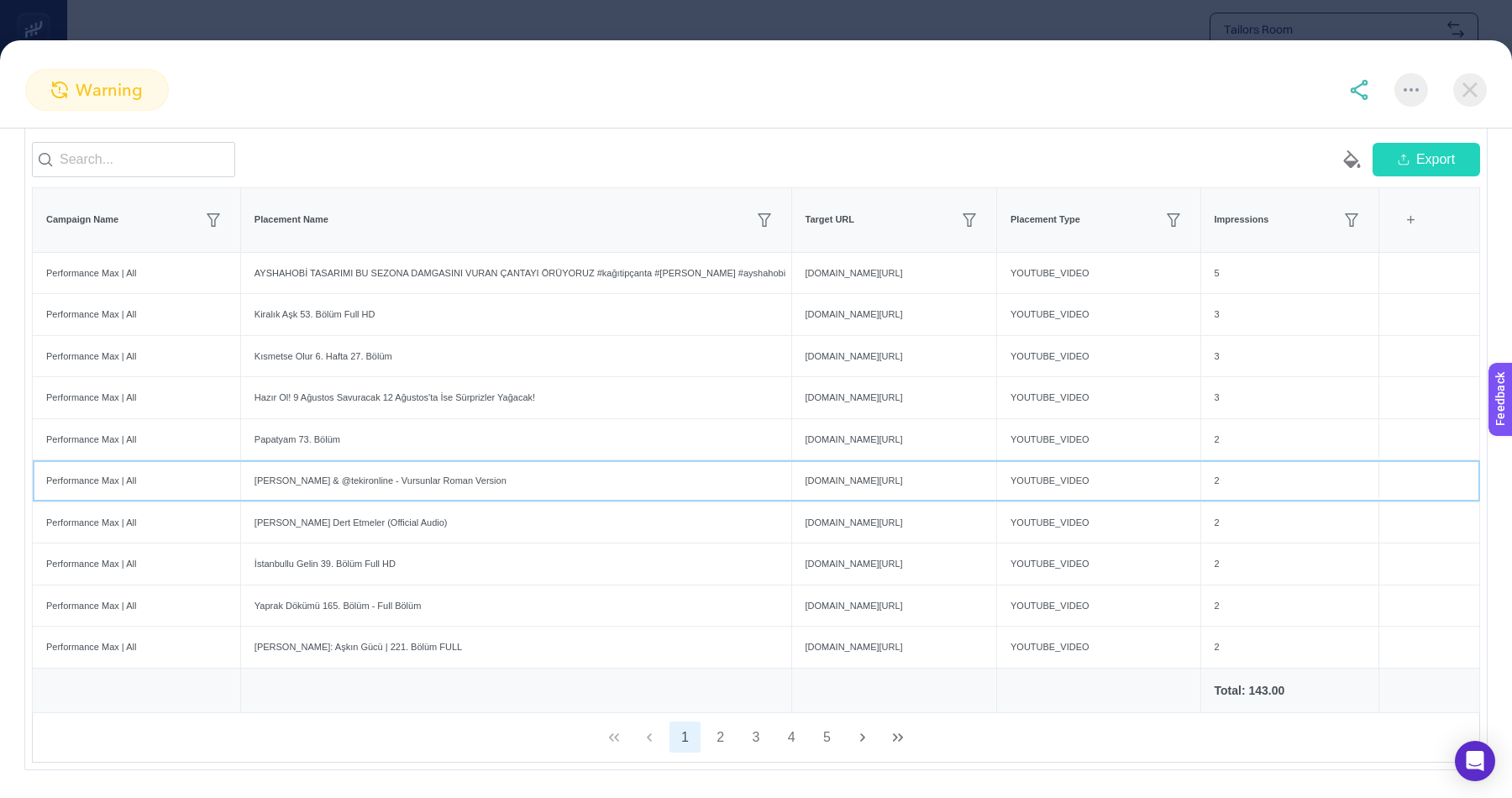
click at [330, 478] on div "[PERSON_NAME] & @tekironline - Vursunlar Roman Version" at bounding box center [515, 481] width 550 height 41
click at [354, 469] on div "[PERSON_NAME] & @tekironline - Vursunlar Roman Version" at bounding box center [515, 481] width 550 height 41
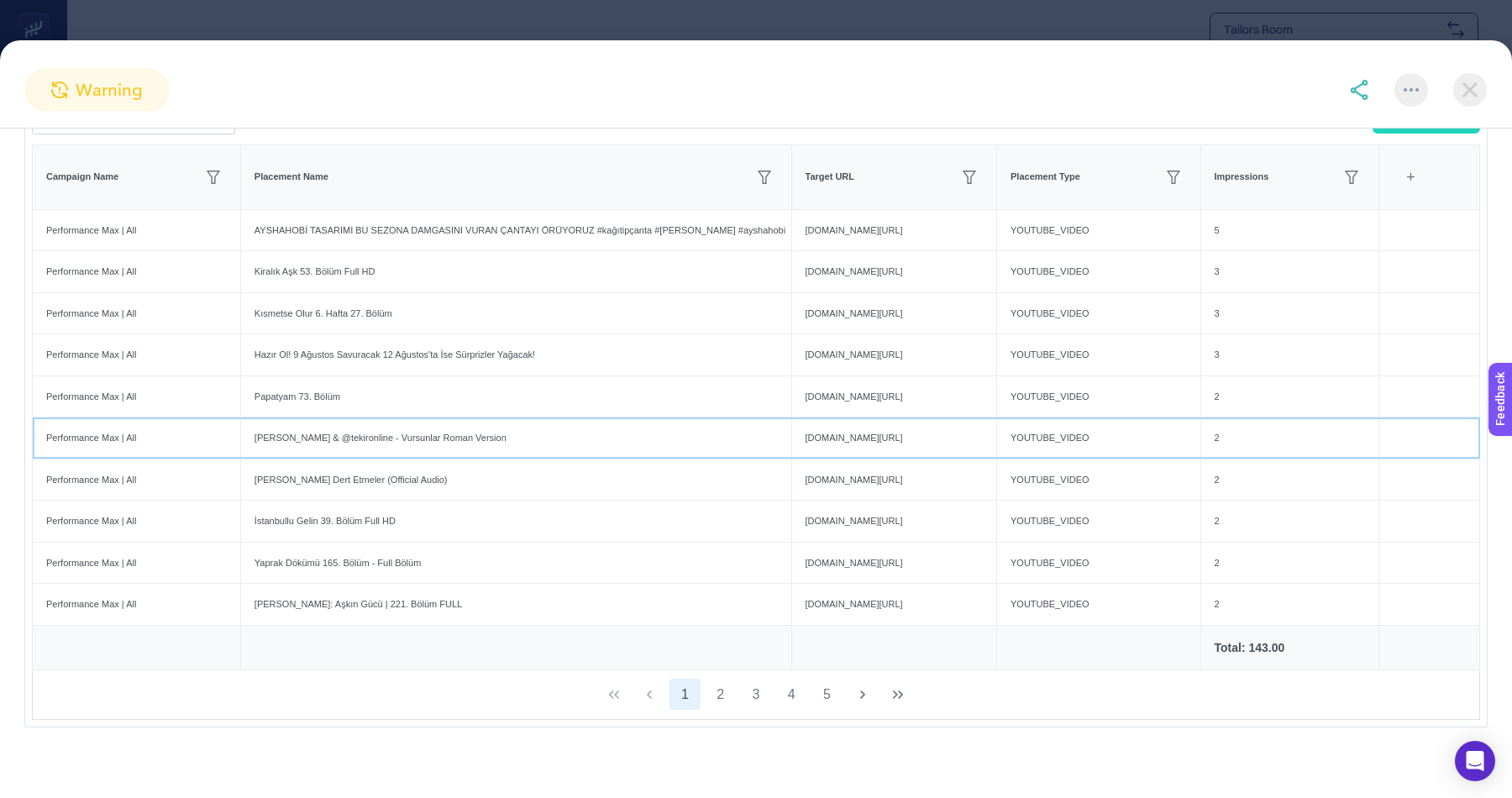
scroll to position [250, 0]
click at [322, 467] on div "[PERSON_NAME] Dert Etmeler (Official Audio)" at bounding box center [515, 480] width 550 height 41
click at [371, 437] on div "[PERSON_NAME] & @tekironline - Vursunlar Roman Version" at bounding box center [515, 437] width 550 height 41
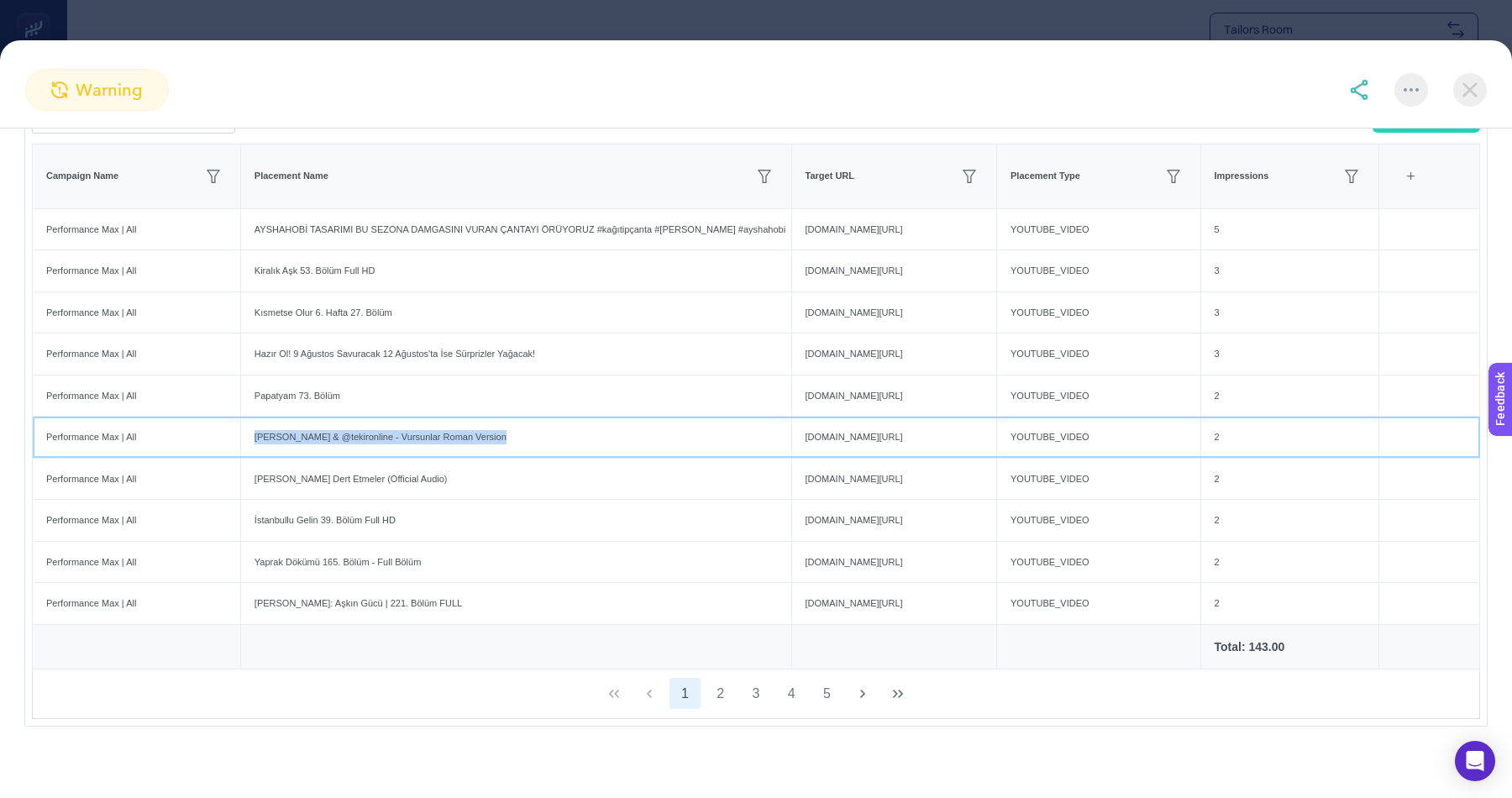
click at [419, 437] on div "[PERSON_NAME] & @tekironline - Vursunlar Roman Version" at bounding box center [515, 437] width 550 height 41
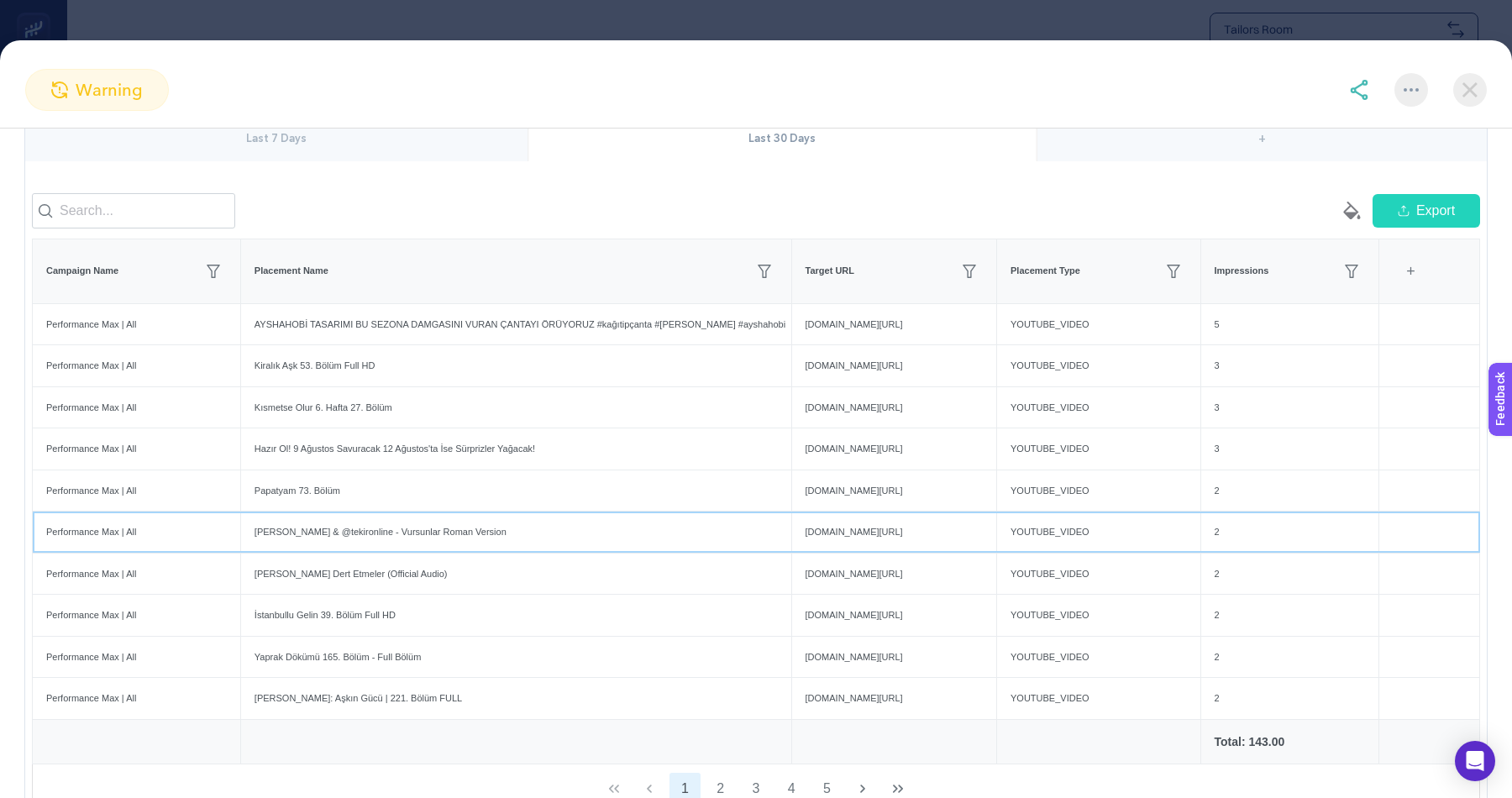
scroll to position [0, 0]
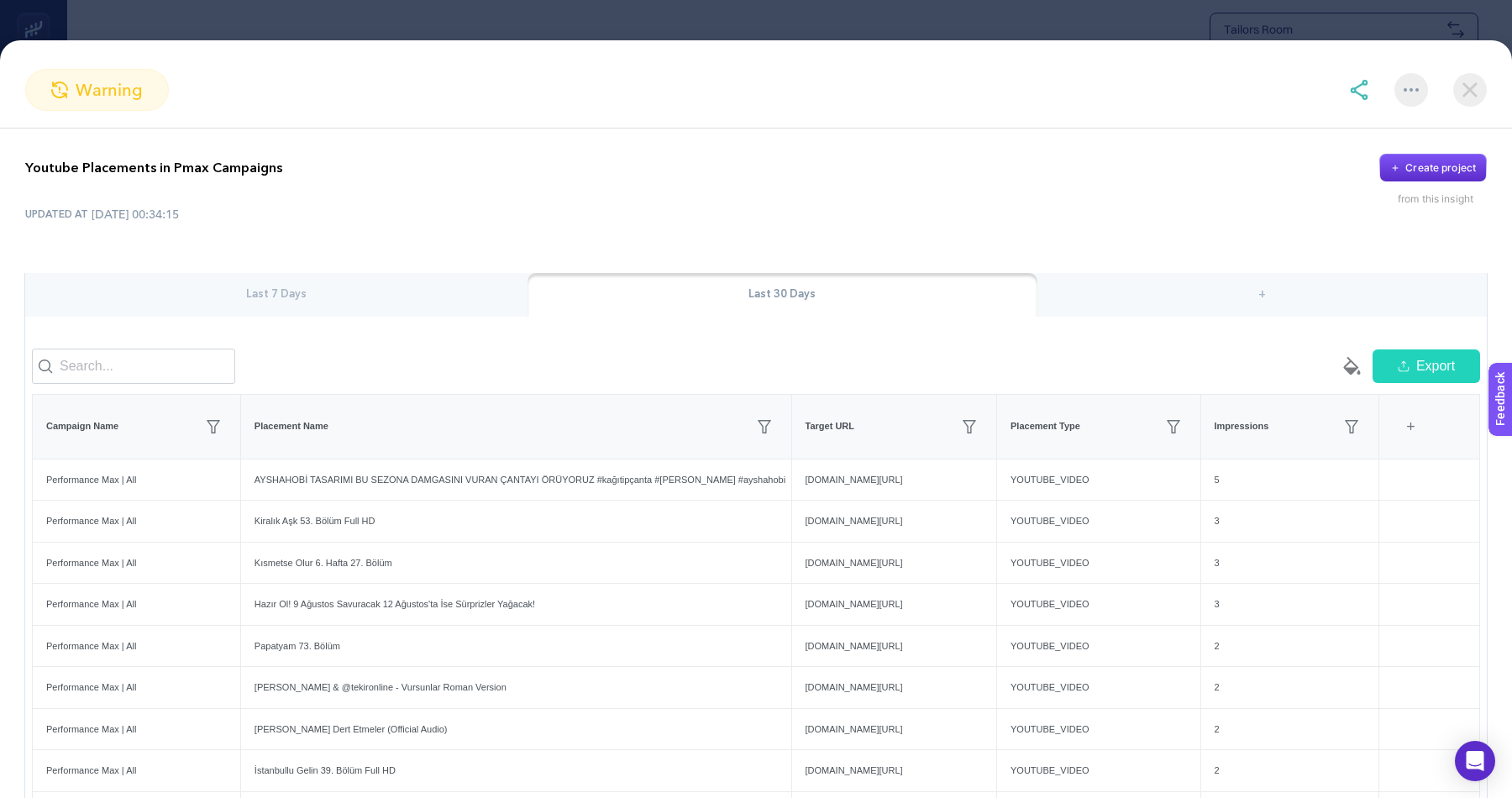
click at [1363, 87] on img at bounding box center [1359, 89] width 21 height 21
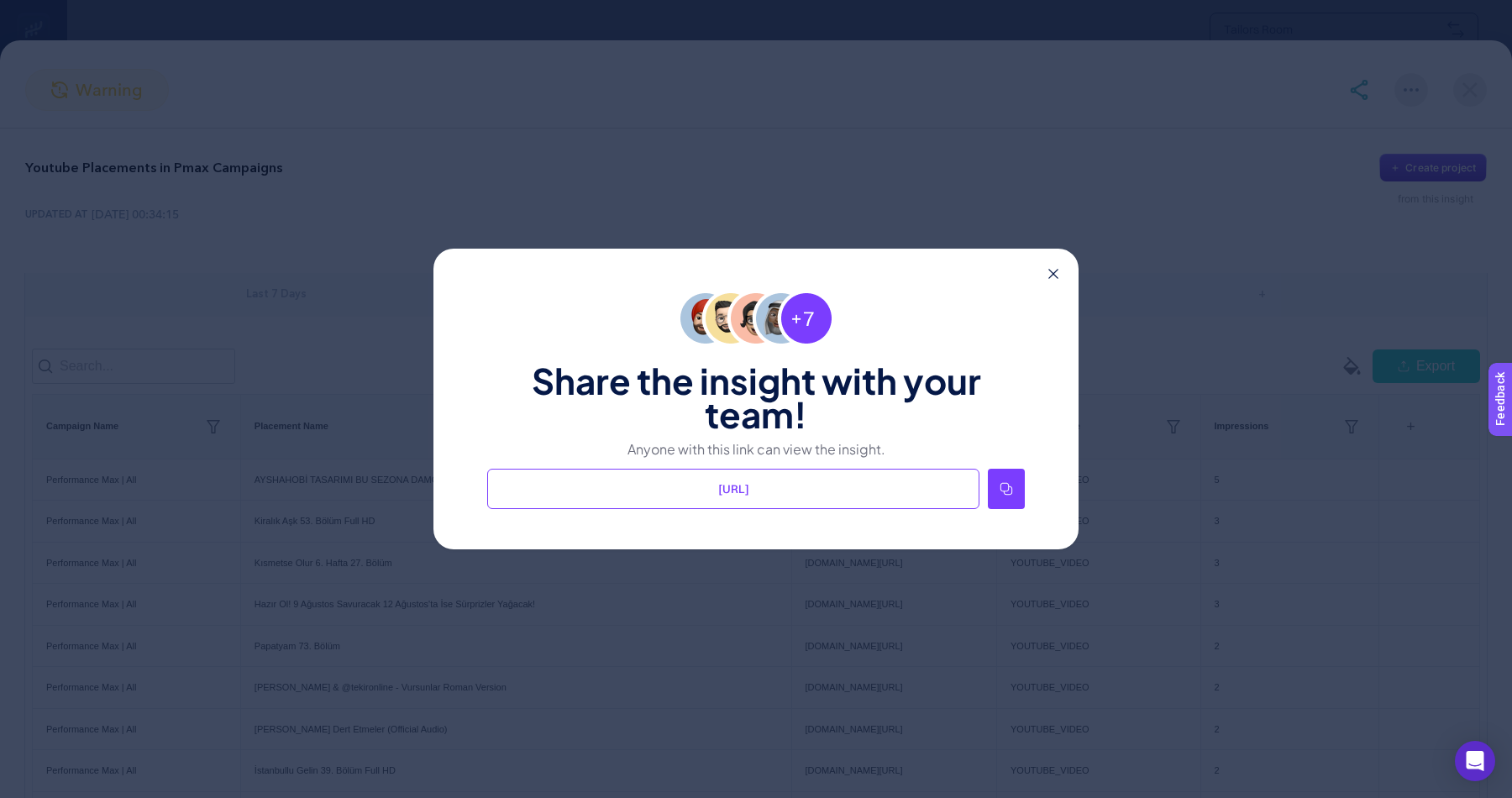
click at [1003, 497] on div at bounding box center [1006, 488] width 37 height 40
click at [1053, 274] on icon at bounding box center [1053, 273] width 10 height 10
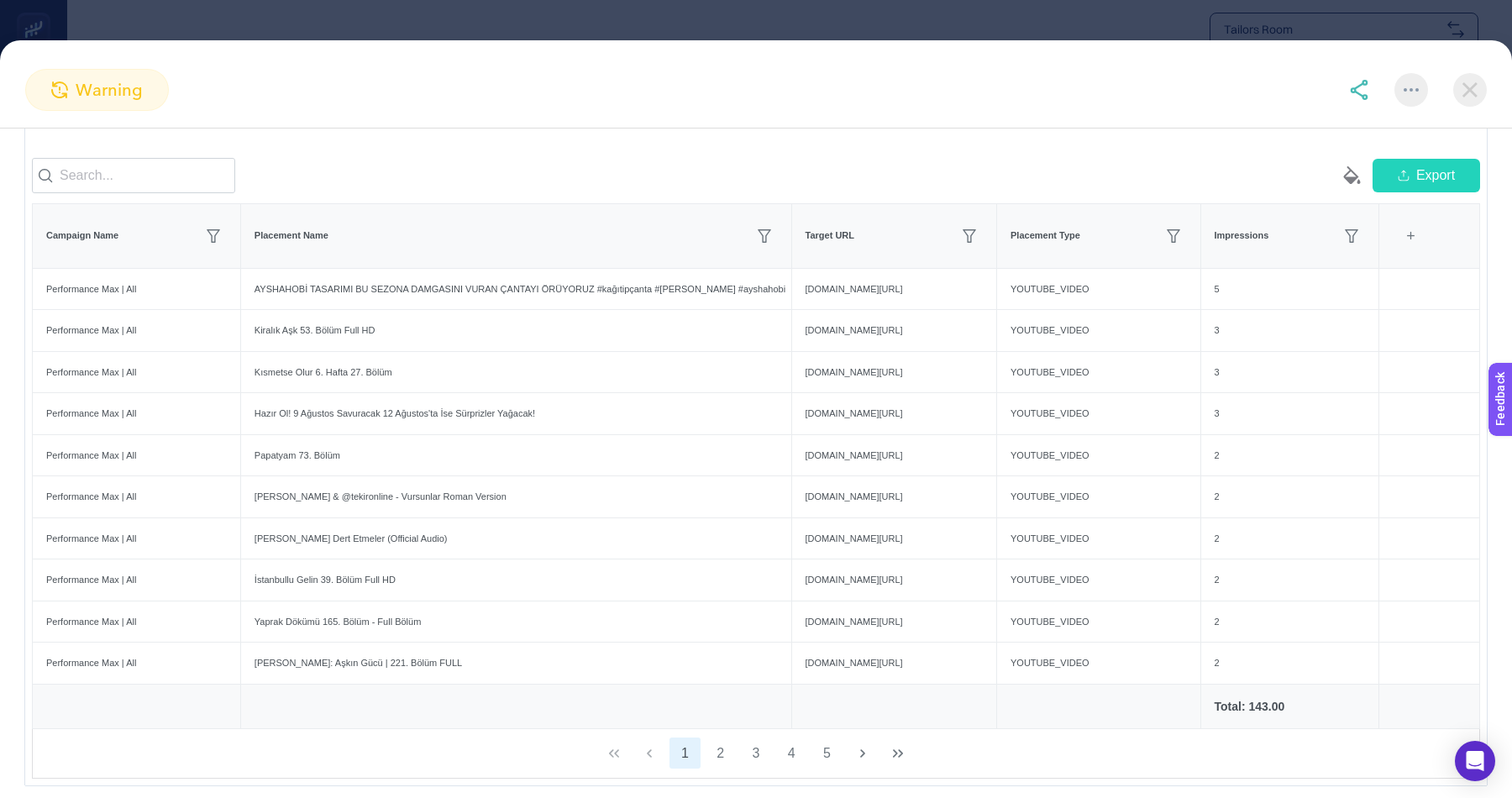
scroll to position [236, 0]
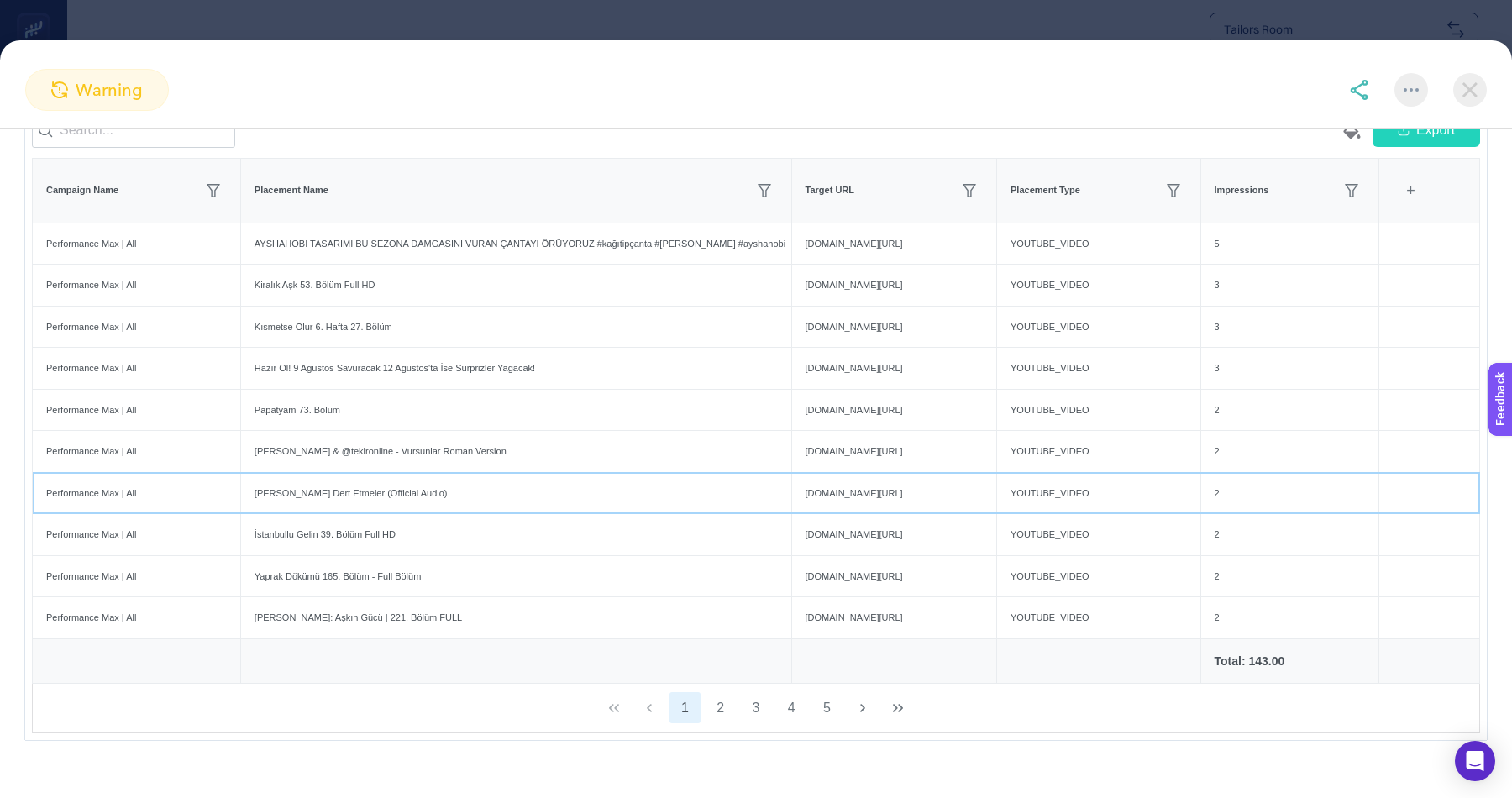
click at [276, 483] on div "[PERSON_NAME] Dert Etmeler (Official Audio)" at bounding box center [515, 494] width 550 height 41
click at [276, 482] on div "[PERSON_NAME] Dert Etmeler (Official Audio)" at bounding box center [515, 494] width 550 height 41
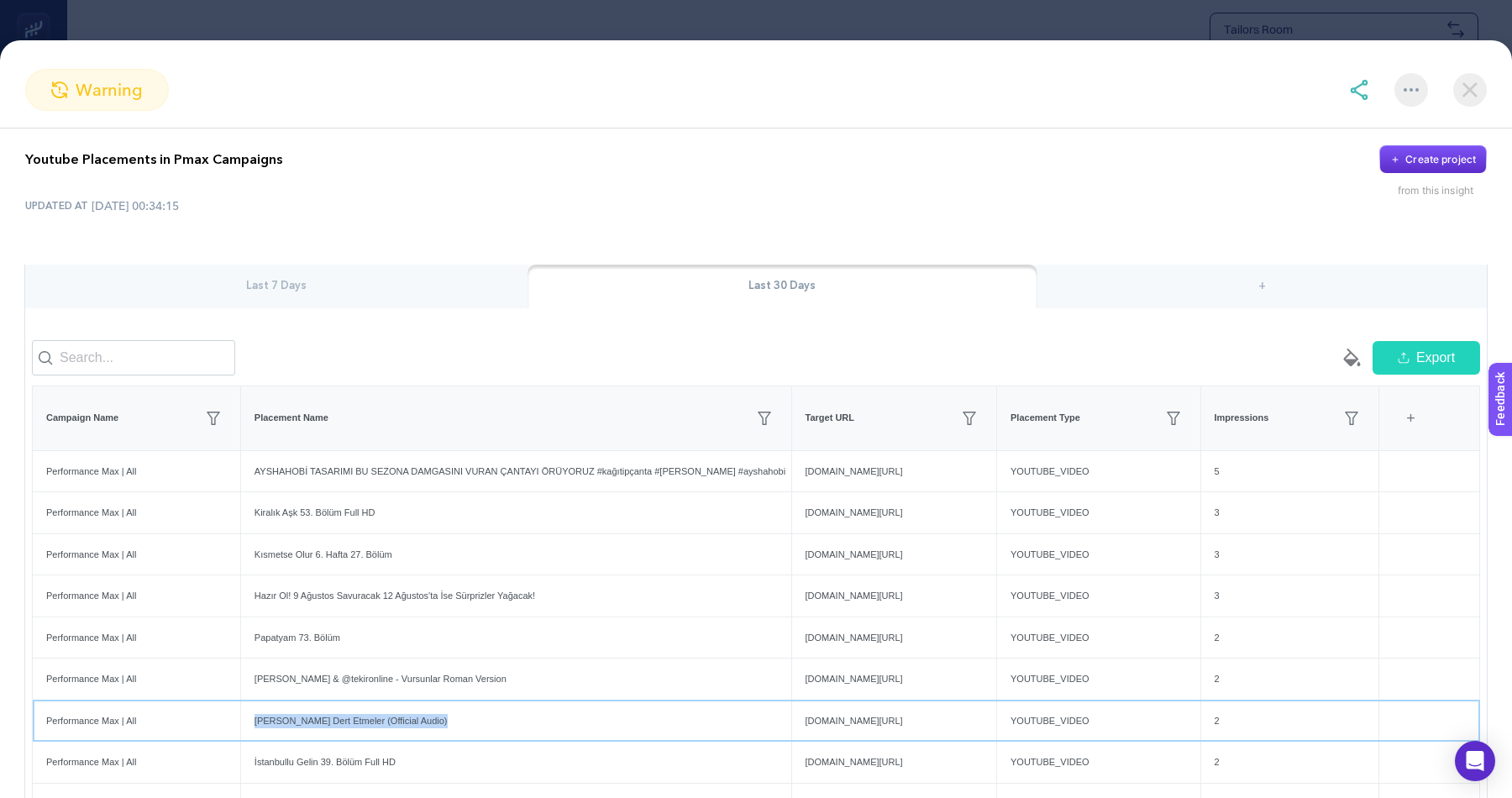
scroll to position [48, 0]
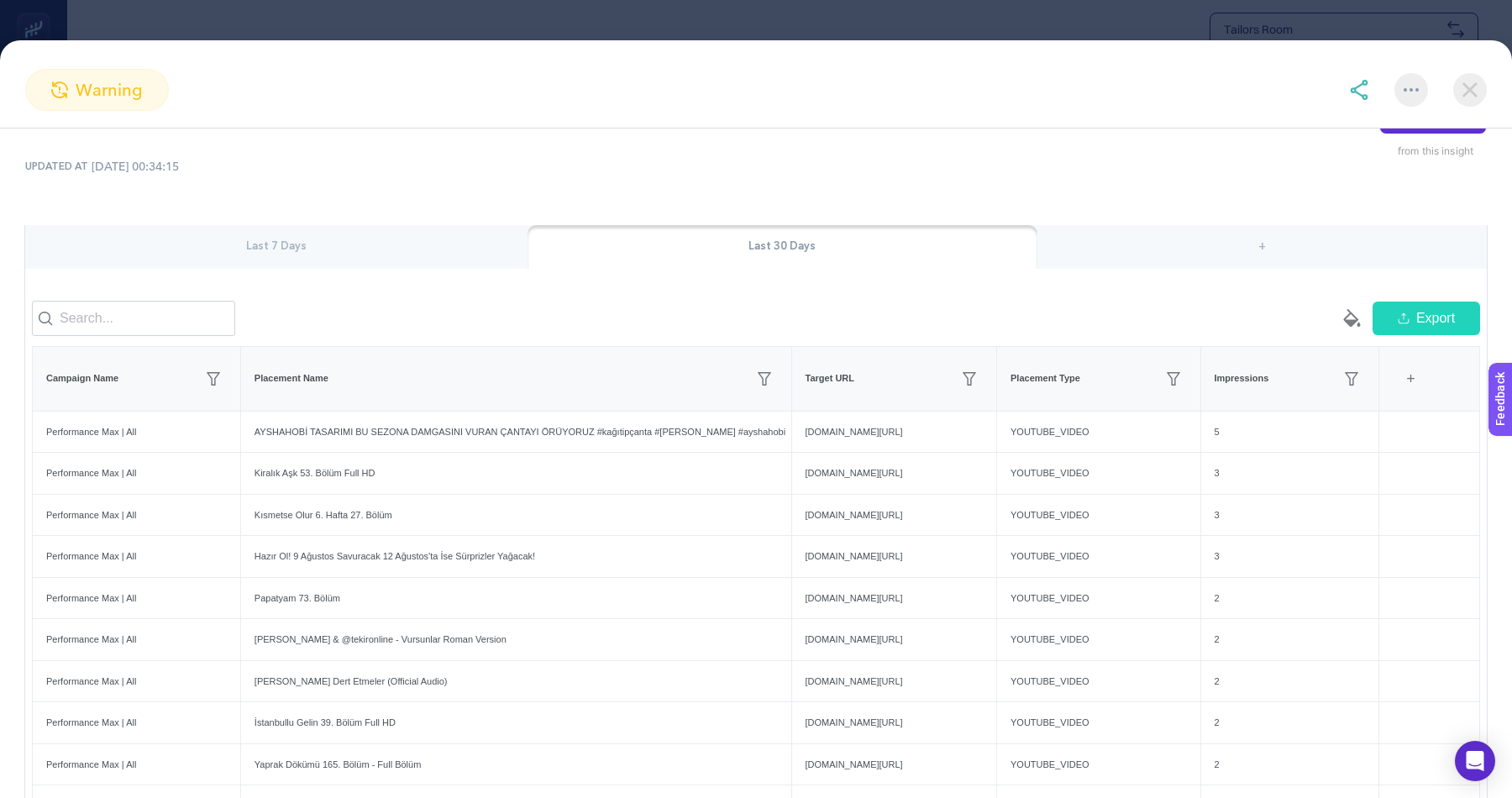
click at [704, 140] on div "Youtube Placements in Pmax Campaigns Create project from this insight" at bounding box center [756, 132] width 1462 height 52
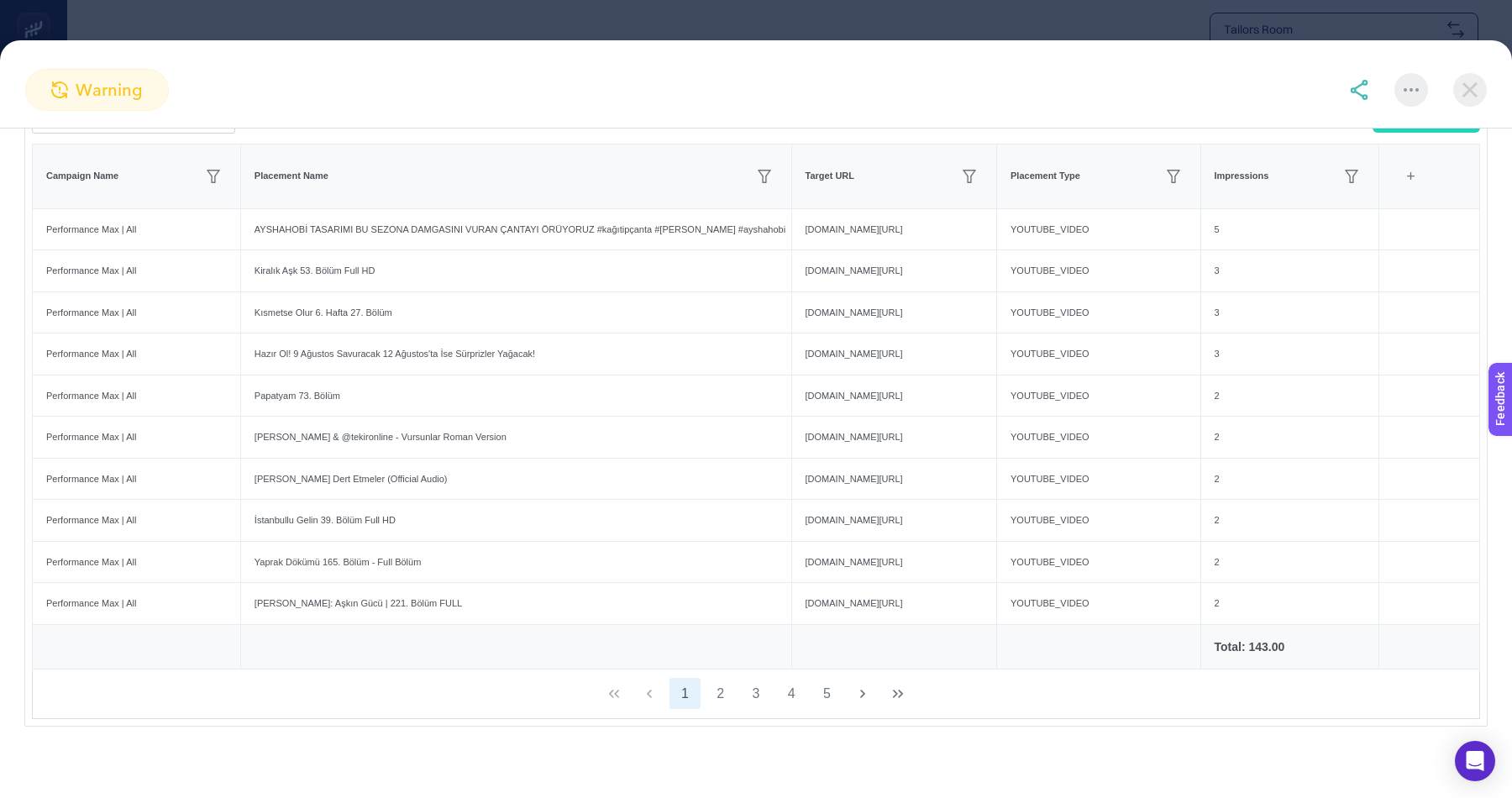
scroll to position [759, 0]
click at [718, 687] on button "2" at bounding box center [721, 694] width 32 height 32
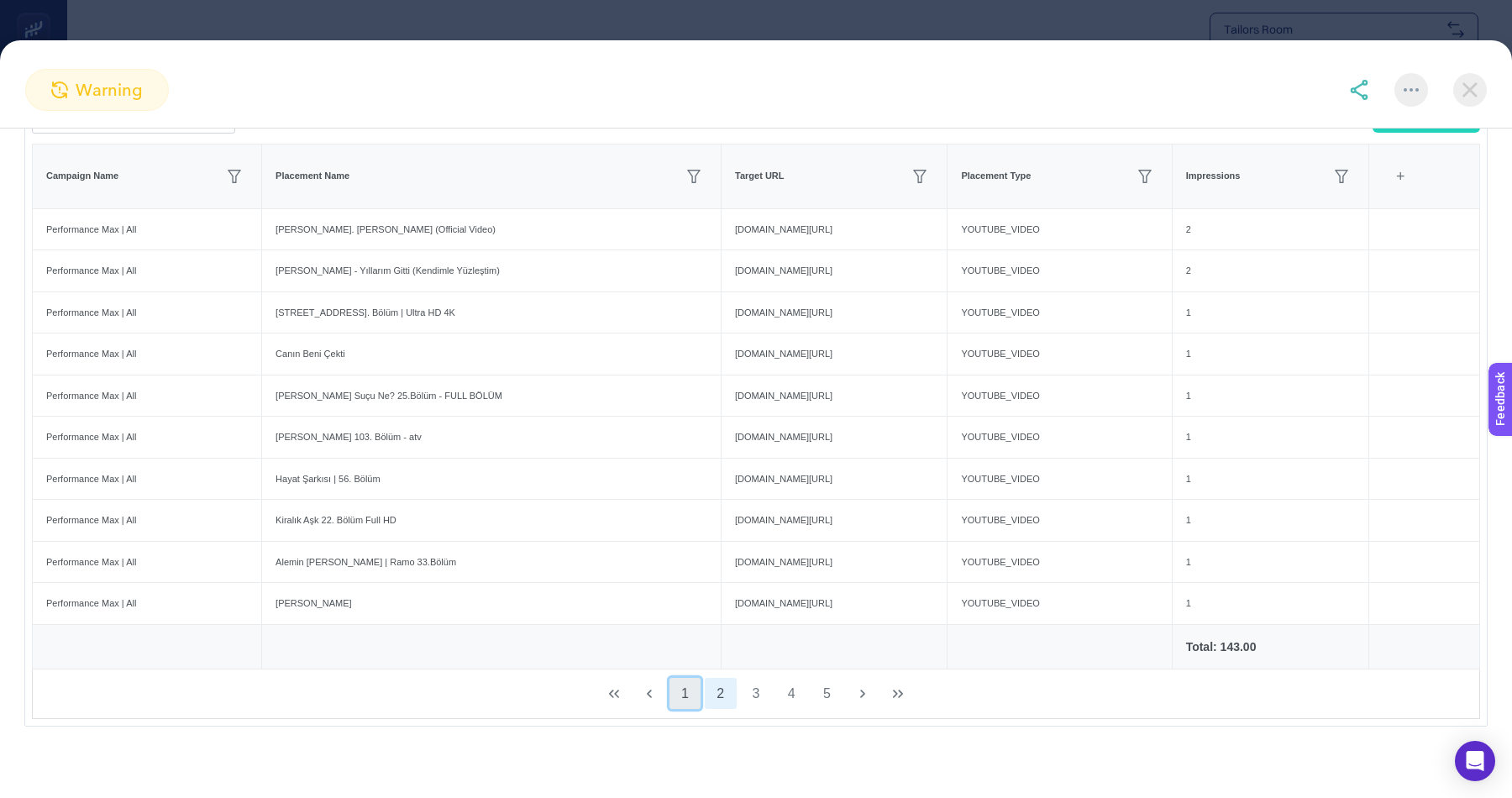
click at [682, 691] on button "1" at bounding box center [685, 694] width 32 height 32
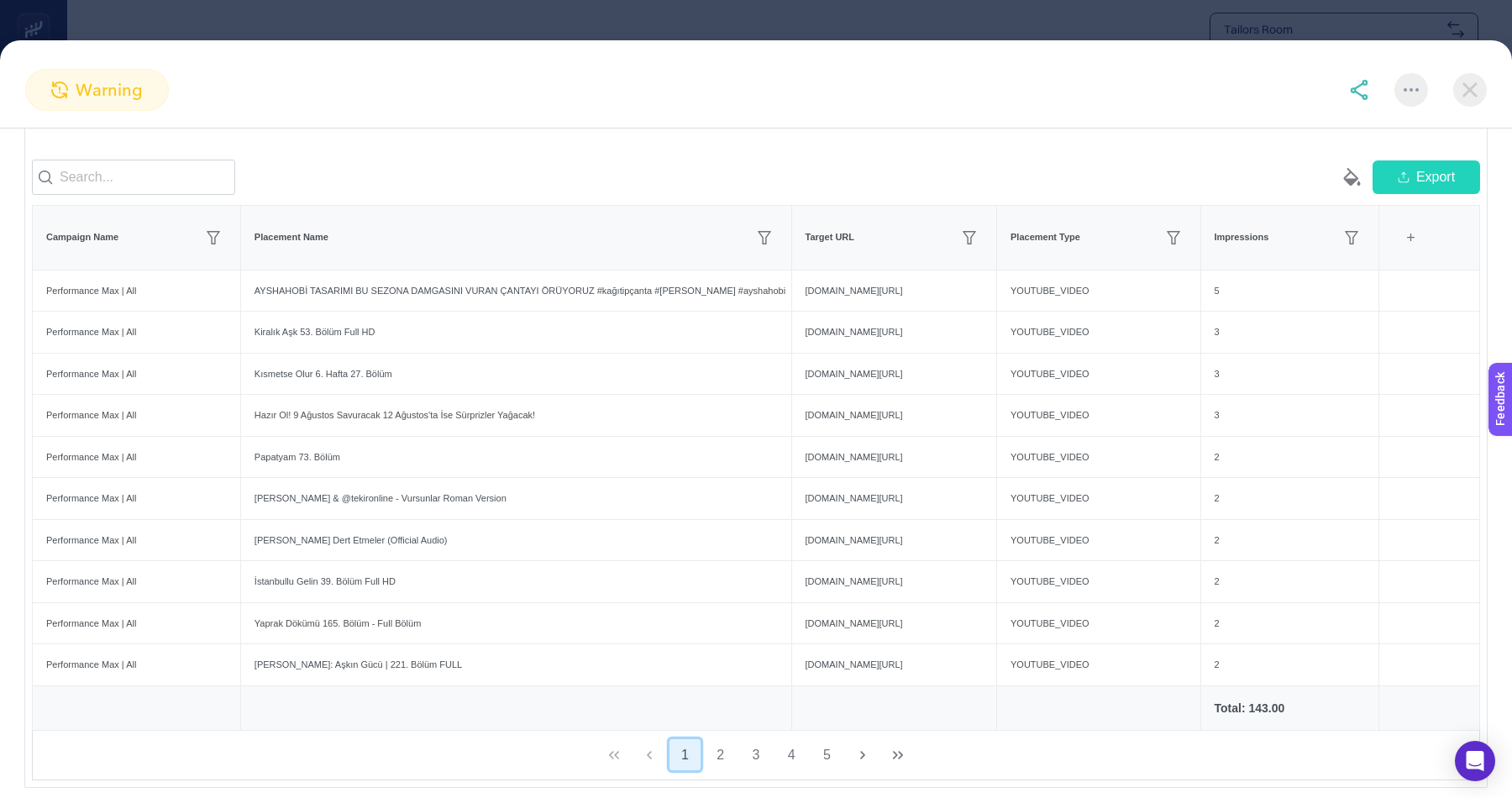
scroll to position [188, 0]
click at [718, 751] on button "2" at bounding box center [721, 756] width 32 height 32
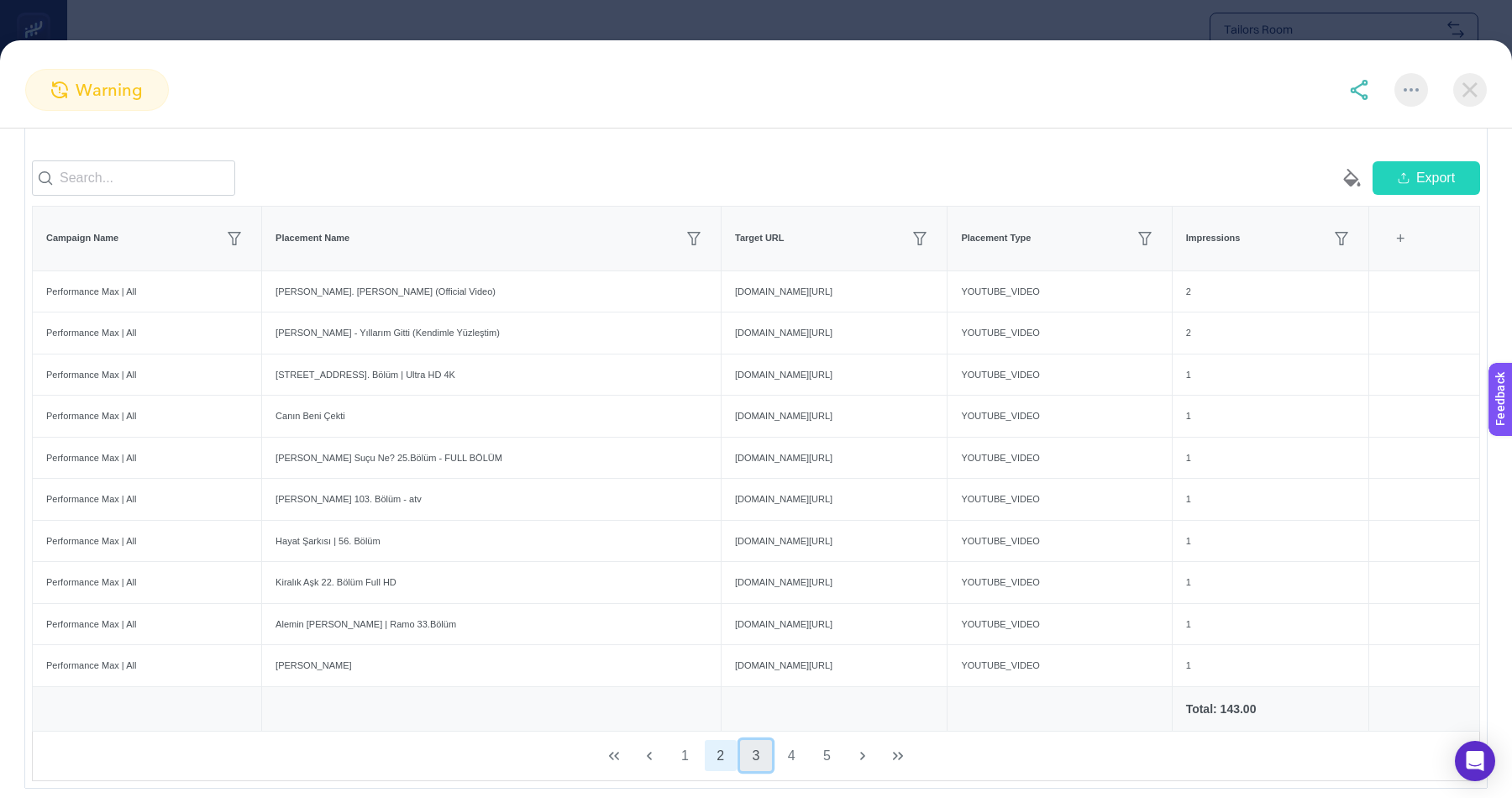
click at [752, 751] on button "3" at bounding box center [756, 756] width 32 height 32
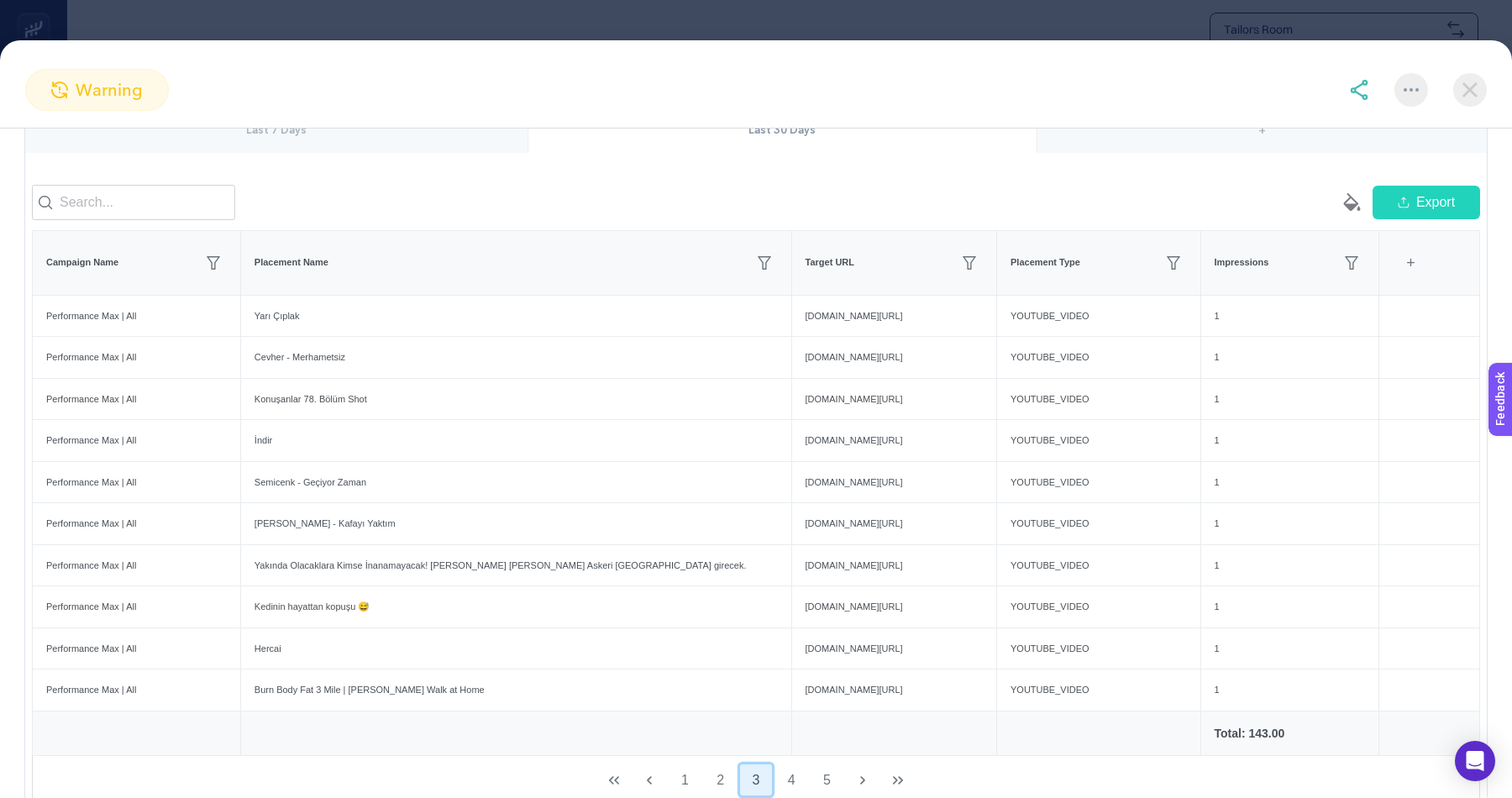
scroll to position [168, 0]
click at [788, 765] on button "4" at bounding box center [792, 777] width 32 height 32
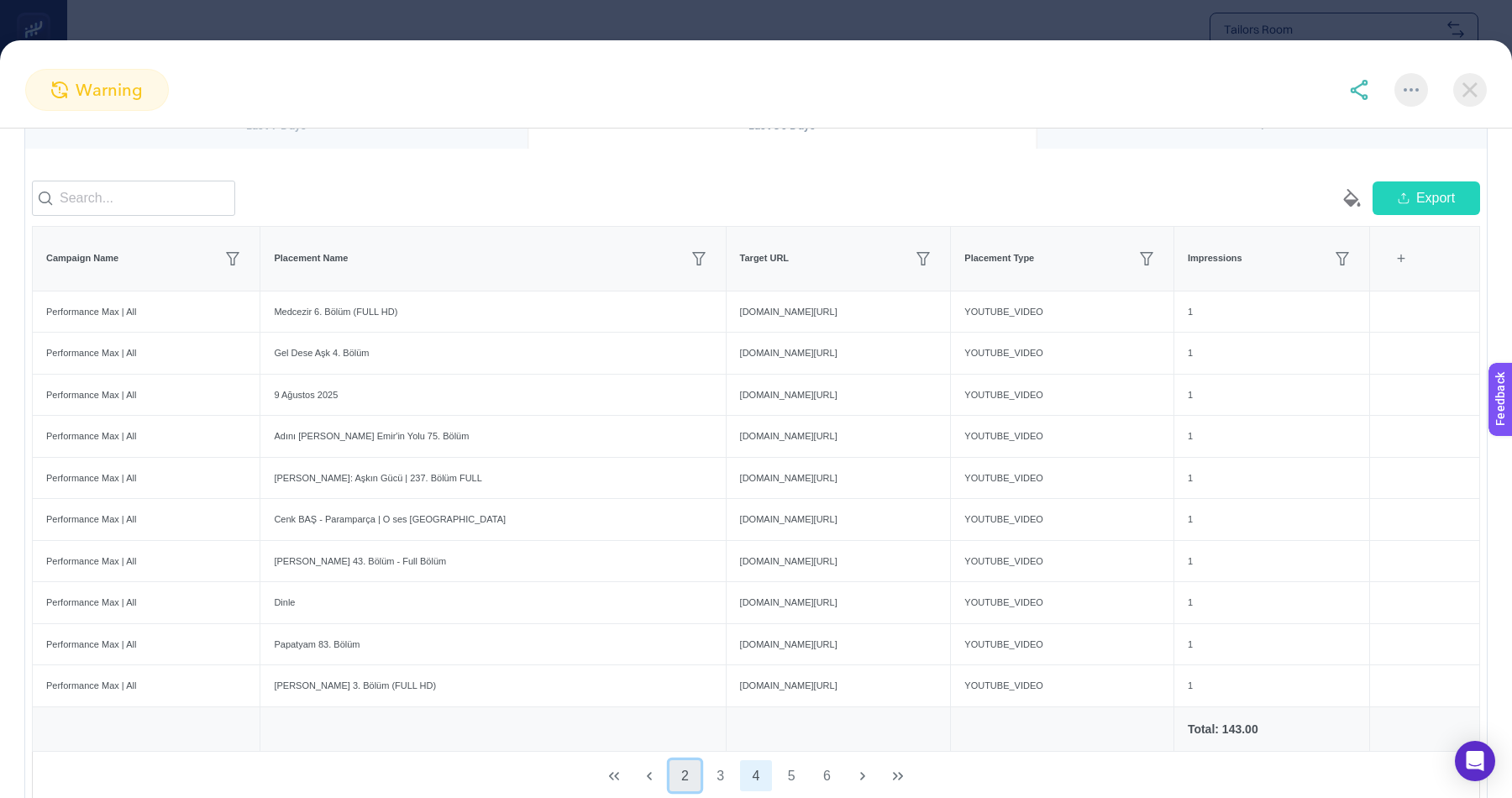
click at [682, 765] on button "2" at bounding box center [685, 777] width 32 height 32
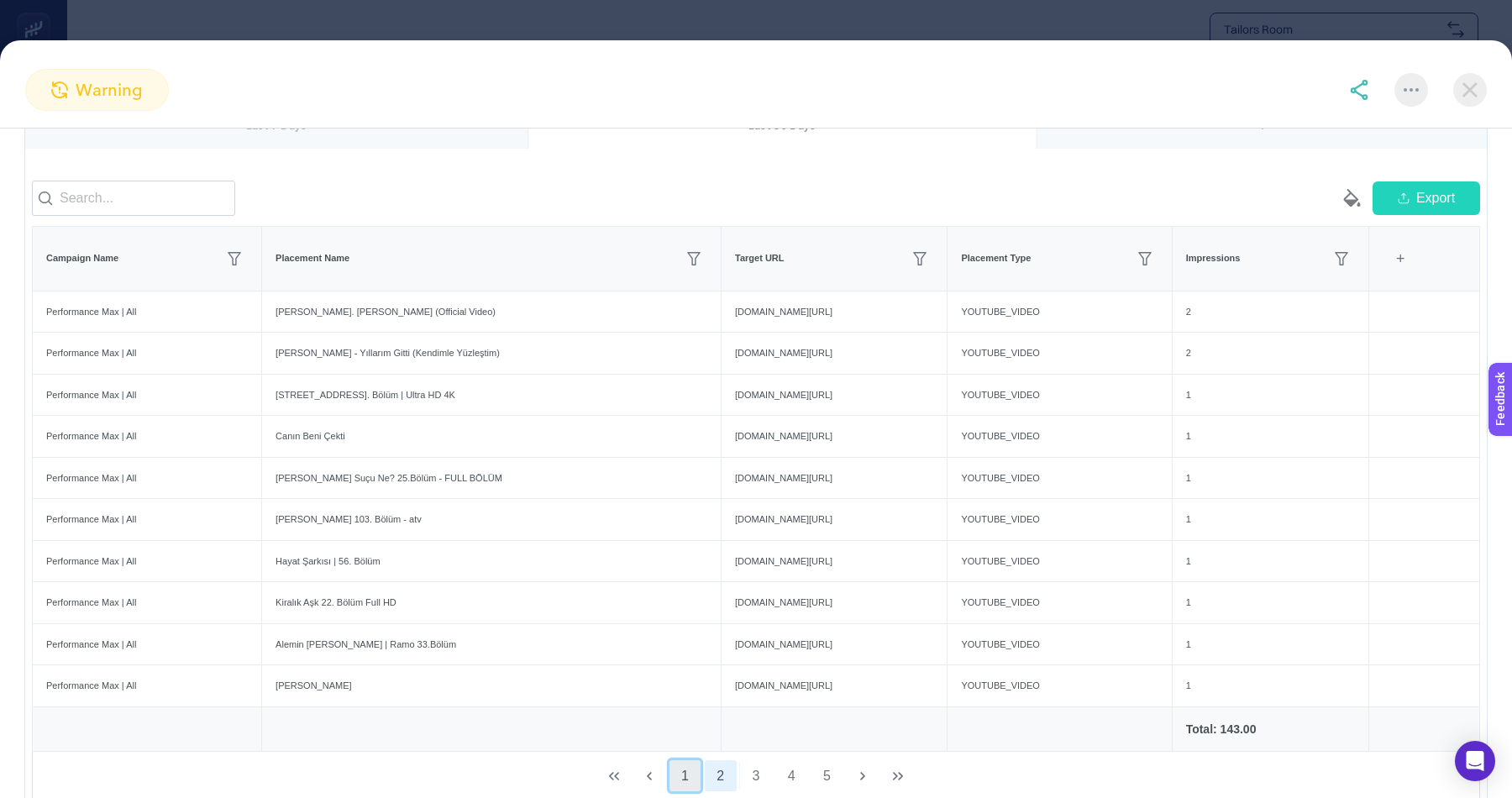
click at [679, 769] on button "1" at bounding box center [685, 777] width 32 height 32
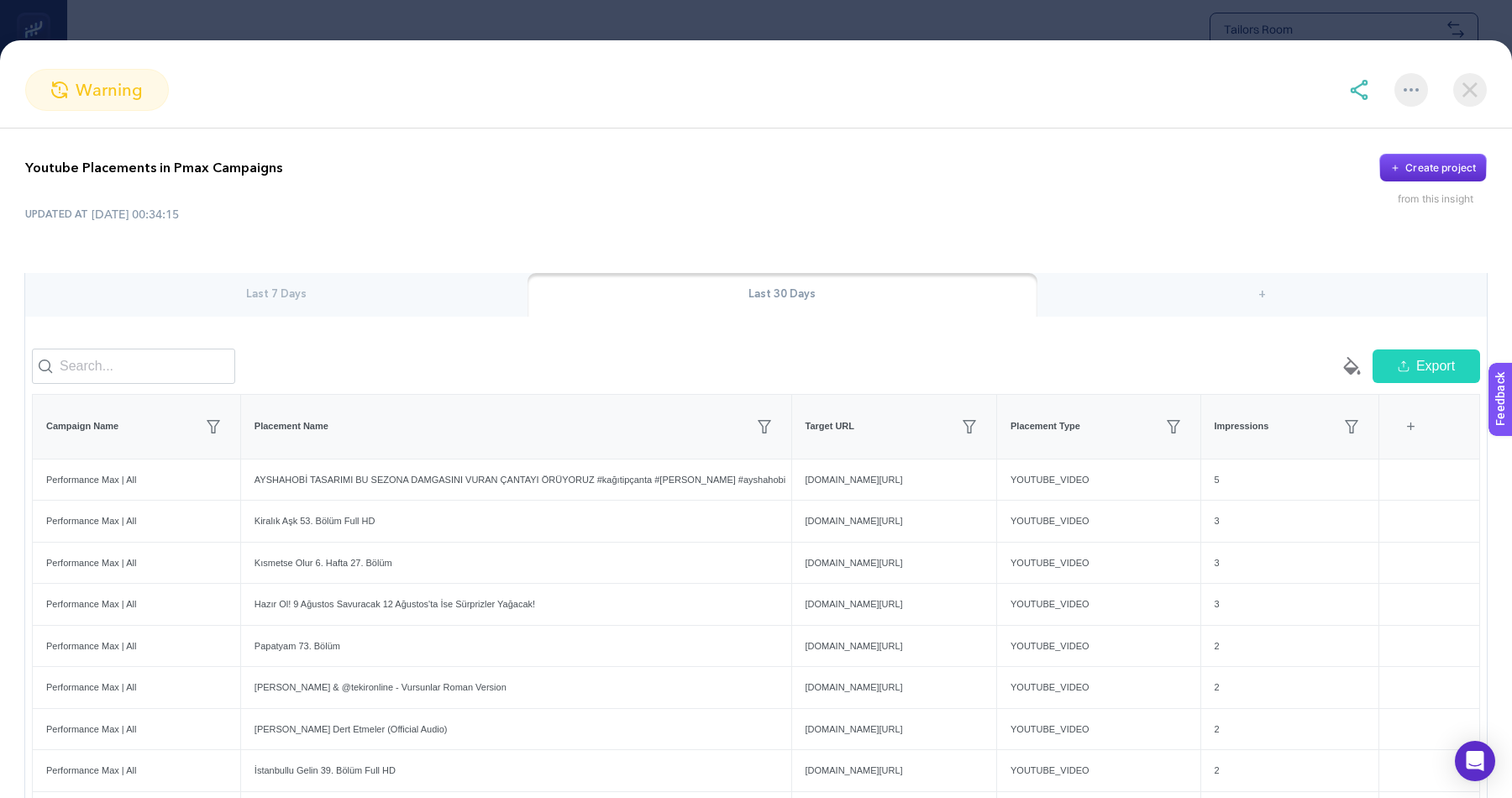
scroll to position [0, 0]
click at [1342, 107] on section "warning" at bounding box center [756, 89] width 1512 height 42
click at [1352, 90] on img at bounding box center [1359, 89] width 21 height 21
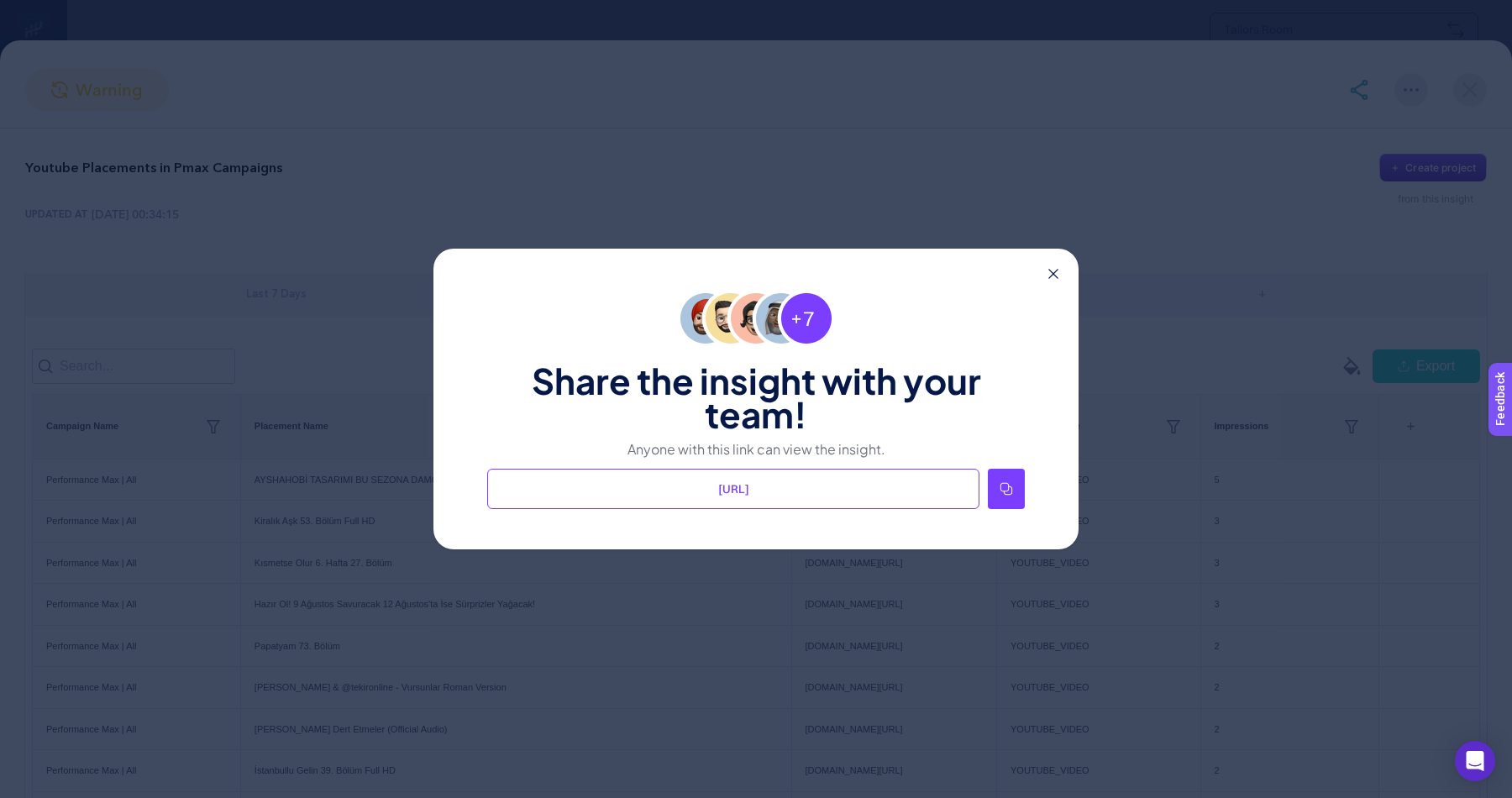
click at [994, 510] on div "Share the insight with your team! Anyone with this link can view the insight. […" at bounding box center [756, 399] width 645 height 301
click at [998, 481] on div at bounding box center [1006, 488] width 37 height 40
click at [1053, 269] on icon at bounding box center [1053, 273] width 10 height 10
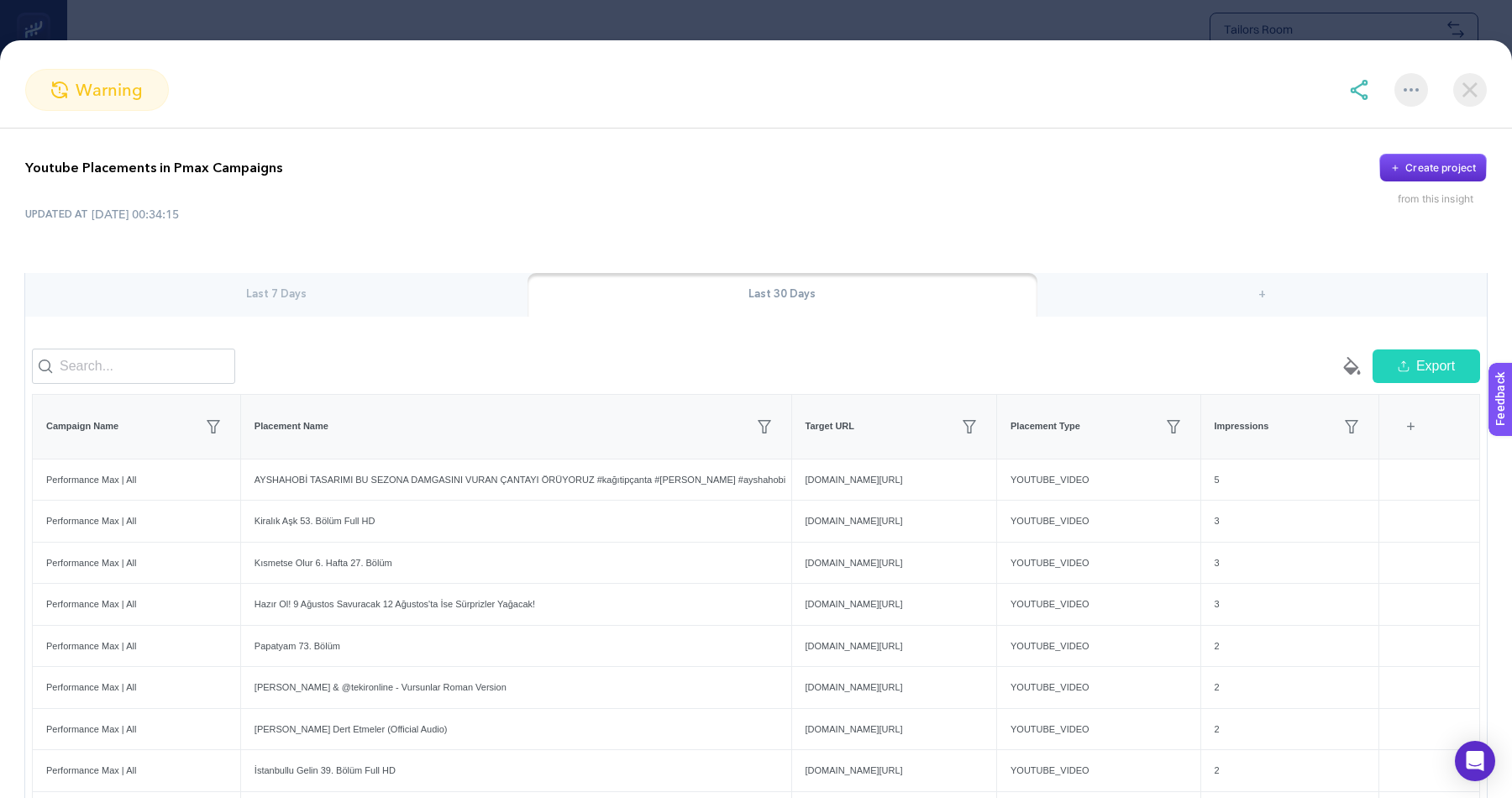
click at [1464, 87] on img at bounding box center [1470, 90] width 34 height 34
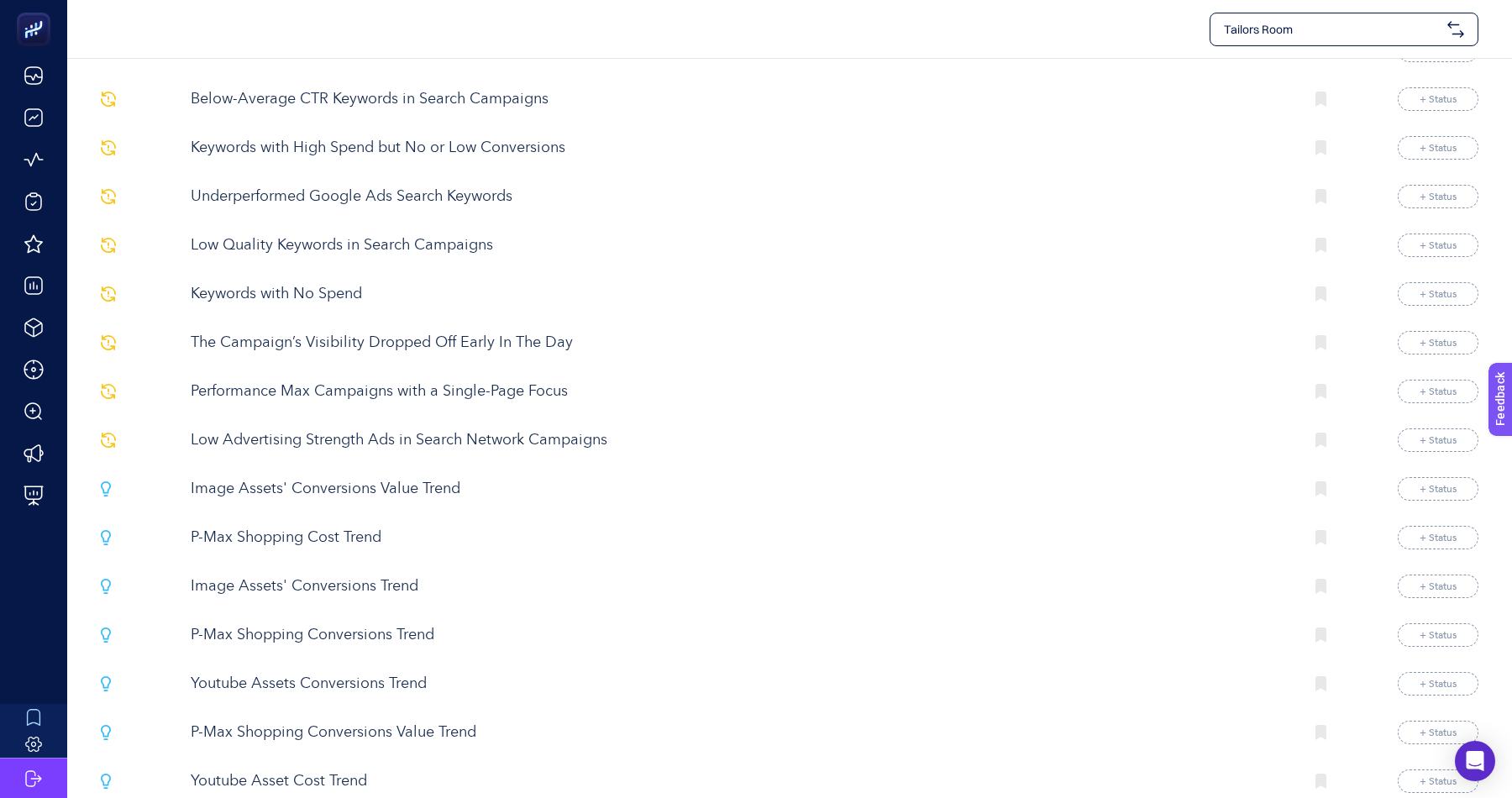
scroll to position [1032, 0]
click at [276, 530] on p "P-Max Shopping Cost Trend" at bounding box center [740, 539] width 1099 height 22
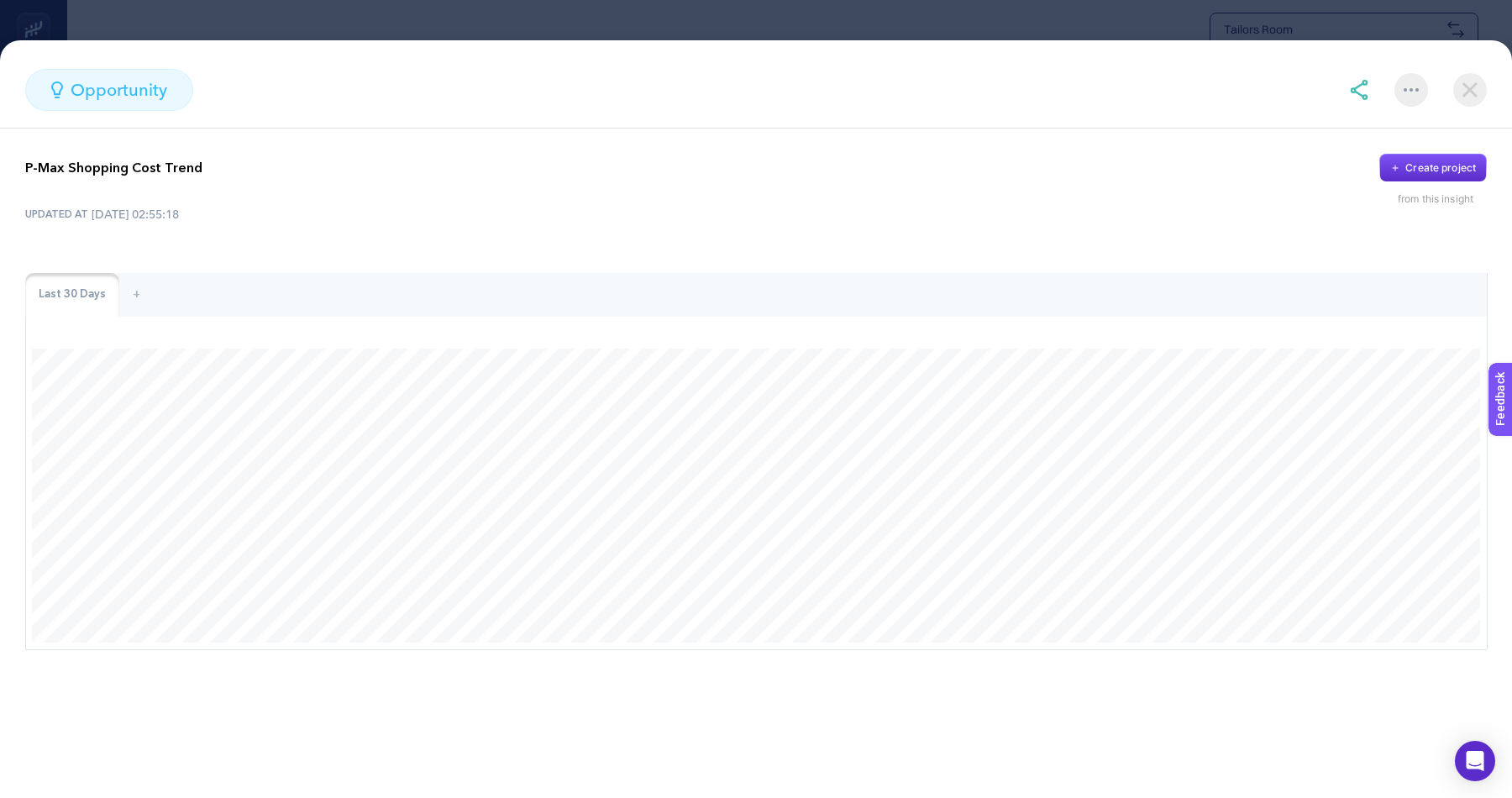
click at [1481, 90] on img at bounding box center [1470, 90] width 34 height 34
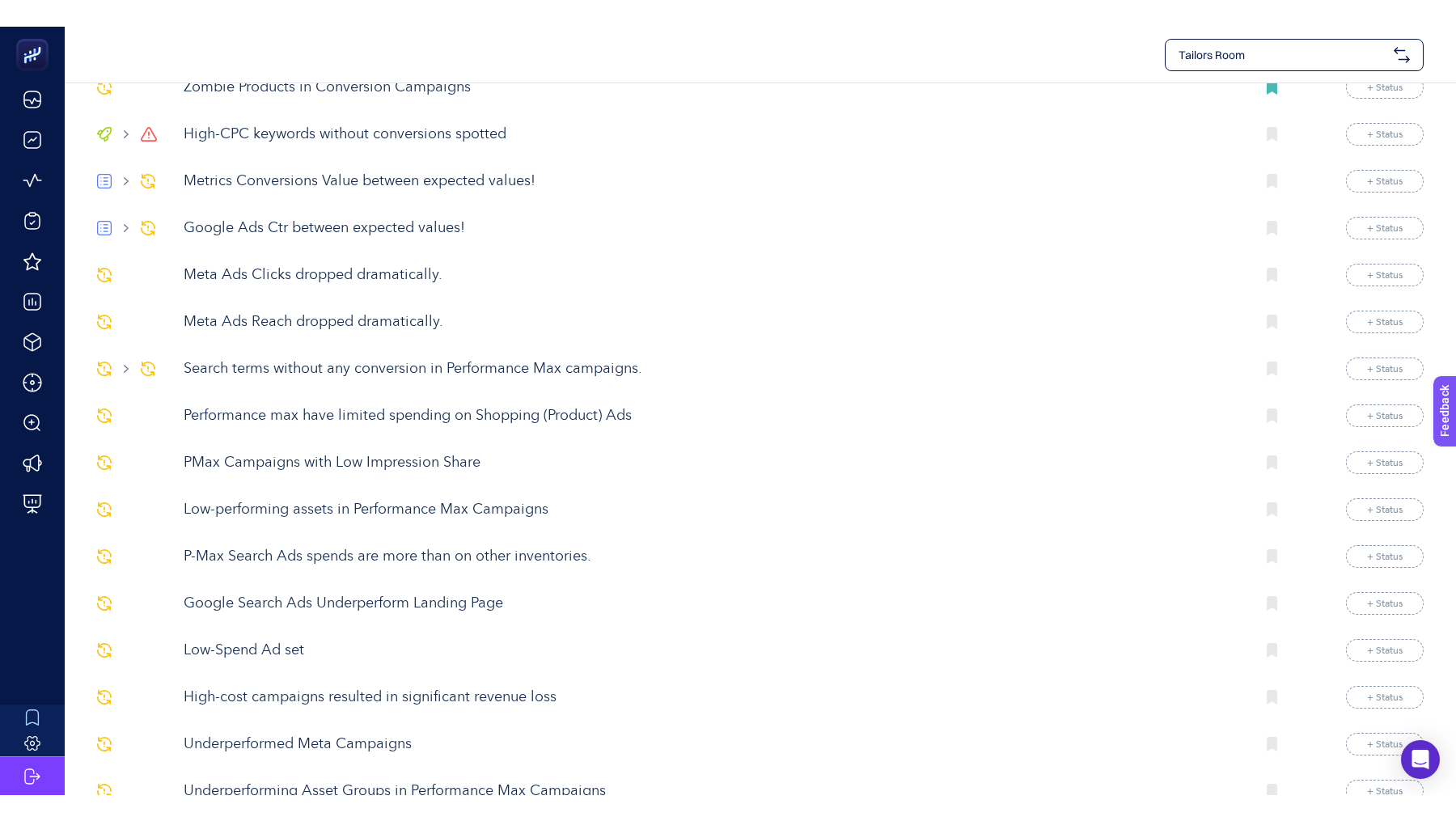
scroll to position [0, 0]
